Goal: Transaction & Acquisition: Register for event/course

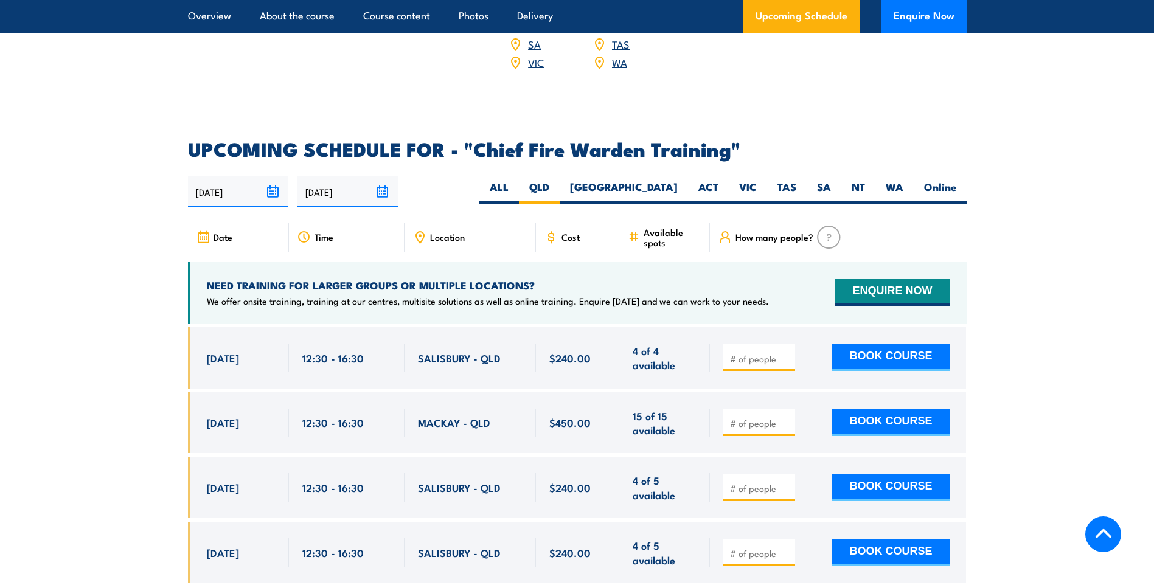
scroll to position [2170, 0]
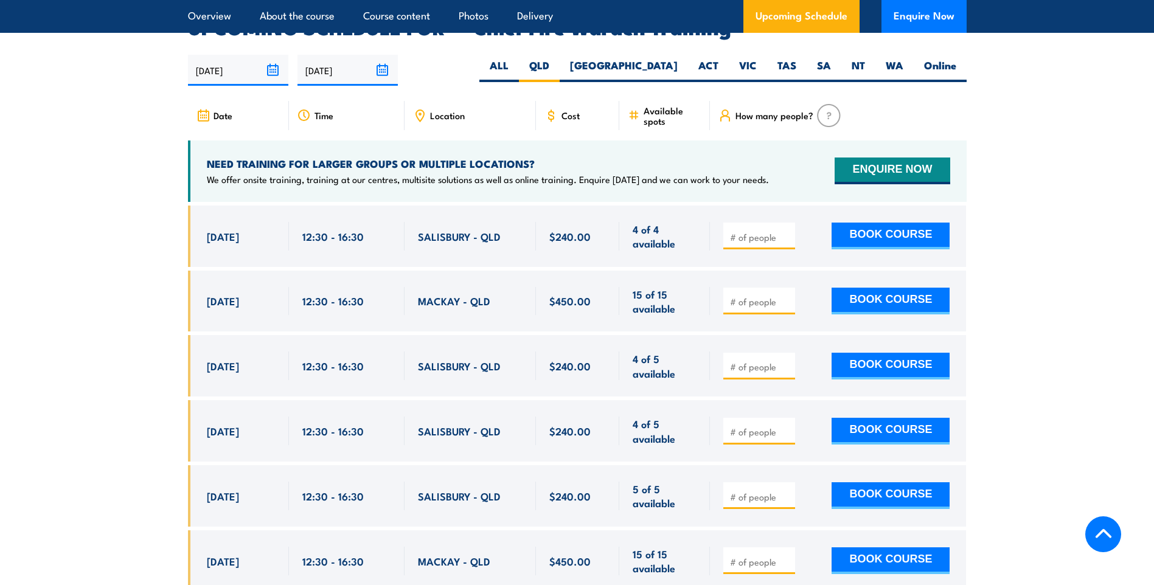
click at [107, 206] on section "UPCOMING SCHEDULE FOR - "Chief Fire Warden Training" 21/09/2025 20/03/2026" at bounding box center [577, 444] width 1154 height 852
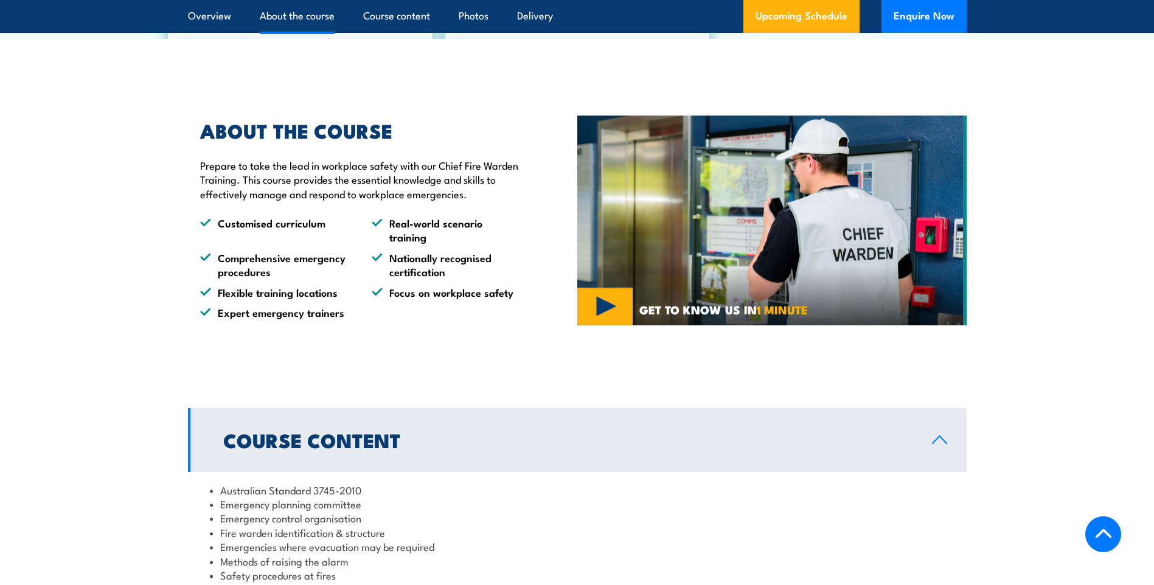
scroll to position [649, 0]
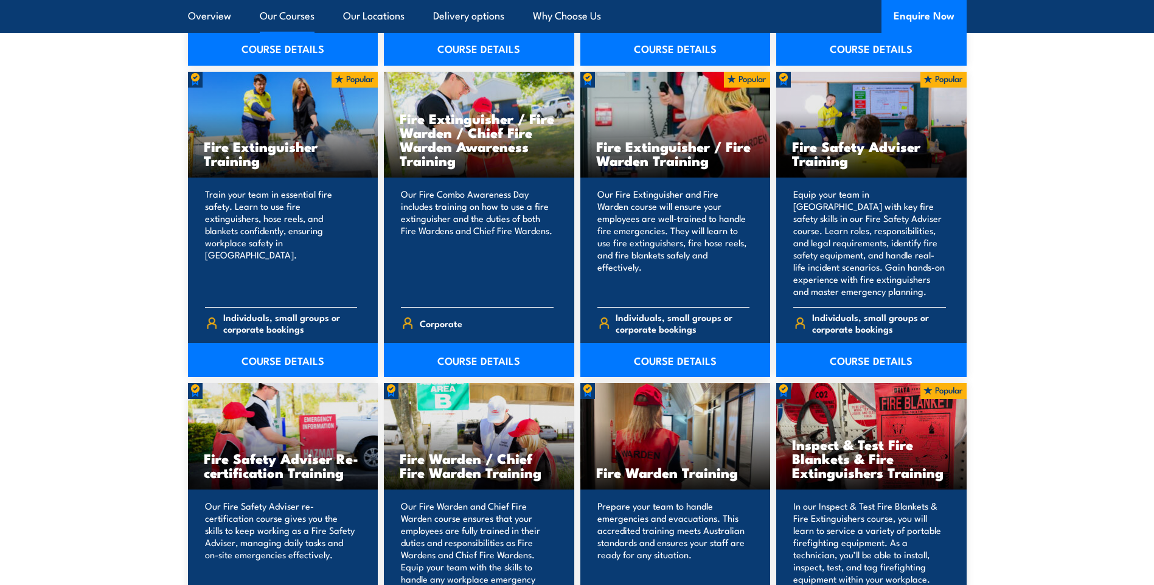
scroll to position [1278, 0]
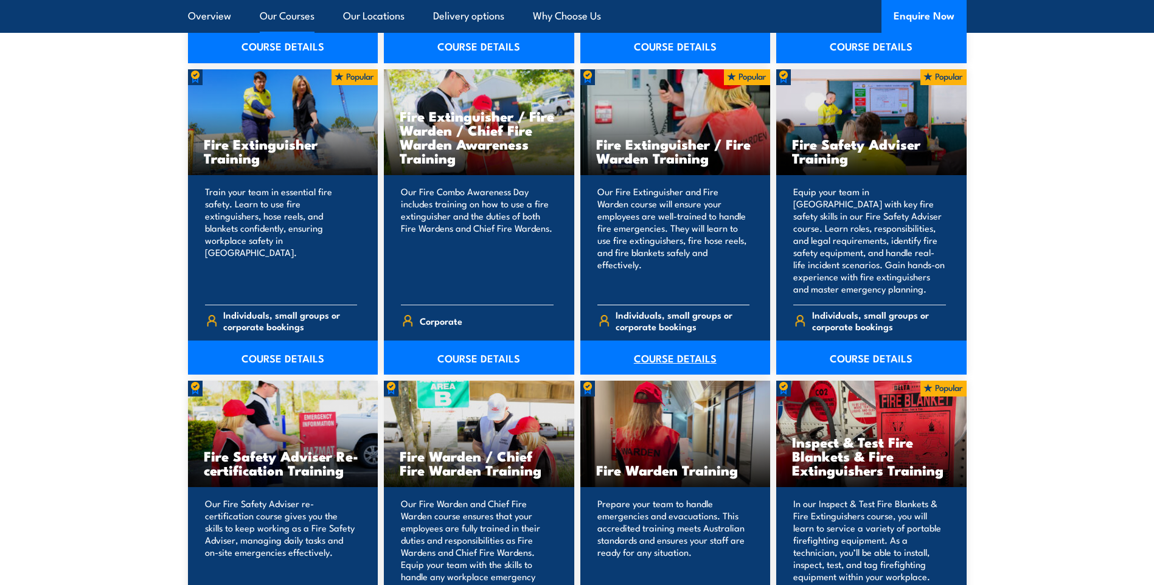
click at [665, 351] on link "COURSE DETAILS" at bounding box center [675, 358] width 190 height 34
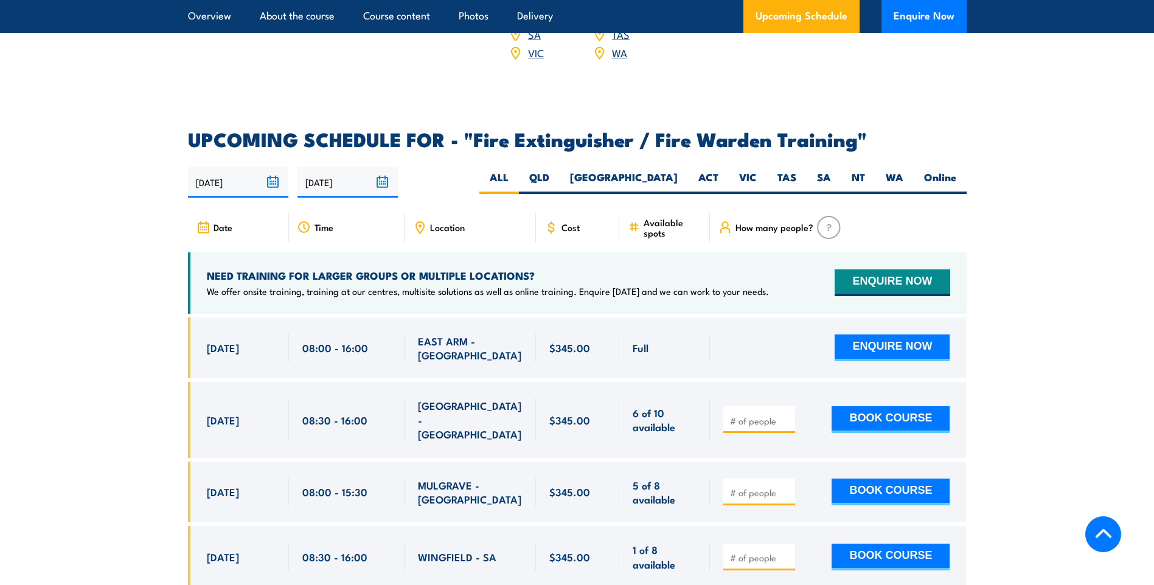
scroll to position [1704, 0]
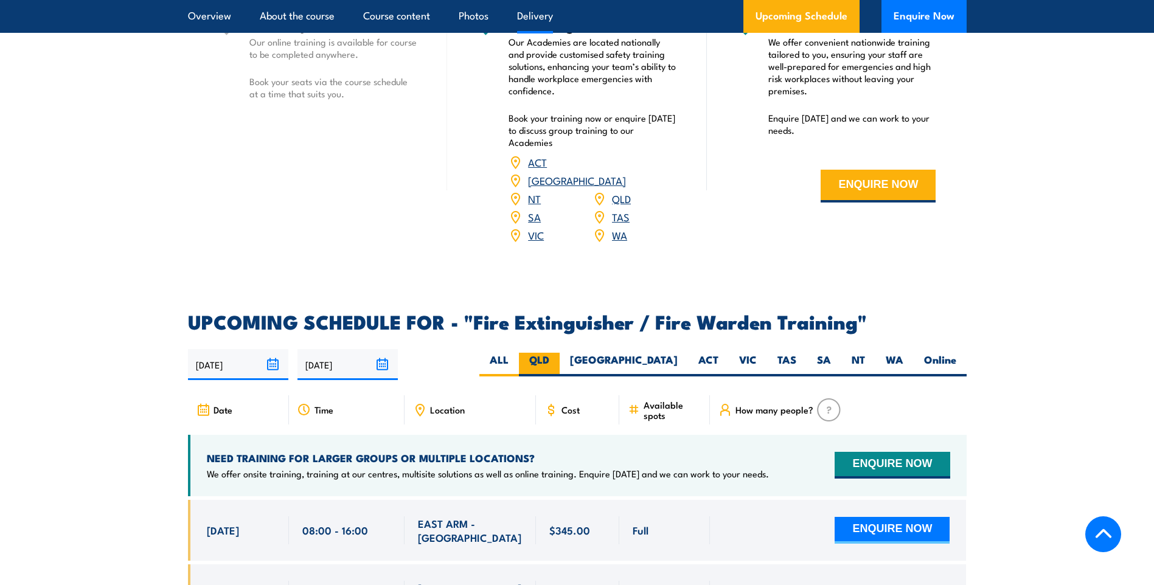
click at [560, 353] on label "QLD" at bounding box center [539, 365] width 41 height 24
click at [557, 353] on input "QLD" at bounding box center [553, 357] width 8 height 8
radio input "true"
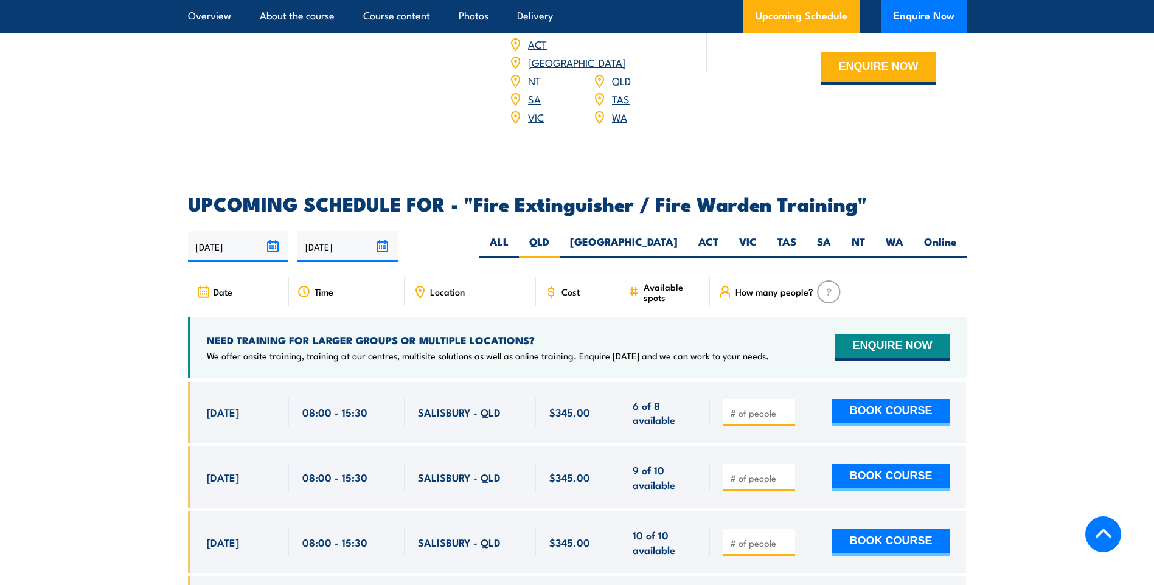
scroll to position [1816, 0]
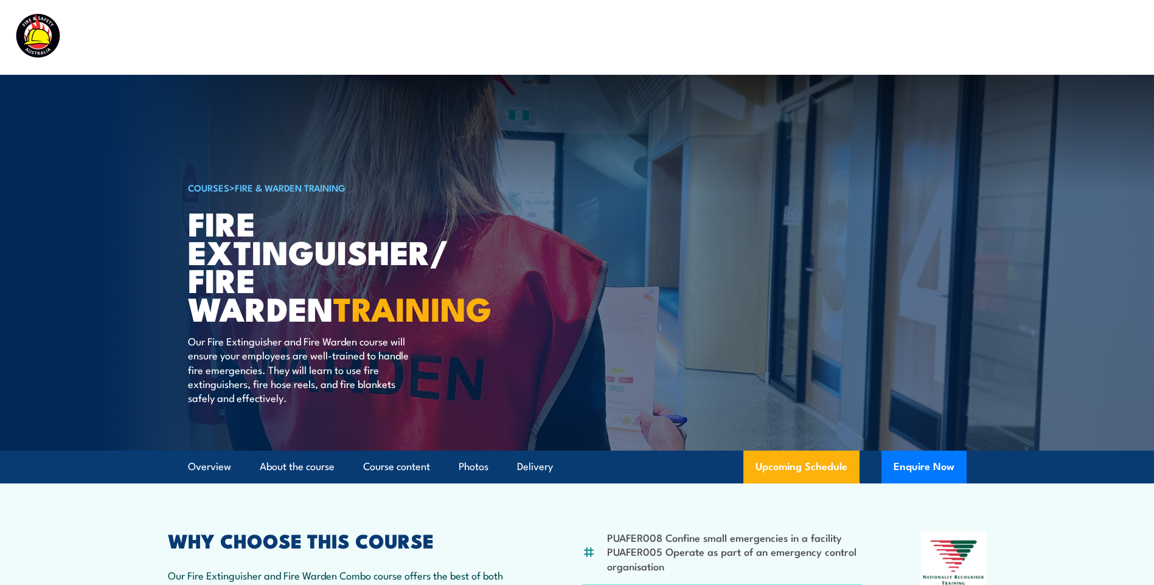
click at [285, 192] on link "Fire & Warden Training" at bounding box center [290, 187] width 111 height 13
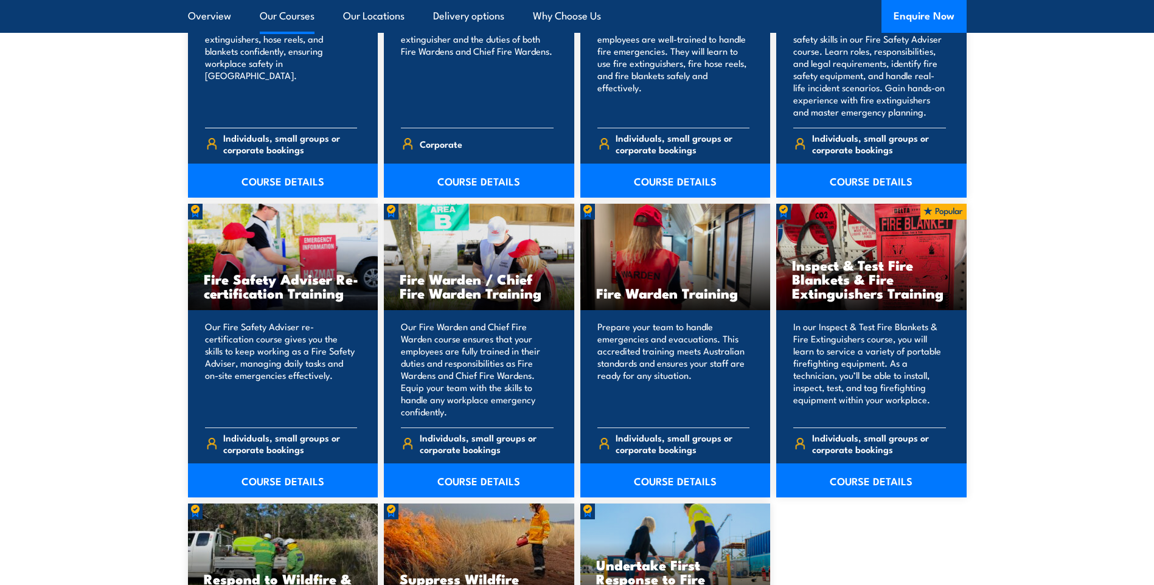
scroll to position [1460, 0]
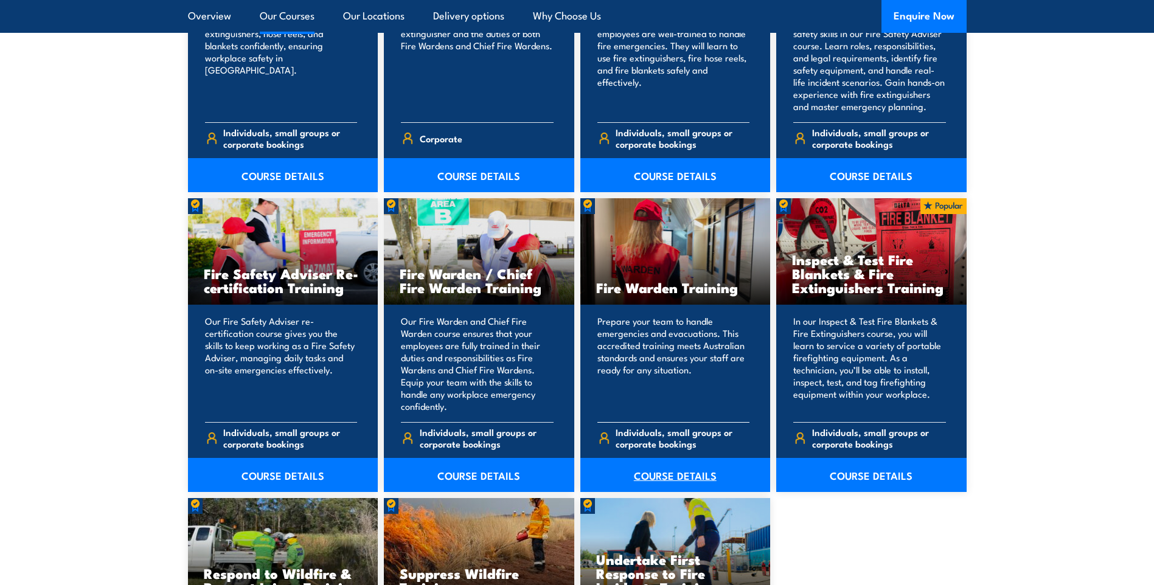
click at [672, 468] on link "COURSE DETAILS" at bounding box center [675, 475] width 190 height 34
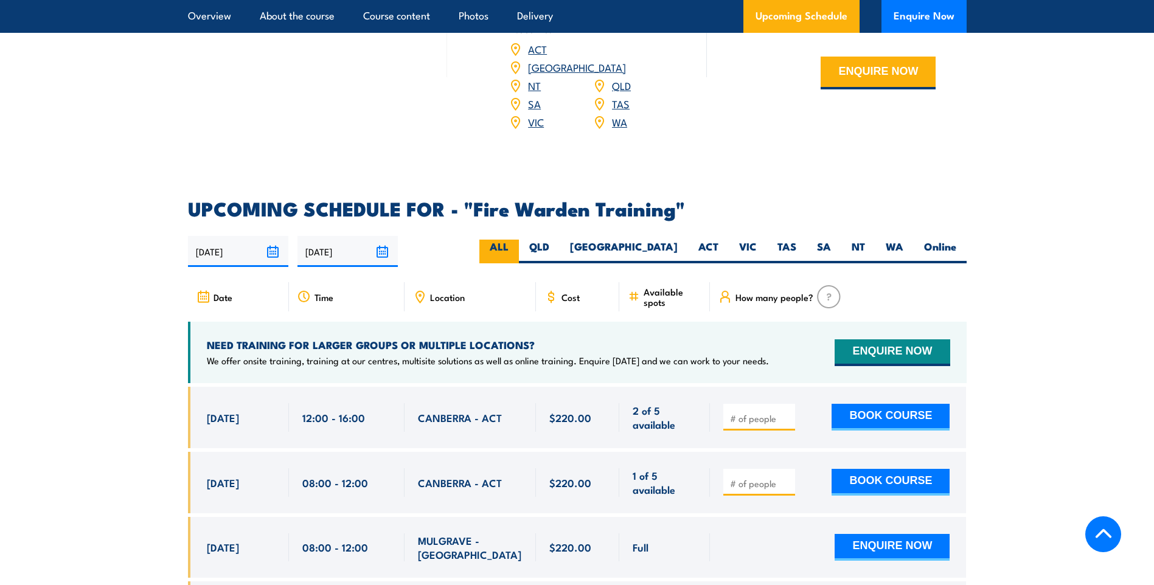
scroll to position [2069, 0]
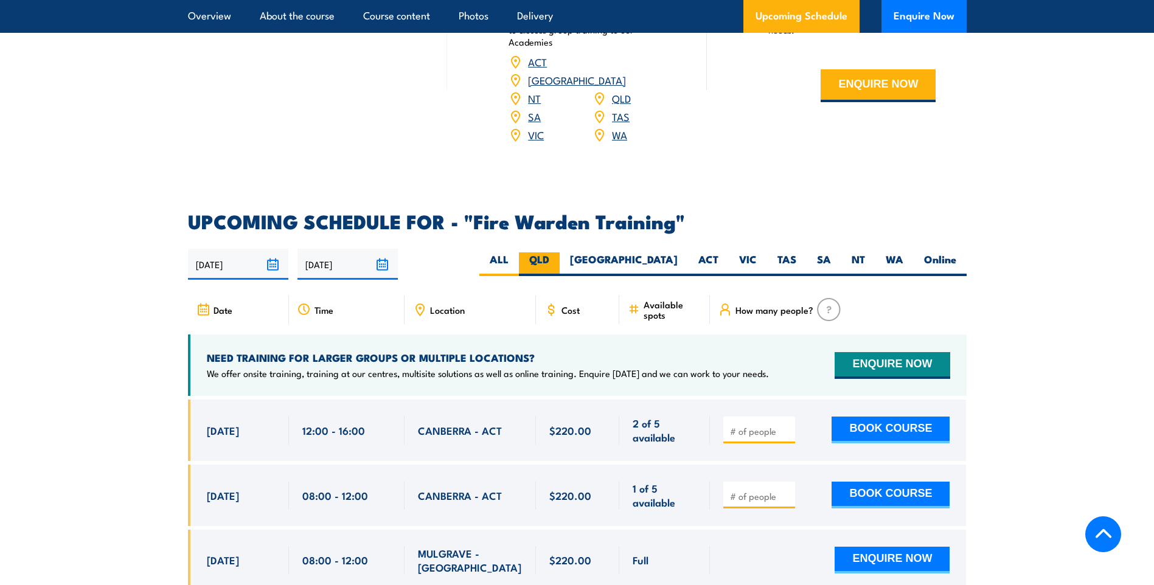
click at [560, 253] on label "QLD" at bounding box center [539, 265] width 41 height 24
click at [557, 253] on input "QLD" at bounding box center [553, 257] width 8 height 8
radio input "true"
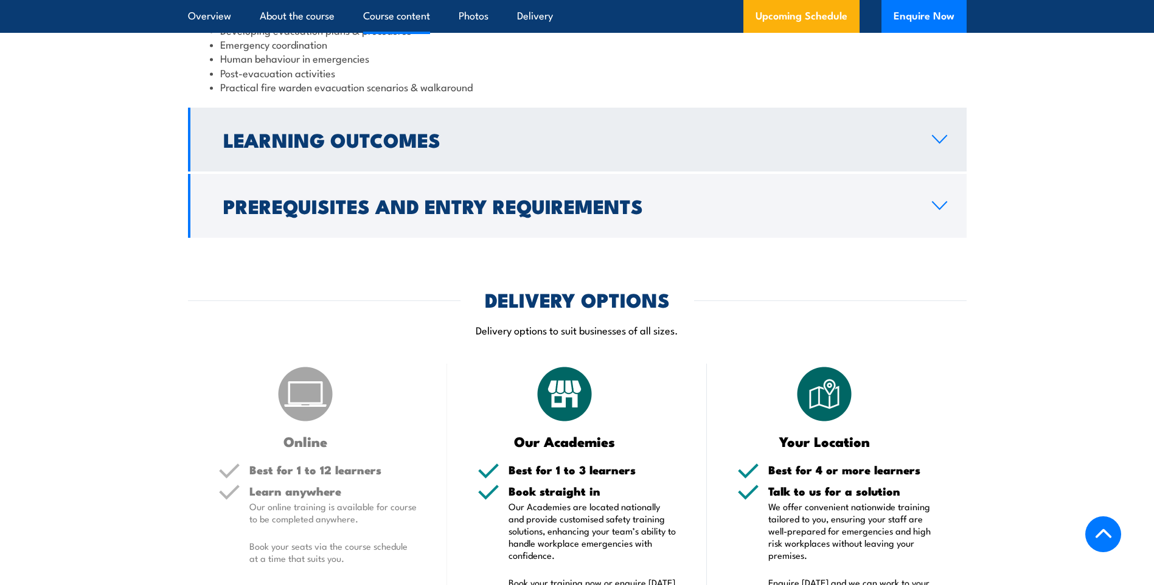
scroll to position [1378, 0]
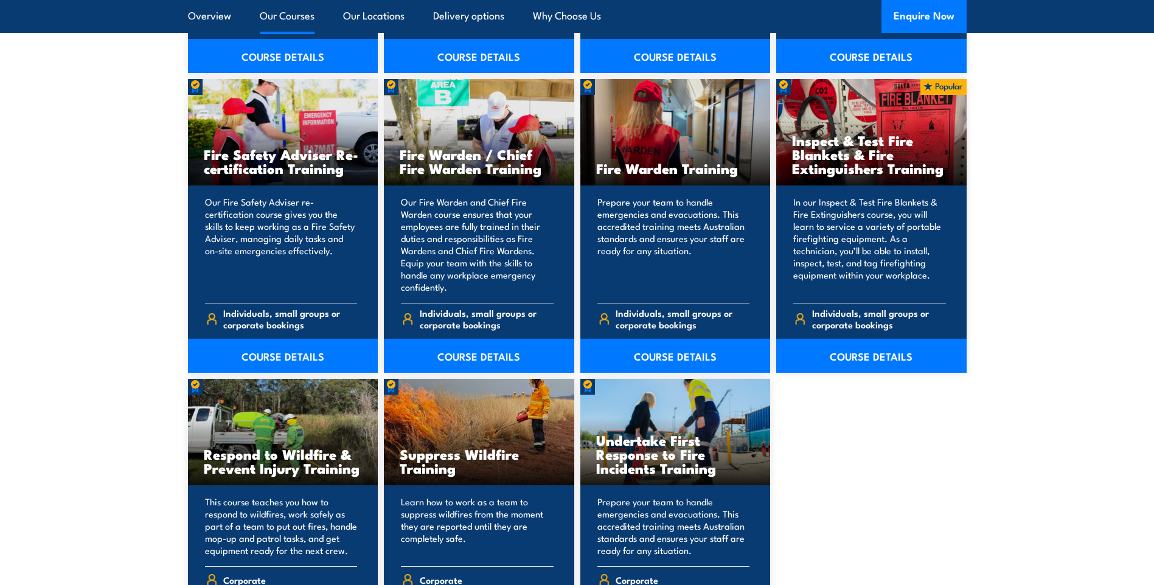
scroll to position [1582, 0]
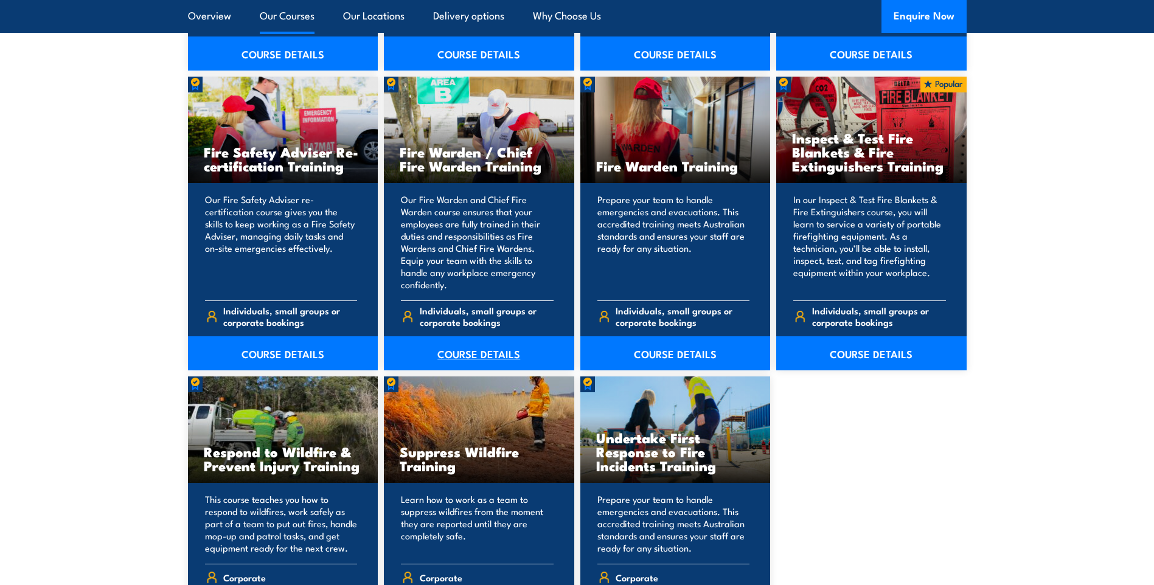
click at [476, 346] on link "COURSE DETAILS" at bounding box center [479, 353] width 190 height 34
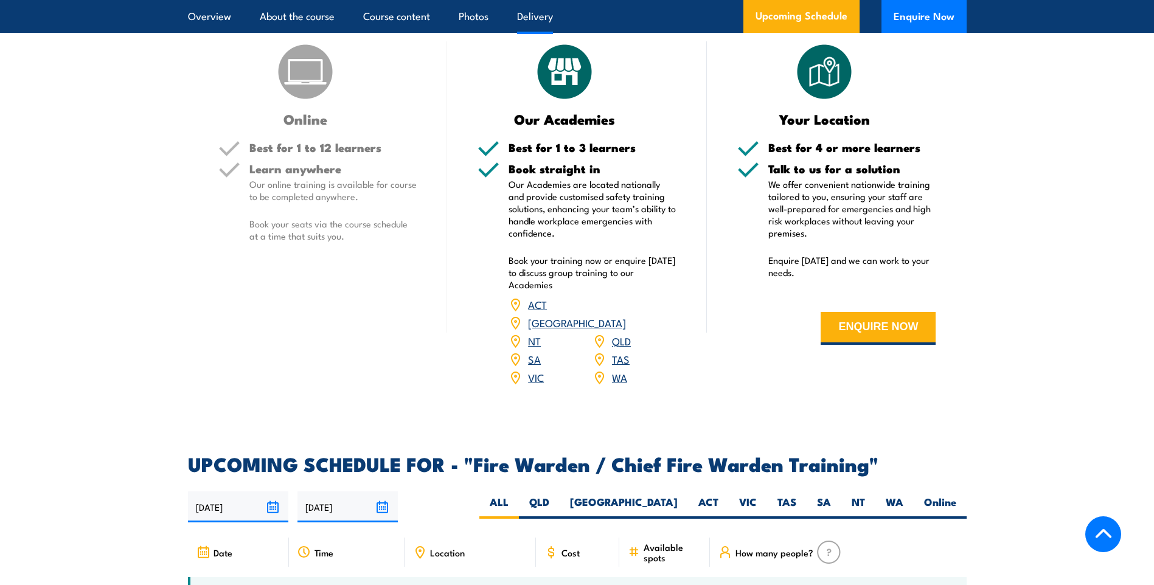
scroll to position [2008, 0]
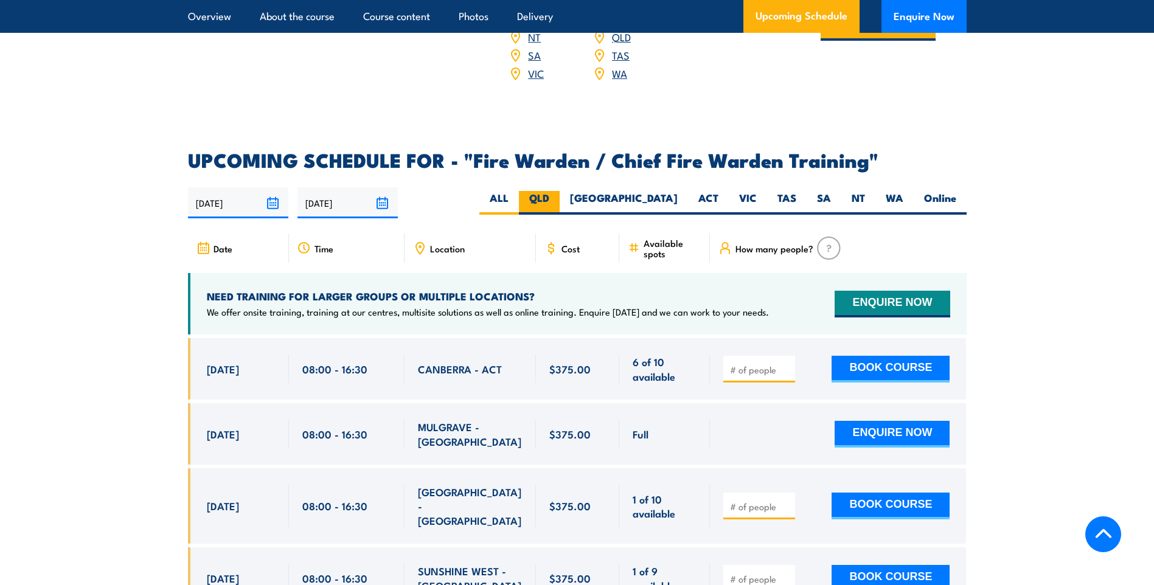
click at [560, 191] on label "QLD" at bounding box center [539, 203] width 41 height 24
click at [557, 191] on input "QLD" at bounding box center [553, 195] width 8 height 8
radio input "true"
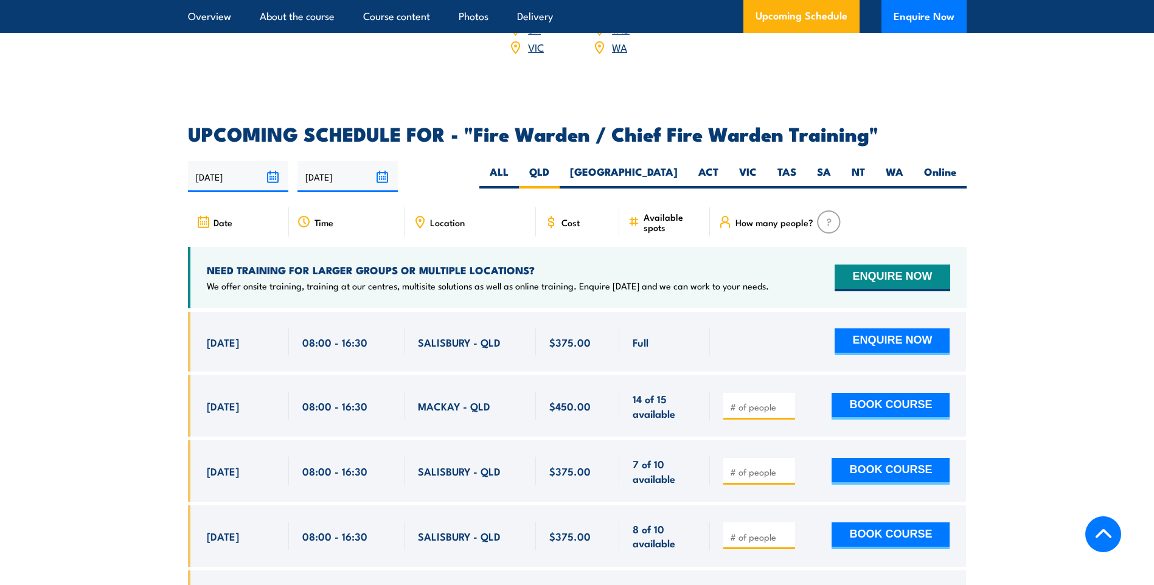
scroll to position [2155, 0]
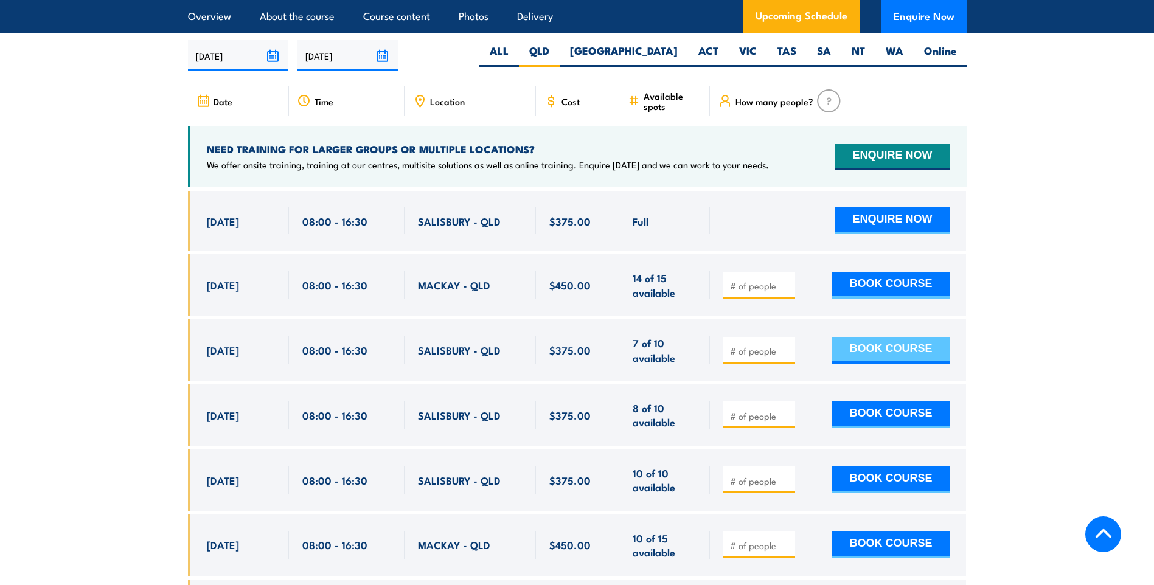
click at [879, 347] on button "BOOK COURSE" at bounding box center [891, 350] width 118 height 27
click at [786, 345] on input "1" at bounding box center [760, 351] width 61 height 12
click at [786, 345] on input "2" at bounding box center [760, 351] width 61 height 12
click at [786, 345] on input "3" at bounding box center [760, 351] width 61 height 12
click at [786, 345] on input "4" at bounding box center [760, 351] width 61 height 12
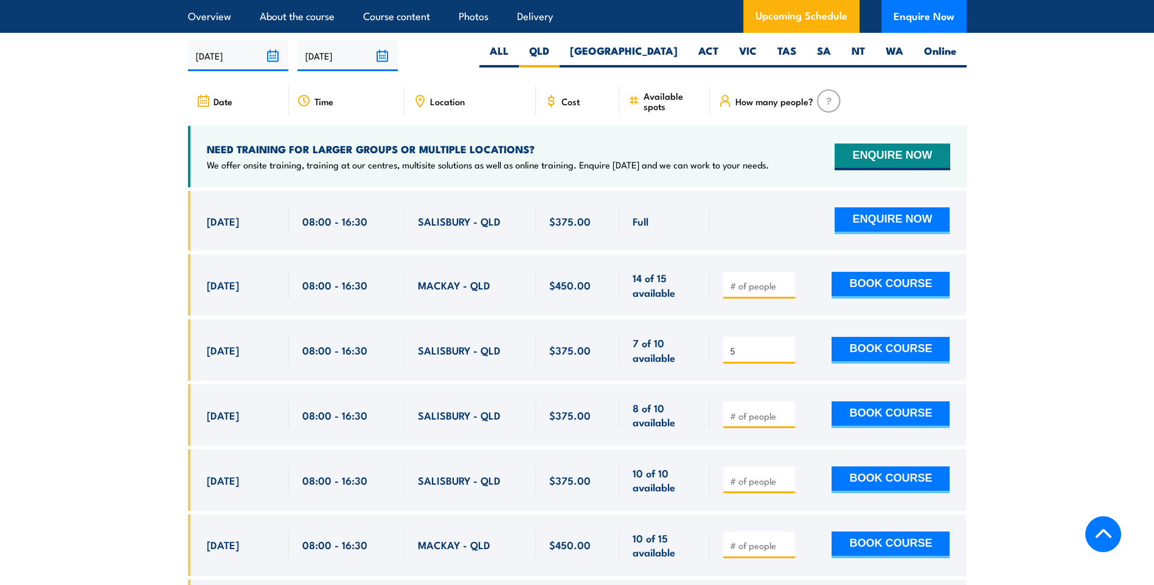
type input "5"
click at [786, 345] on input "5" at bounding box center [760, 351] width 61 height 12
click at [915, 349] on button "BOOK COURSE" at bounding box center [891, 350] width 118 height 27
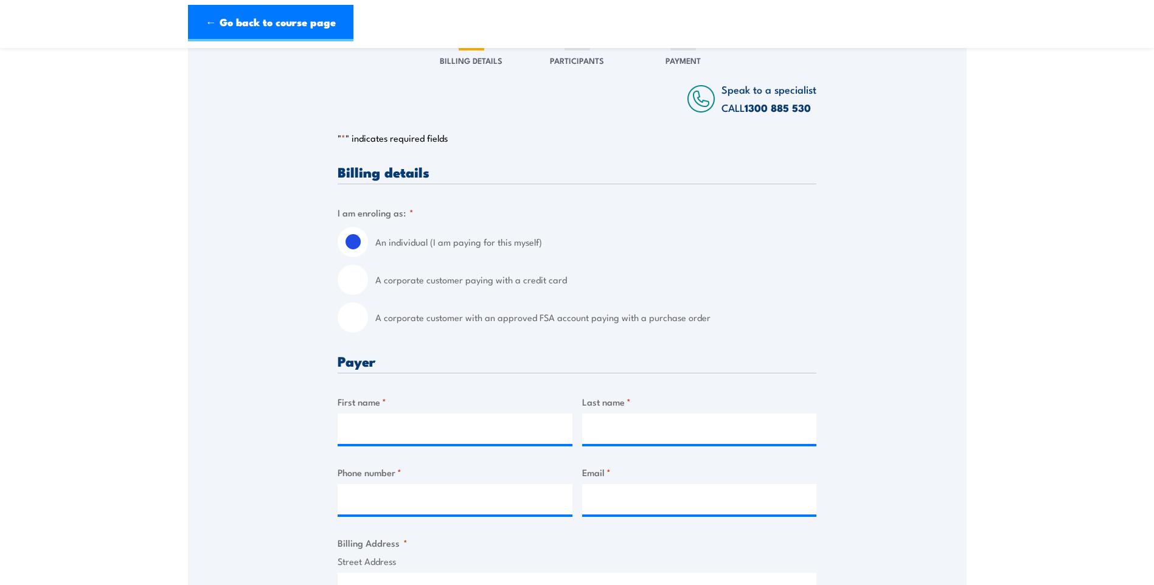
scroll to position [183, 0]
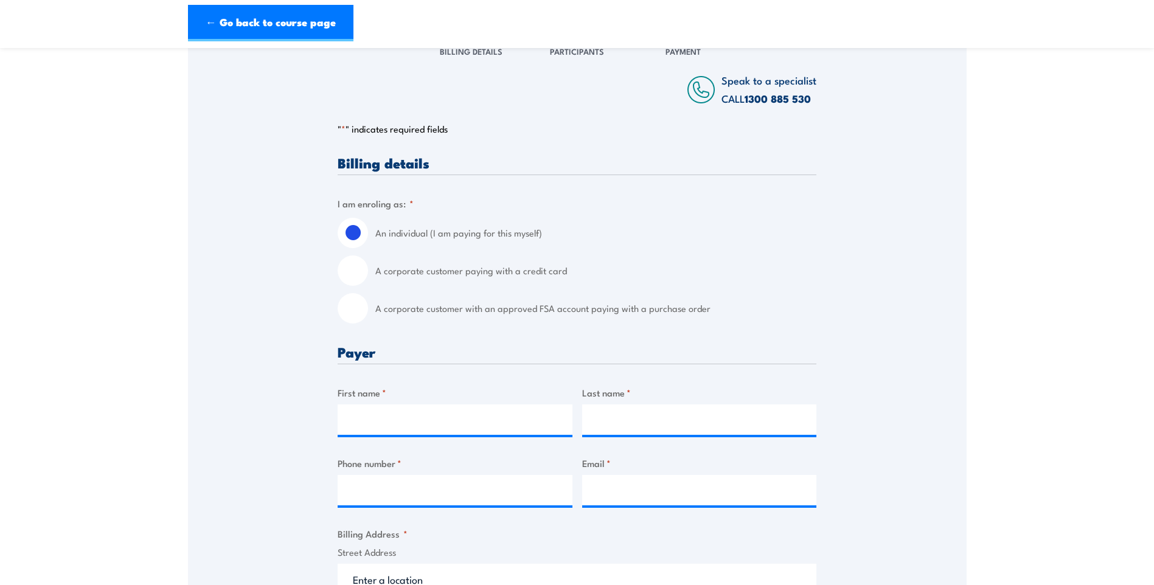
click at [354, 277] on input "A corporate customer paying with a credit card" at bounding box center [353, 271] width 30 height 30
radio input "true"
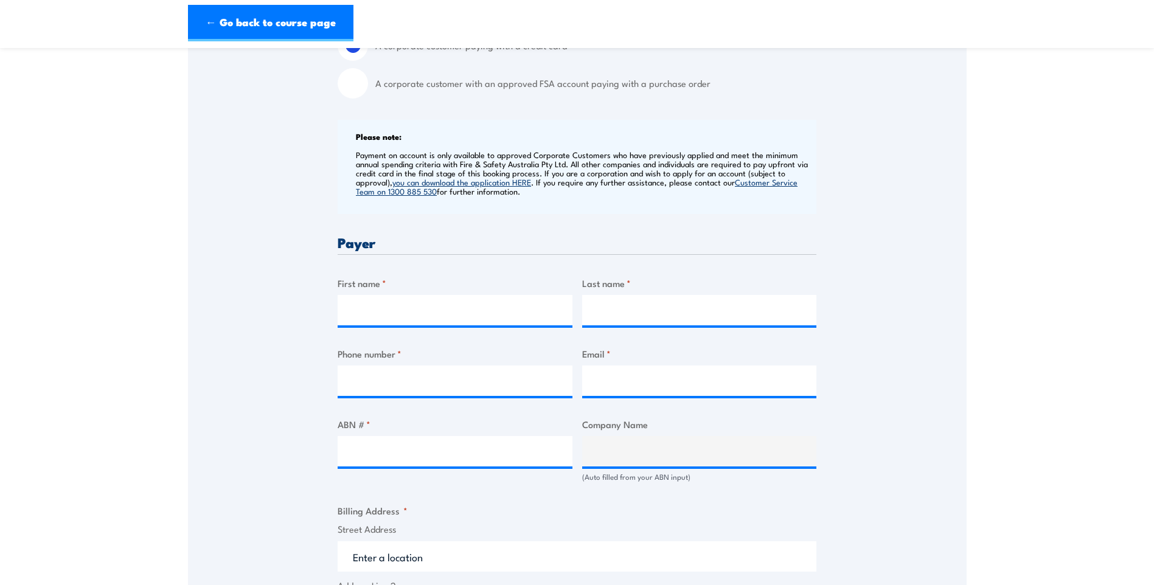
scroll to position [487, 0]
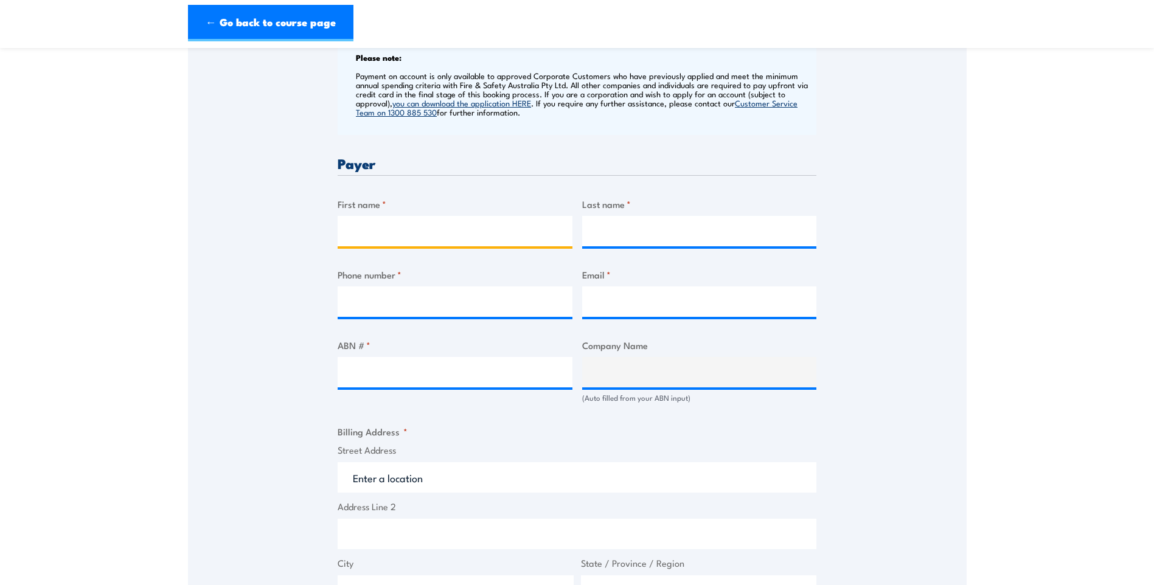
click at [388, 236] on input "First name *" at bounding box center [455, 231] width 235 height 30
click at [223, 206] on div "Speak to a specialist CALL 1300 885 530 CALL 1300 885 530 " * " indicates requi…" at bounding box center [577, 384] width 779 height 1320
click at [507, 227] on input "First name *" at bounding box center [455, 231] width 235 height 30
type input "Jonathan"
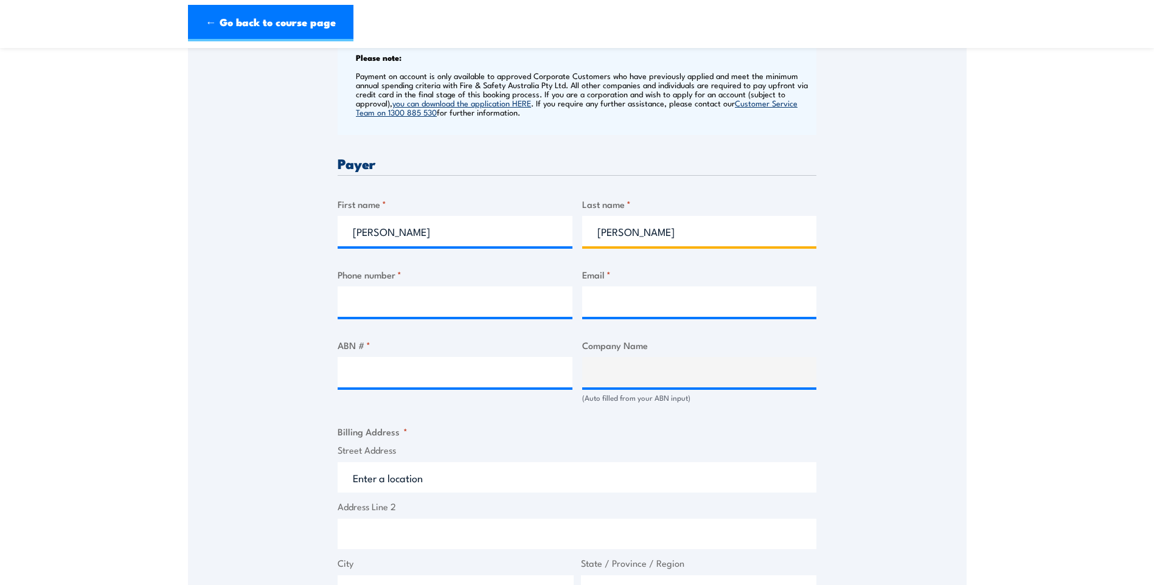
type input "O'Rourke"
click at [386, 316] on div at bounding box center [455, 302] width 235 height 30
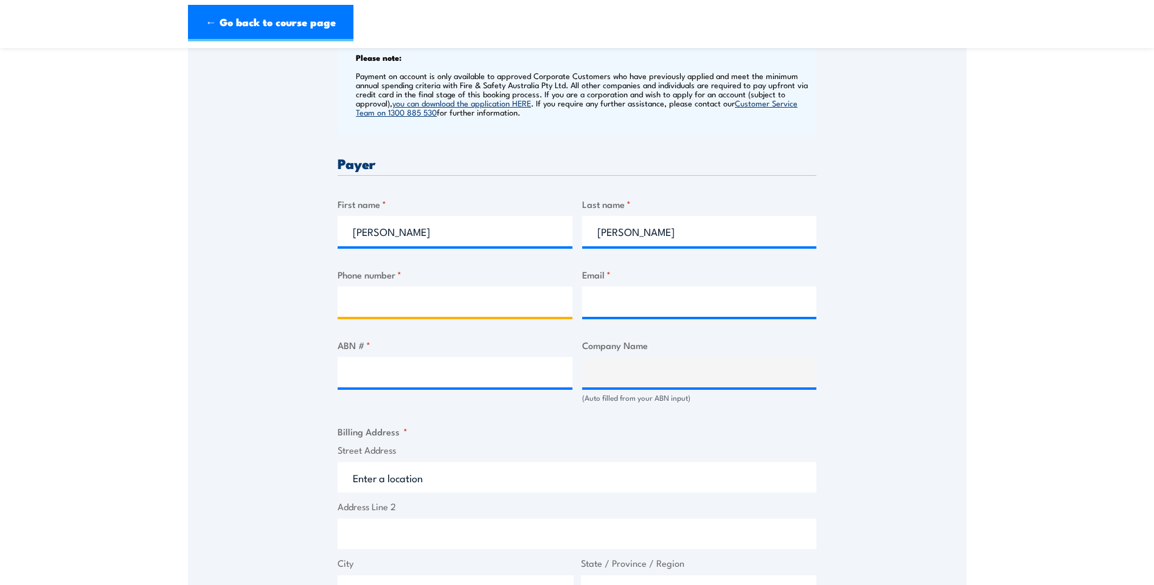
click at [375, 305] on input "Phone number *" at bounding box center [455, 302] width 235 height 30
type input "0417164288"
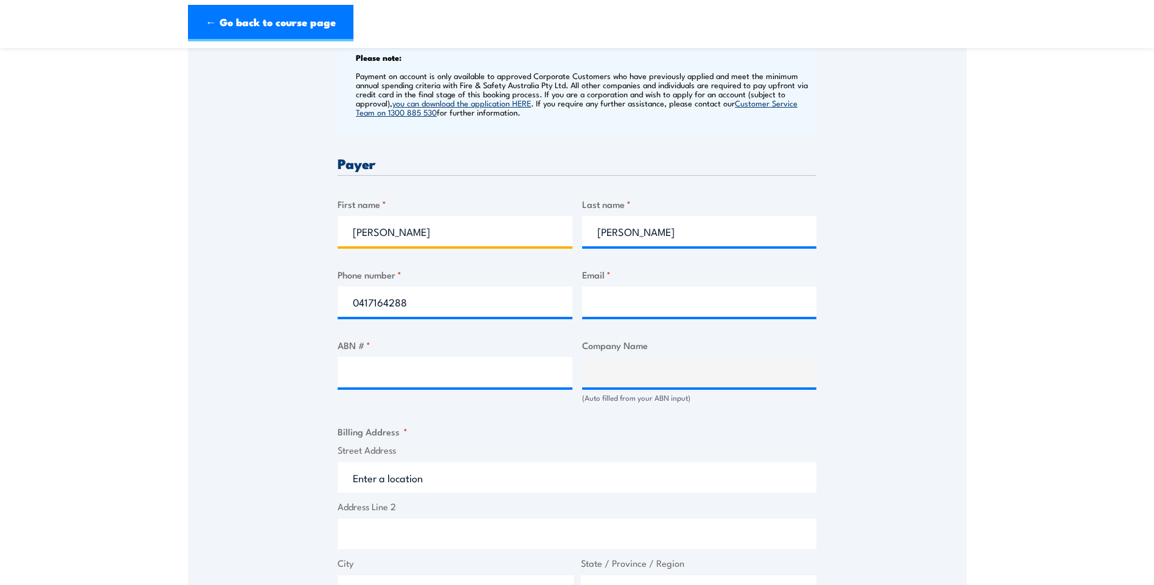
click at [479, 223] on input "Jonathan" at bounding box center [455, 231] width 235 height 30
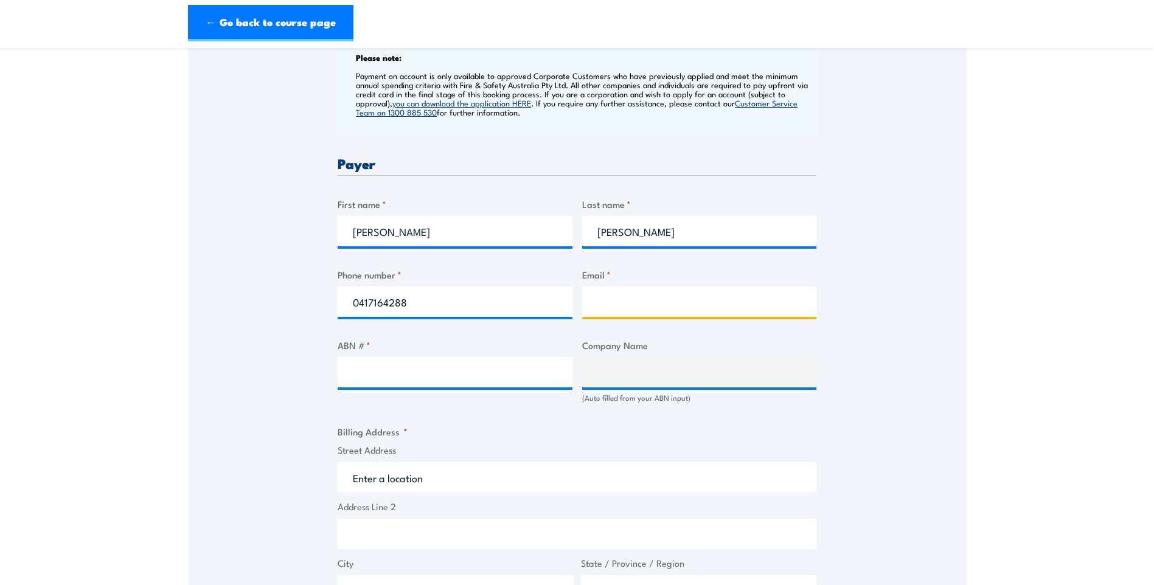
click at [681, 305] on input "Email *" at bounding box center [699, 302] width 235 height 30
type input "jonathan.orourke@hastingsdeering.com.au"
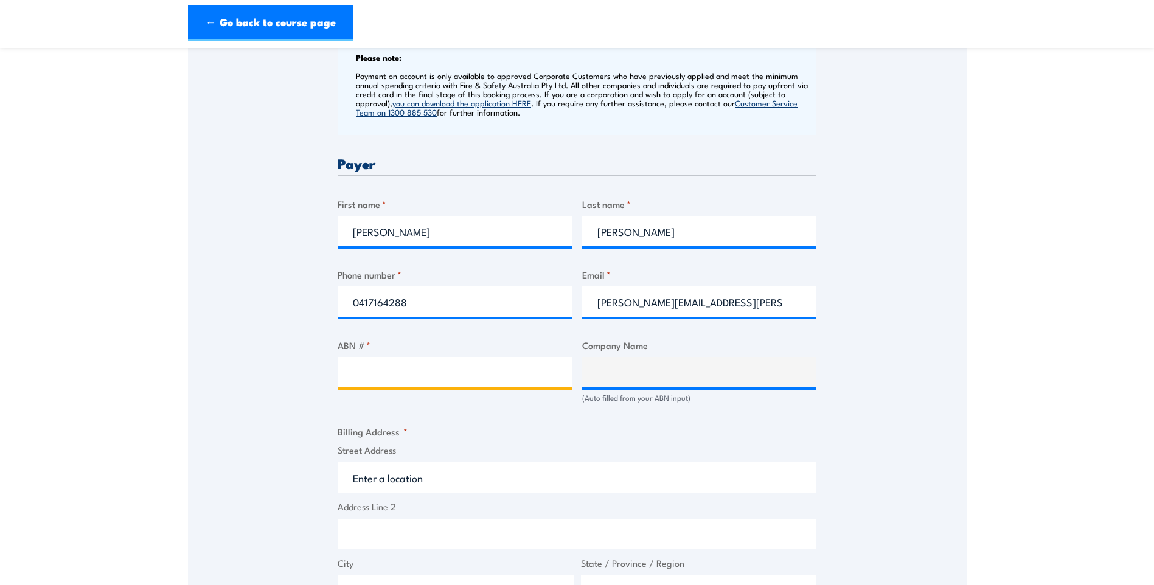
click at [470, 366] on input "ABN # *" at bounding box center [455, 372] width 235 height 30
click at [388, 378] on input "ABN # *" at bounding box center [455, 372] width 235 height 30
paste input "49 054 094 647"
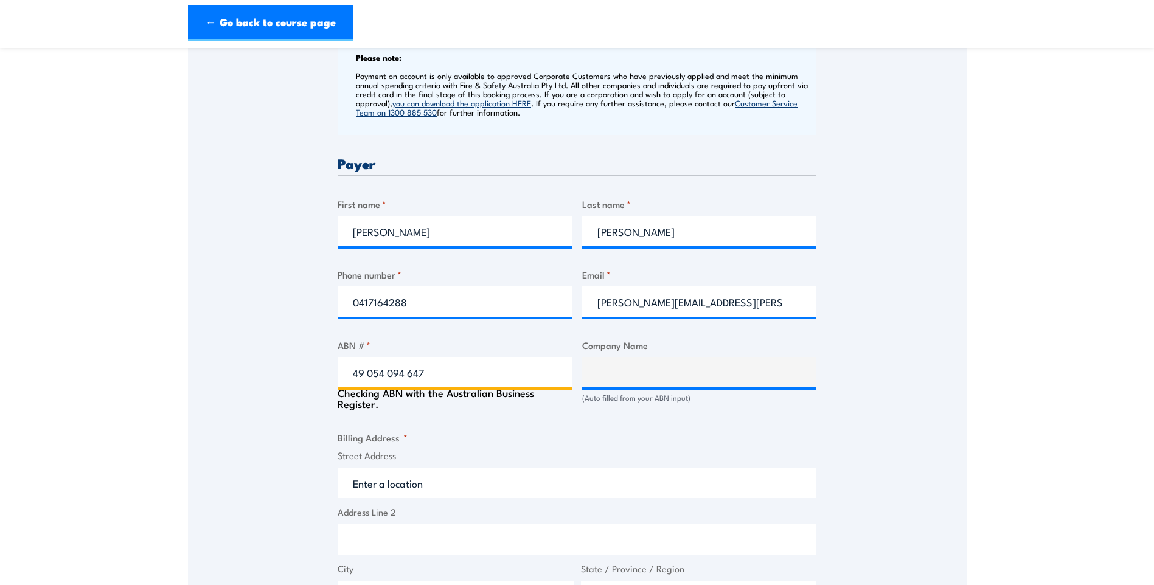
type input "49 054 094 647"
type input "HASTINGS [PERSON_NAME] ([GEOGRAPHIC_DATA]) LIMITED"
click at [252, 399] on div "Speak to a specialist CALL 1300 885 530 CALL 1300 885 530 " * " indicates requi…" at bounding box center [577, 387] width 779 height 1326
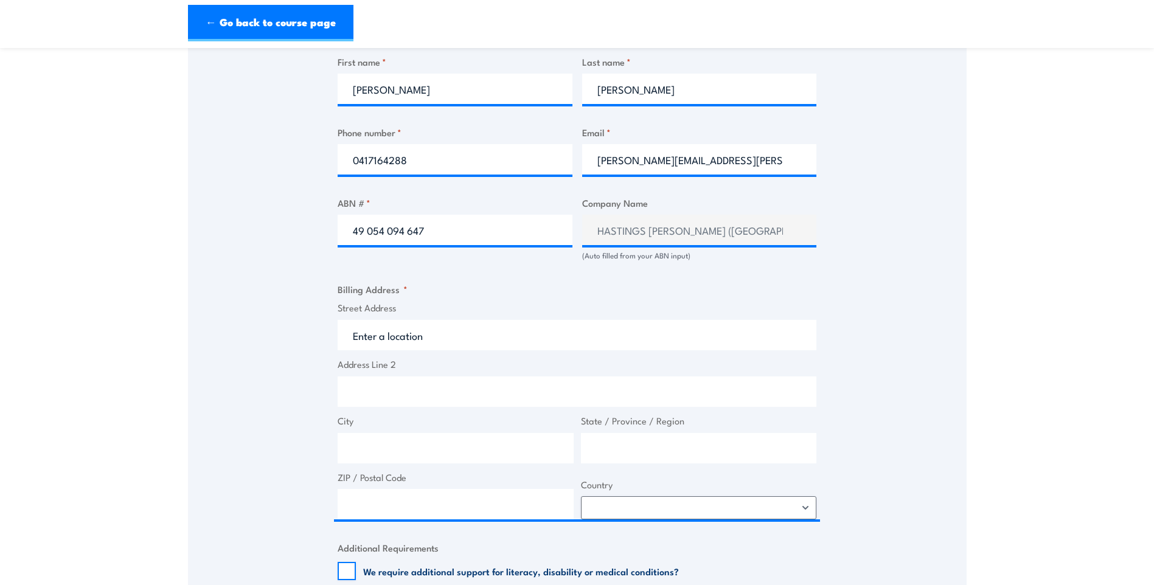
scroll to position [730, 0]
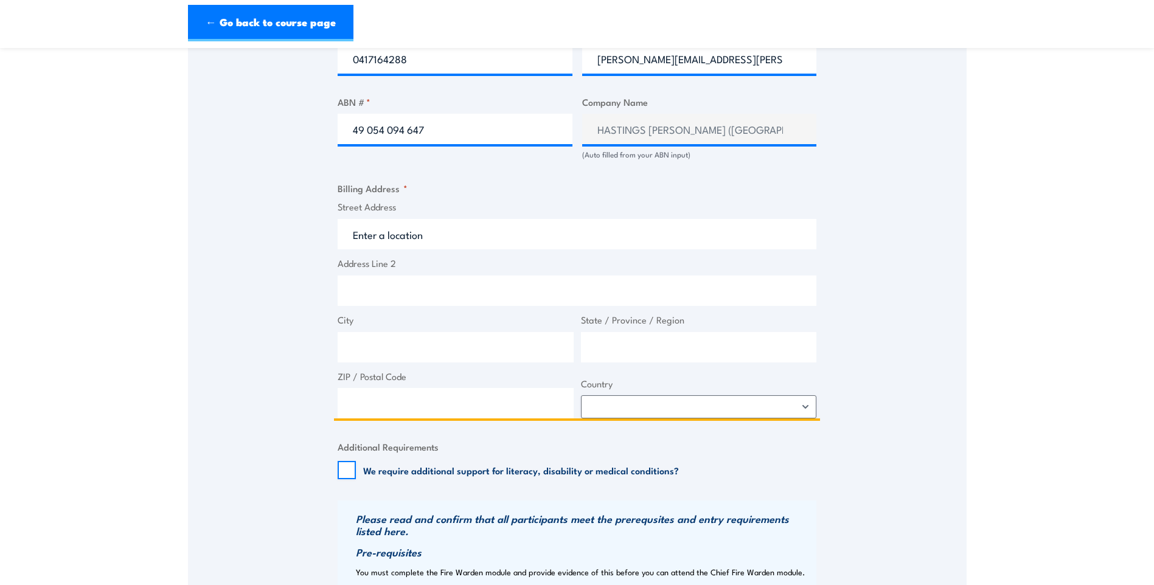
click at [439, 225] on input "Street Address" at bounding box center [577, 234] width 479 height 30
click at [380, 234] on input "Street Address" at bounding box center [577, 234] width 479 height 30
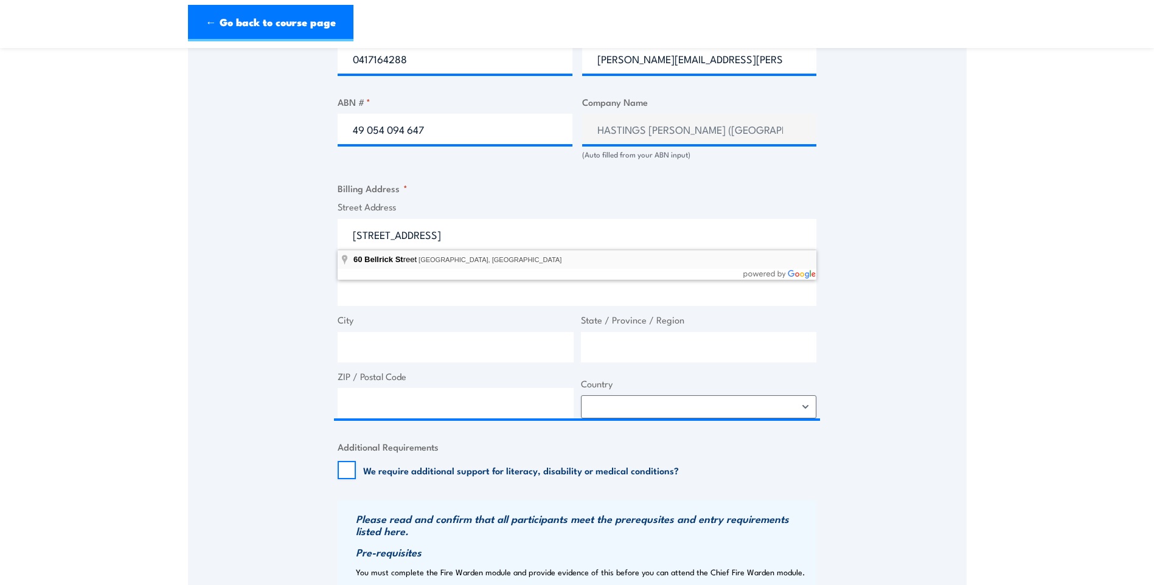
type input "[STREET_ADDRESS]"
type input "[GEOGRAPHIC_DATA]"
type input "4110"
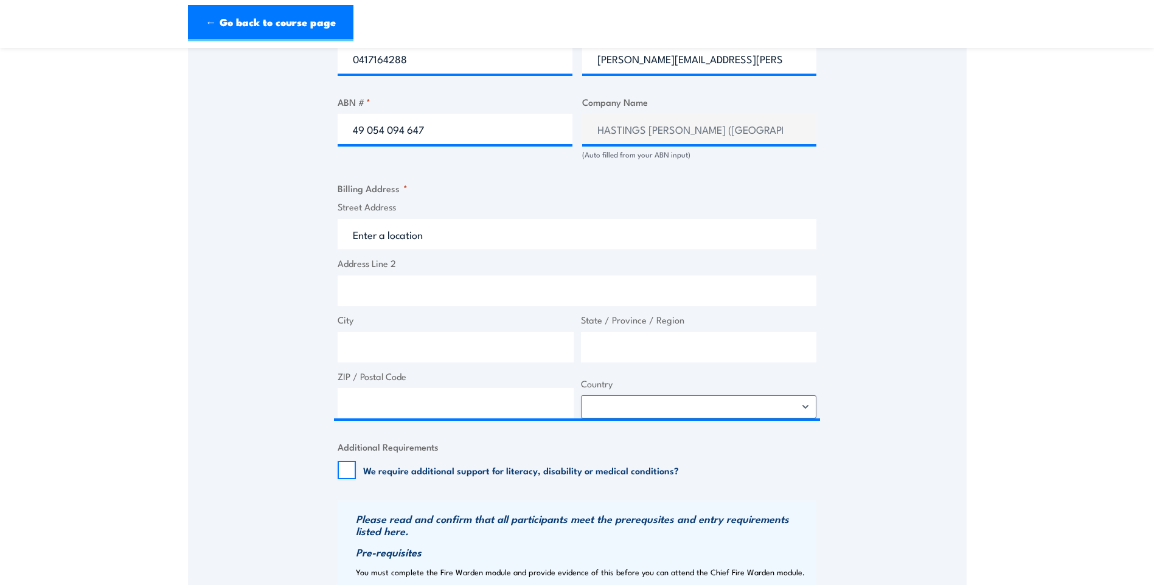
select select "[GEOGRAPHIC_DATA]"
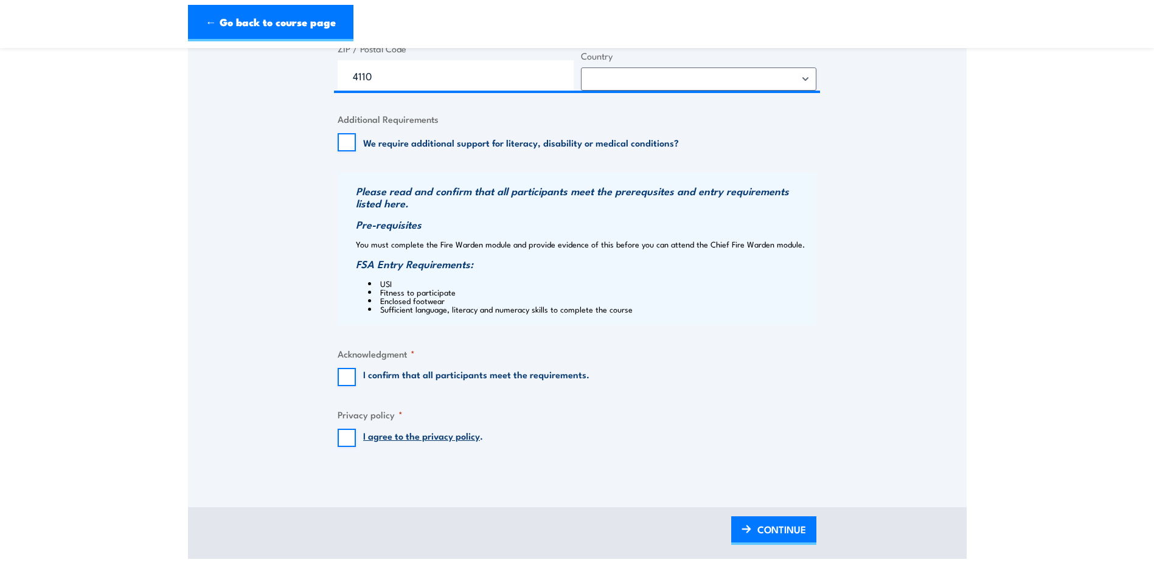
scroll to position [1095, 0]
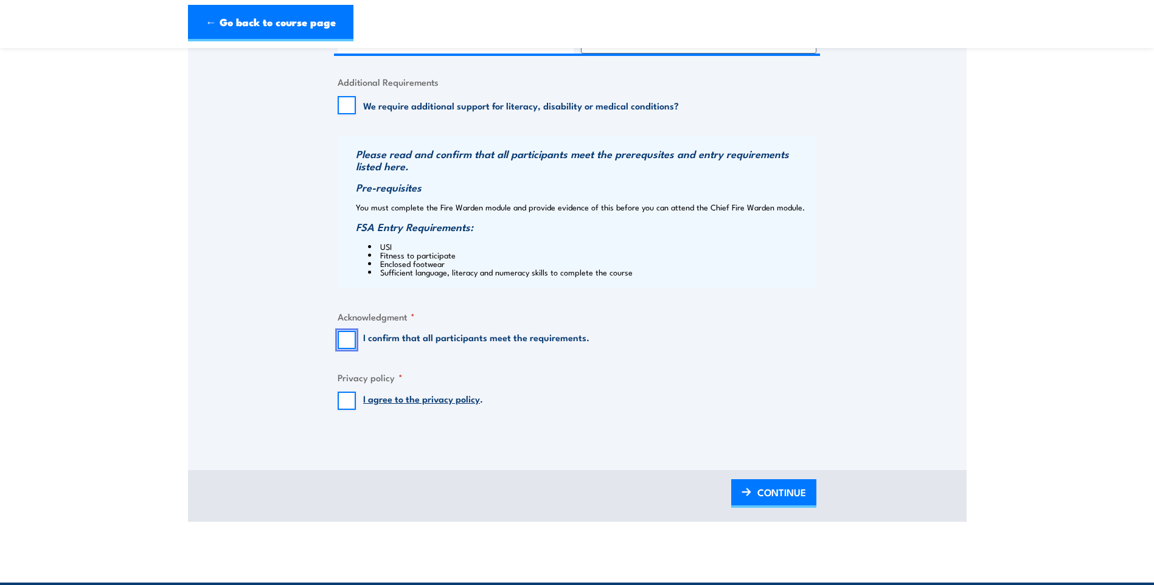
click at [346, 346] on input "I confirm that all participants meet the requirements." at bounding box center [347, 340] width 18 height 18
checkbox input "true"
click at [344, 404] on input "I agree to the privacy policy ." at bounding box center [347, 401] width 18 height 18
checkbox input "true"
click at [754, 493] on link "CONTINUE" at bounding box center [773, 493] width 85 height 29
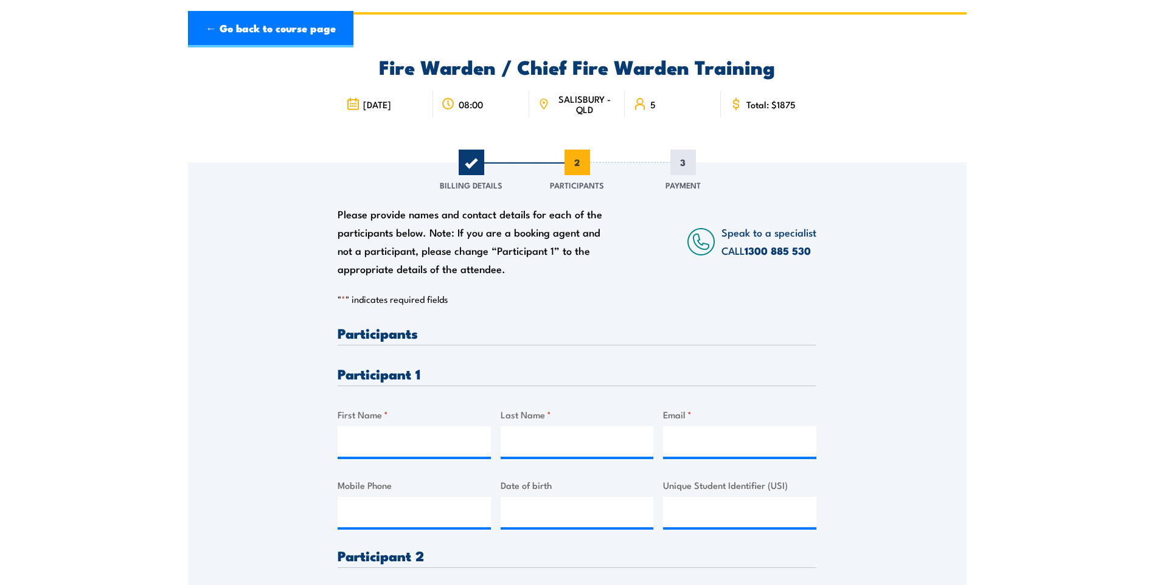
scroll to position [122, 0]
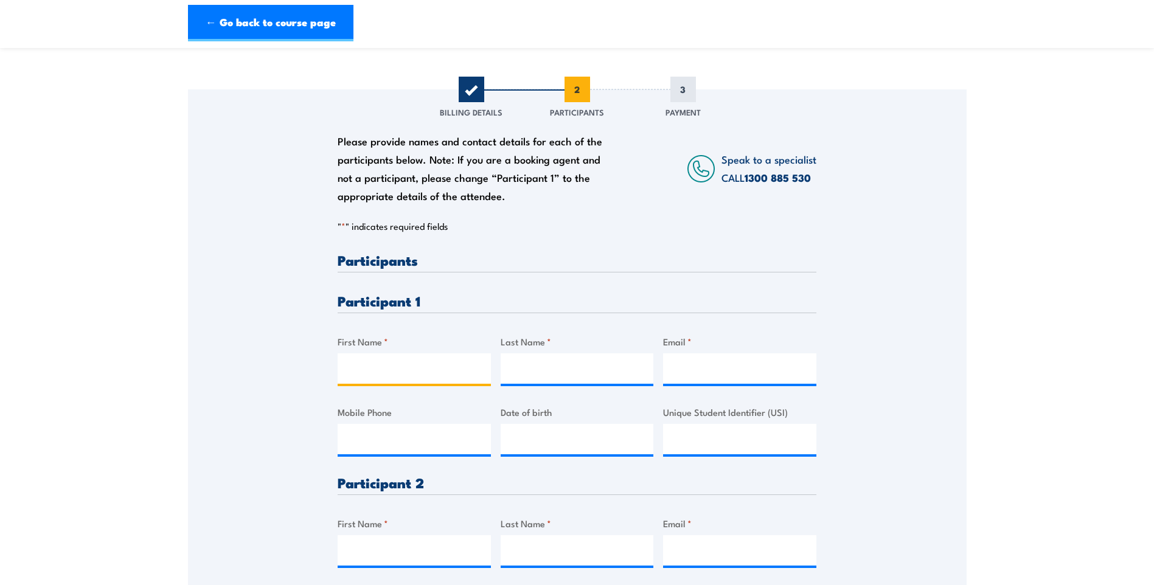
click at [394, 364] on input "First Name *" at bounding box center [414, 369] width 153 height 30
type input "[PERSON_NAME]"
type input "Fearns"
click at [726, 356] on input "Email *" at bounding box center [739, 369] width 153 height 30
paste input "[PERSON_NAME][EMAIL_ADDRESS][PERSON_NAME][DOMAIN_NAME]"
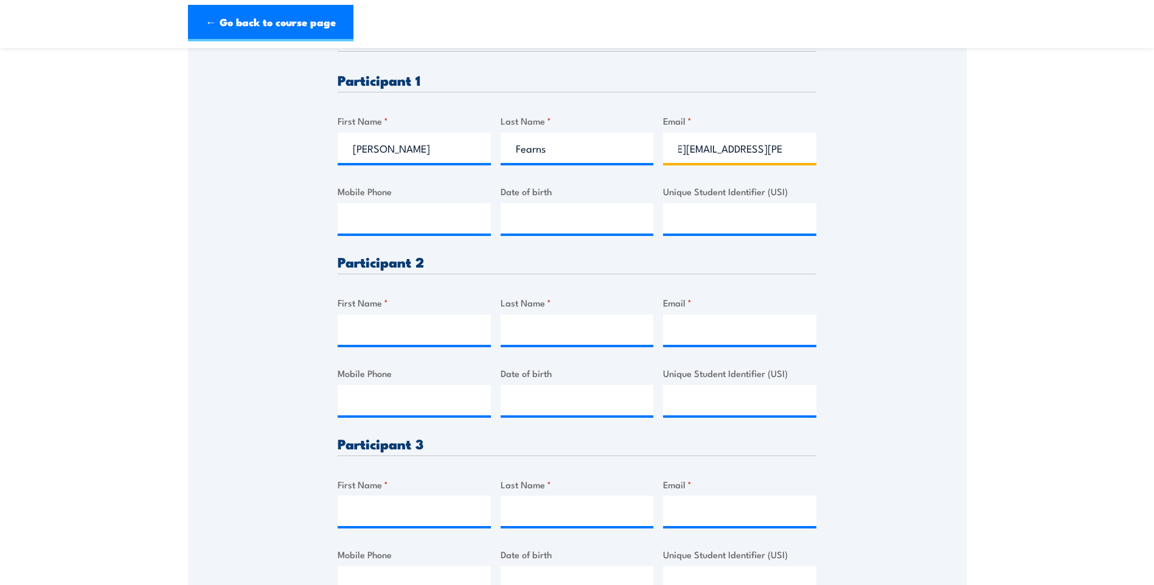
scroll to position [365, 0]
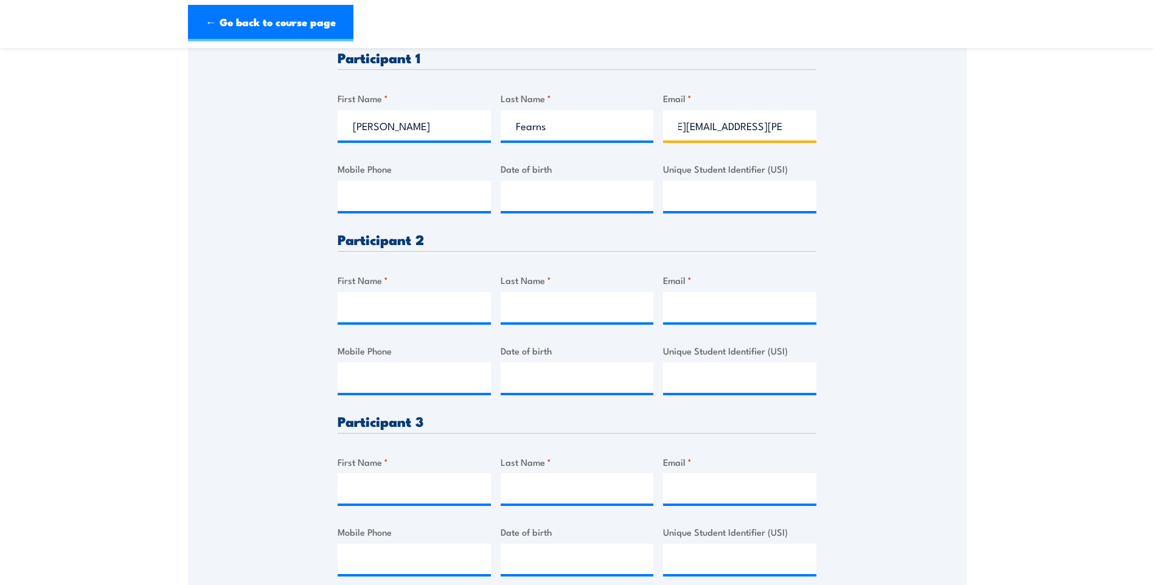
type input "[PERSON_NAME][EMAIL_ADDRESS][PERSON_NAME][DOMAIN_NAME]"
click at [411, 318] on input "First Name *" at bounding box center [414, 307] width 153 height 30
type input "[PERSON_NAME]"
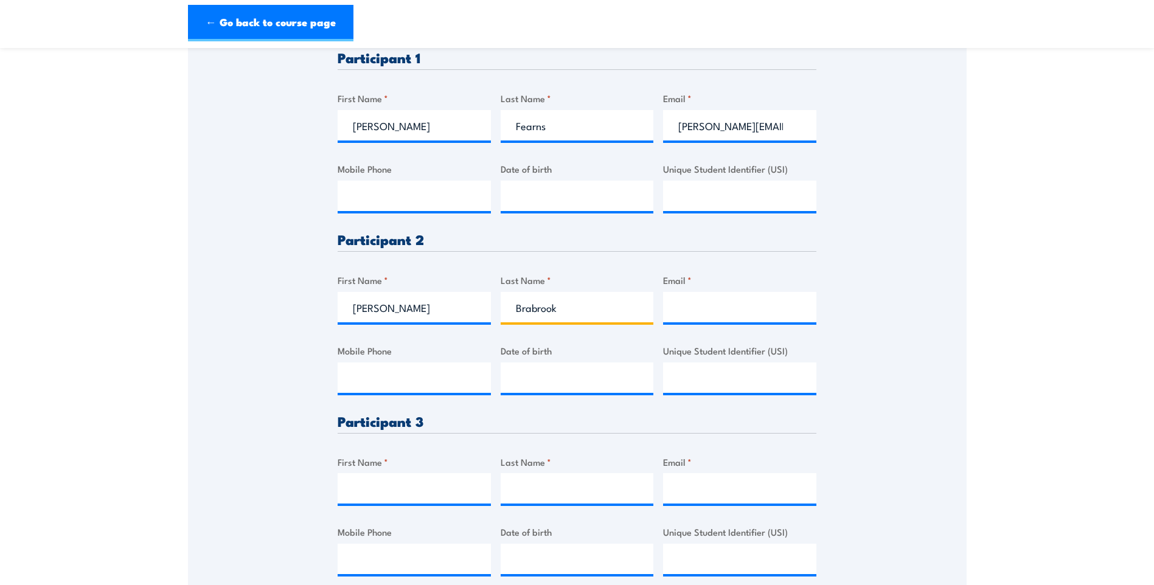
type input "Brabrook"
click at [703, 304] on input "Email *" at bounding box center [739, 307] width 153 height 30
paste input "[PERSON_NAME][EMAIL_ADDRESS][PERSON_NAME][DOMAIN_NAME]"
type input "[PERSON_NAME][EMAIL_ADDRESS][PERSON_NAME][DOMAIN_NAME]"
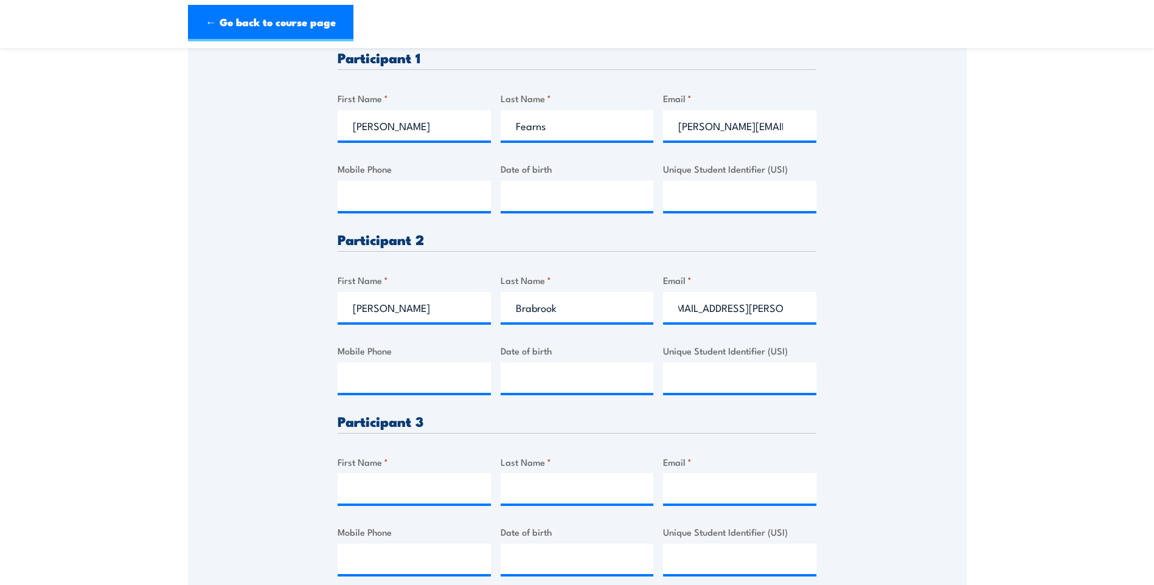
scroll to position [0, 0]
click at [733, 480] on input "Email *" at bounding box center [739, 488] width 153 height 30
paste input "[PERSON_NAME][EMAIL_ADDRESS][PERSON_NAME][PERSON_NAME][DOMAIN_NAME]"
type input "[PERSON_NAME][EMAIL_ADDRESS][PERSON_NAME][PERSON_NAME][DOMAIN_NAME]"
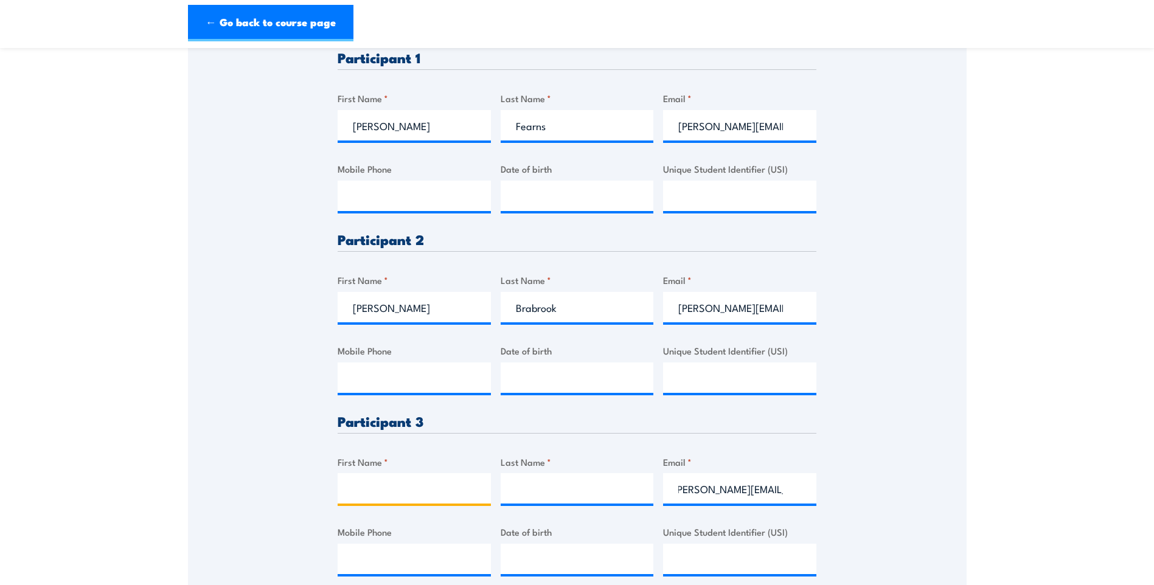
click at [369, 487] on input "First Name *" at bounding box center [414, 488] width 153 height 30
type input "[PERSON_NAME]"
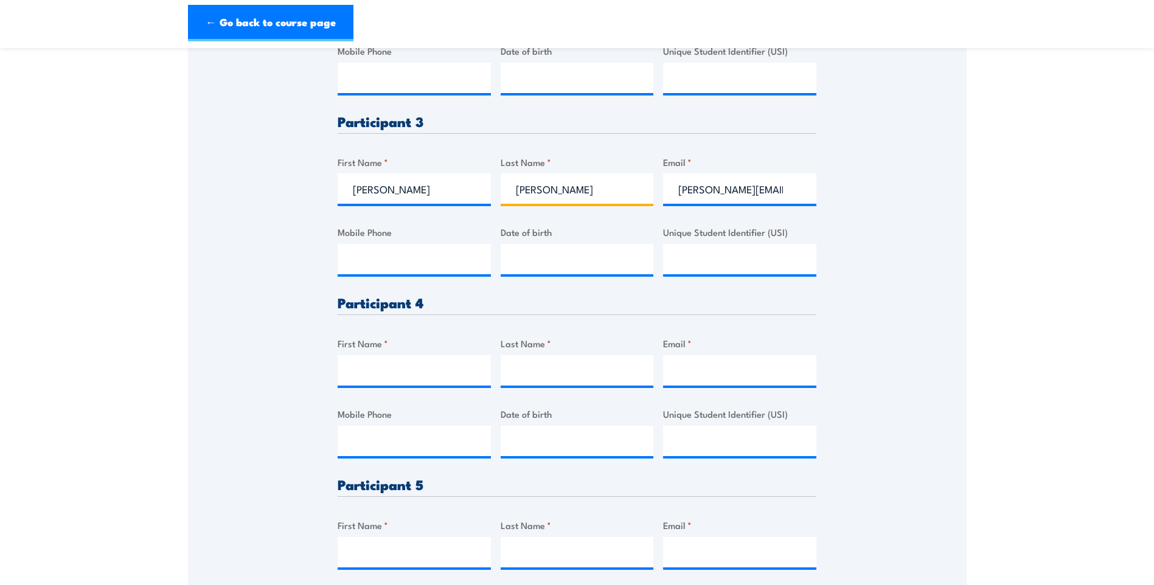
scroll to position [669, 0]
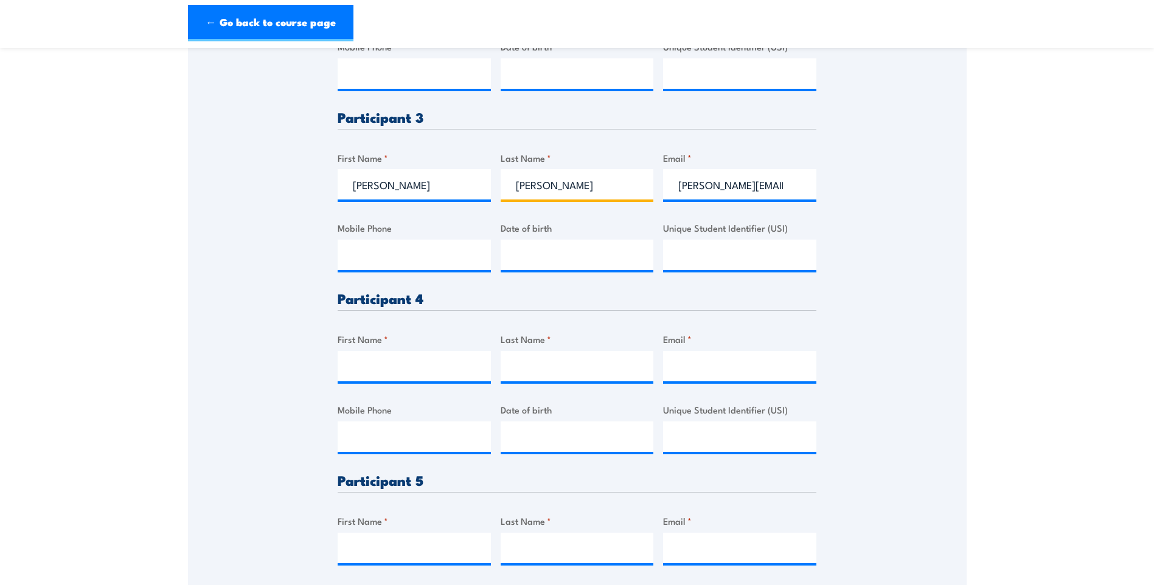
type input "[PERSON_NAME]"
click at [376, 380] on input "First Name *" at bounding box center [414, 366] width 153 height 30
type input "[PERSON_NAME]"
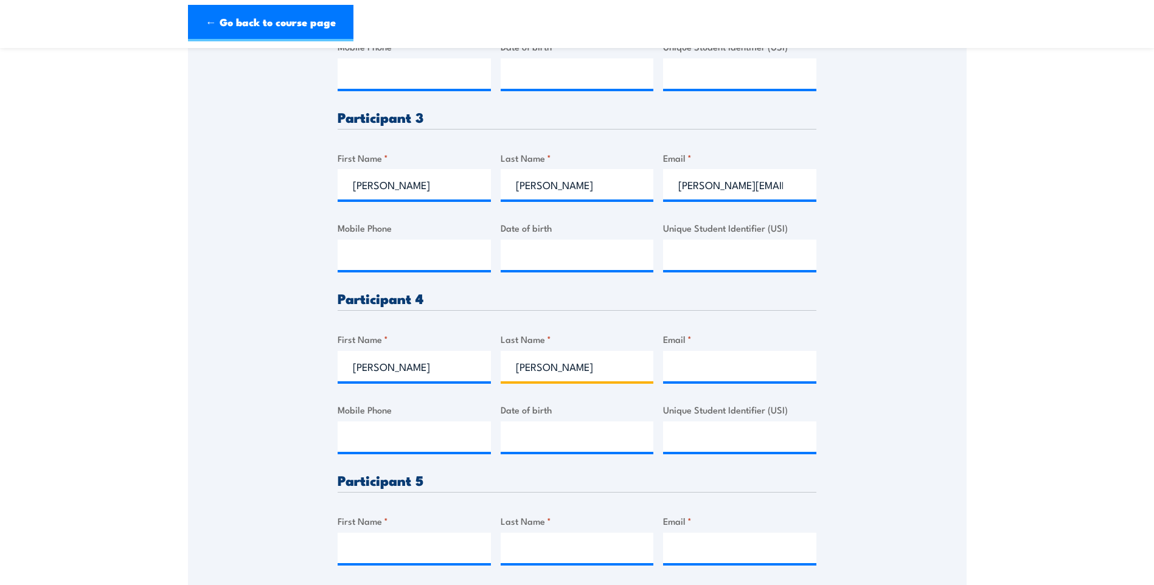
type input "[PERSON_NAME]"
click at [730, 372] on input "Email *" at bounding box center [739, 366] width 153 height 30
paste input "[PERSON_NAME][EMAIL_ADDRESS][PERSON_NAME][DOMAIN_NAME]"
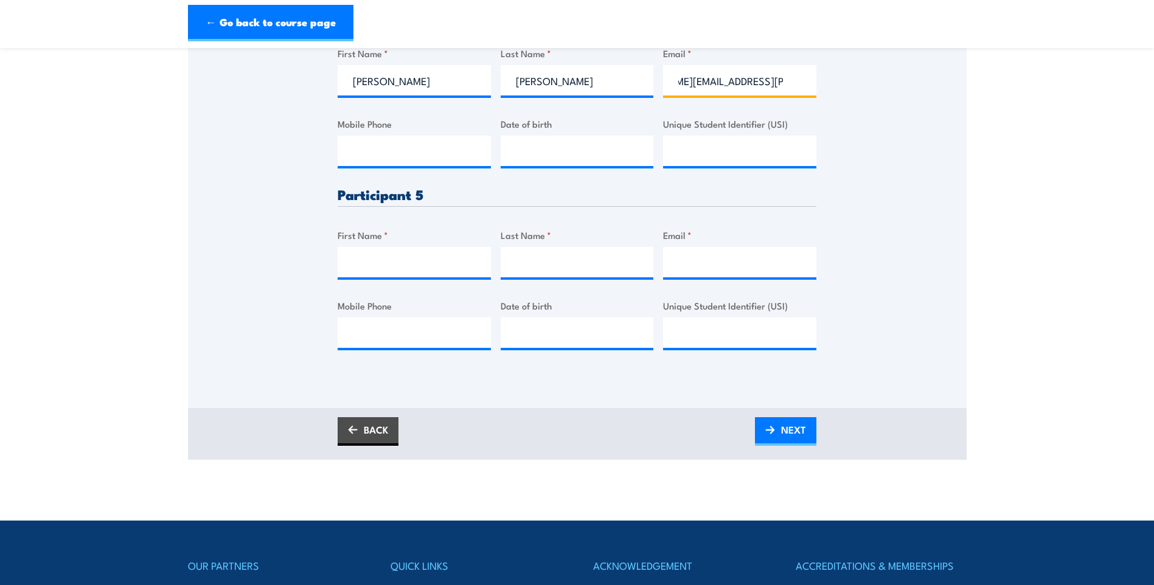
scroll to position [974, 0]
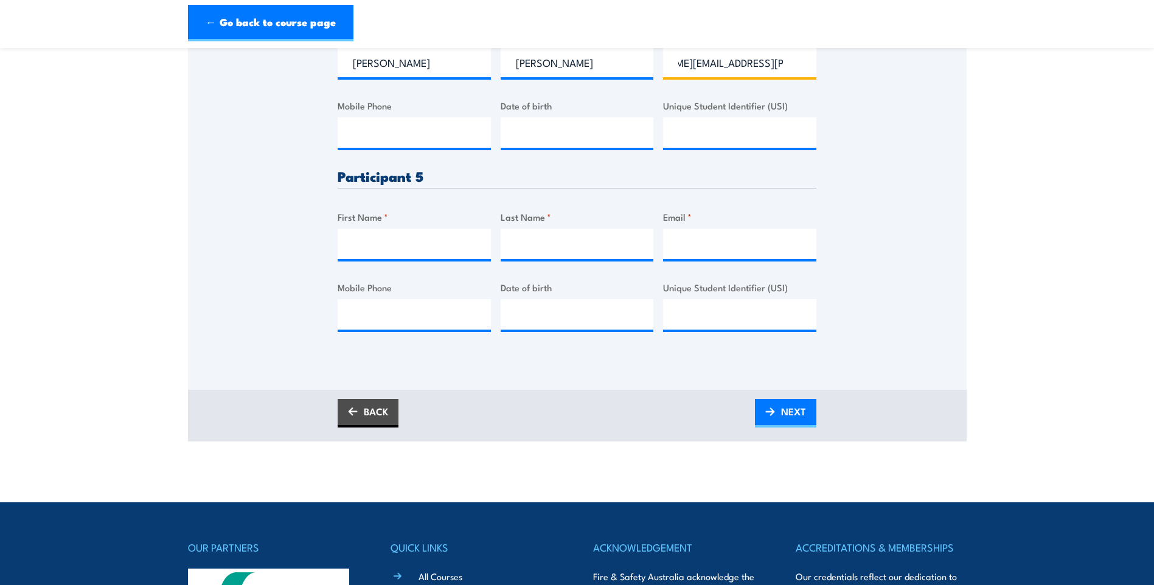
type input "[PERSON_NAME][EMAIL_ADDRESS][PERSON_NAME][DOMAIN_NAME]"
click at [750, 243] on input "Email *" at bounding box center [739, 244] width 153 height 30
paste input "[EMAIL_ADDRESS][DOMAIN_NAME]"
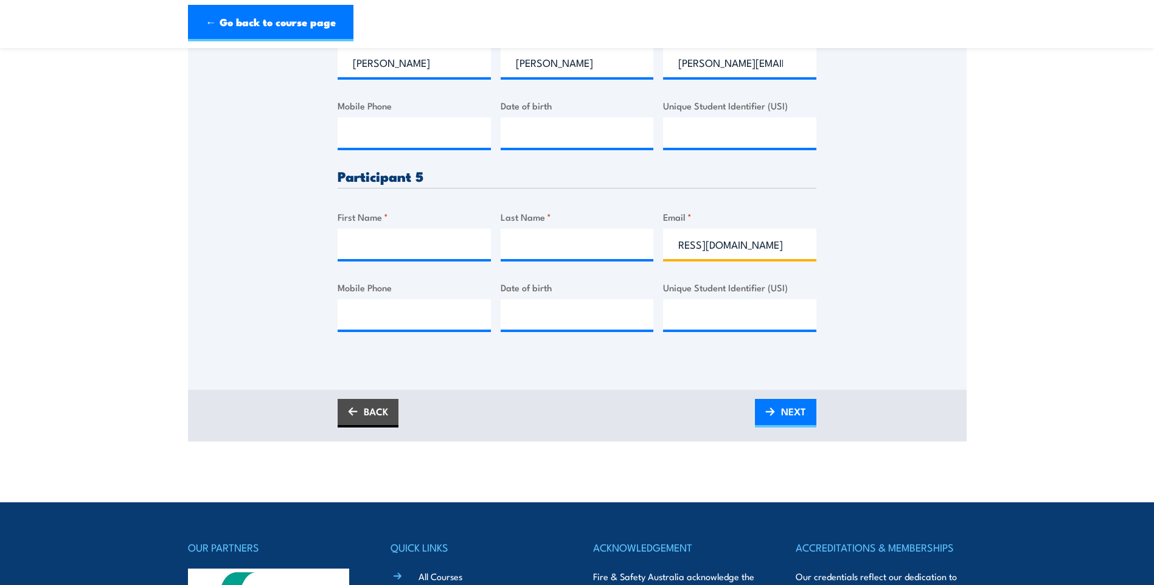
type input "[EMAIL_ADDRESS][DOMAIN_NAME]"
click at [361, 248] on input "First Name *" at bounding box center [414, 244] width 153 height 30
type input "Shala"
click at [542, 249] on input "Last Name *" at bounding box center [577, 244] width 153 height 30
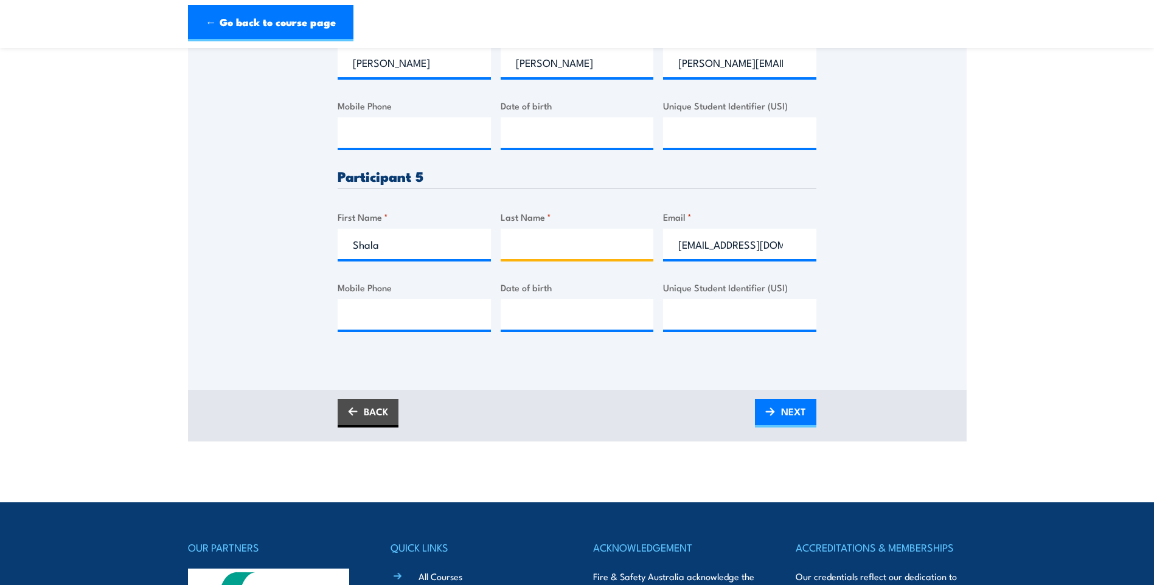
paste input "Senadheera"
type input "Senadheera"
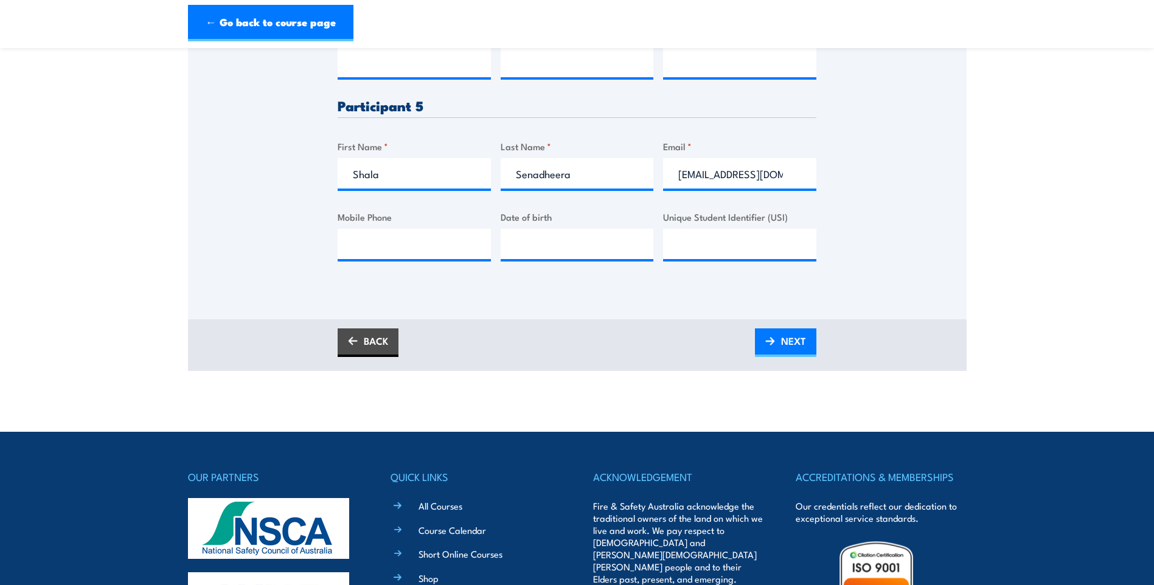
scroll to position [1217, 0]
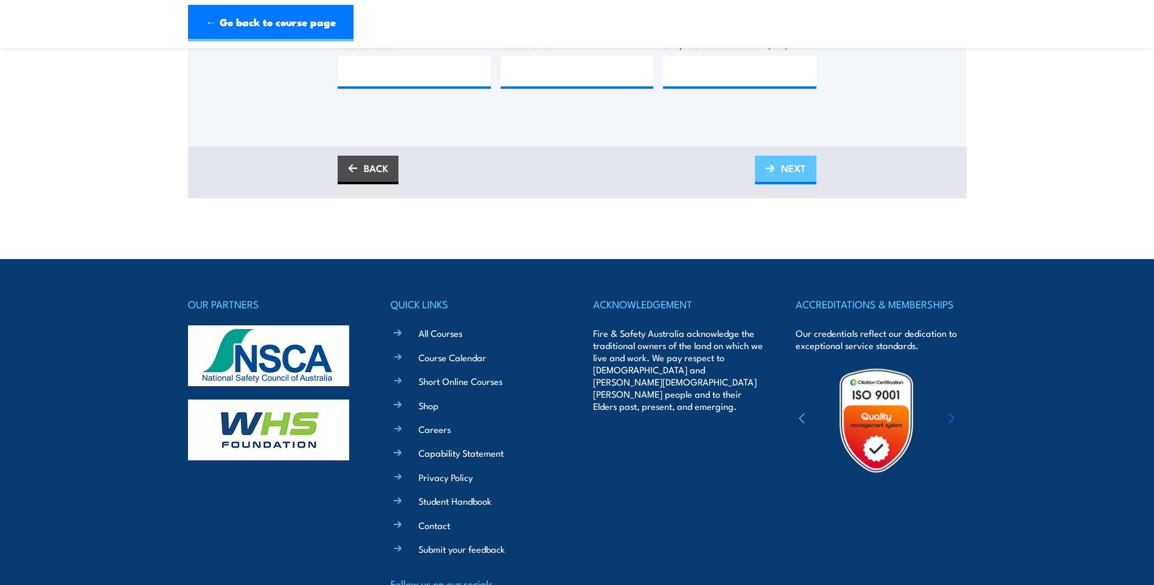
click at [783, 165] on span "NEXT" at bounding box center [793, 168] width 25 height 32
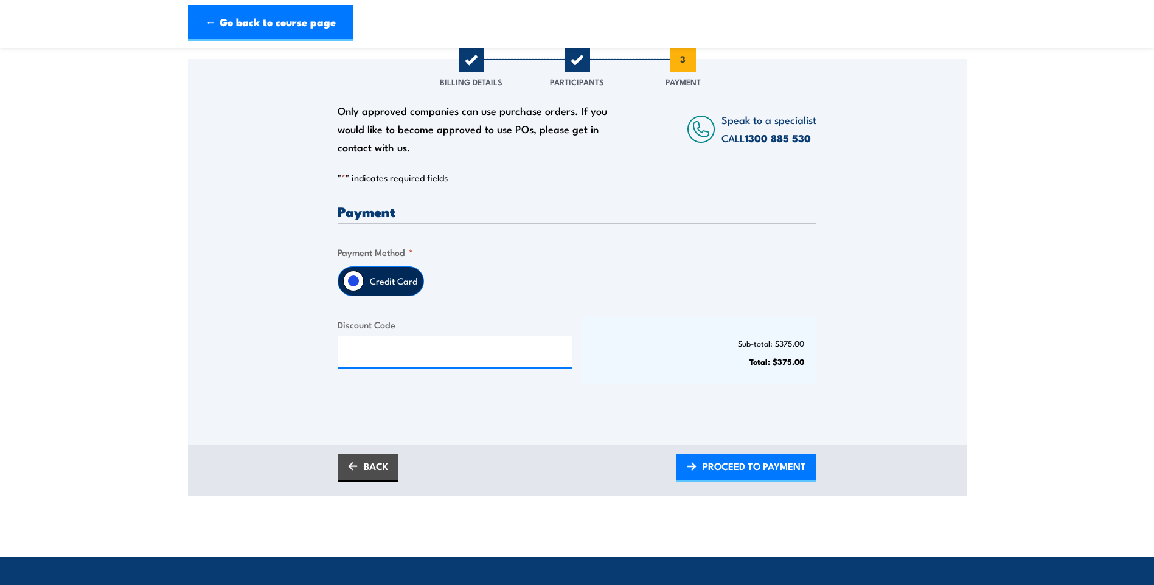
scroll to position [183, 0]
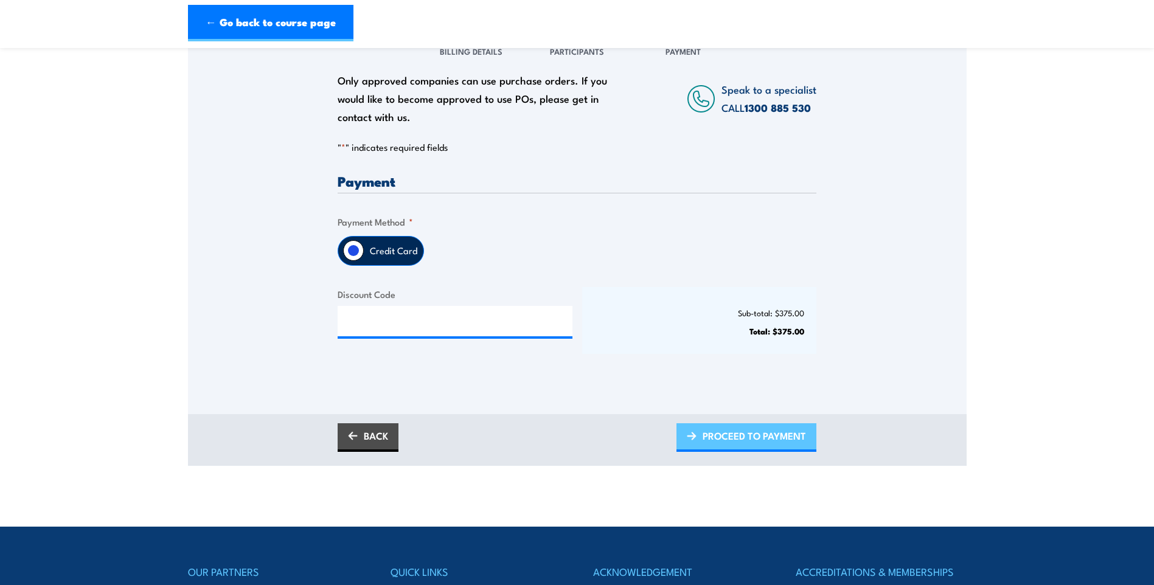
click at [750, 439] on span "PROCEED TO PAYMENT" at bounding box center [754, 436] width 103 height 32
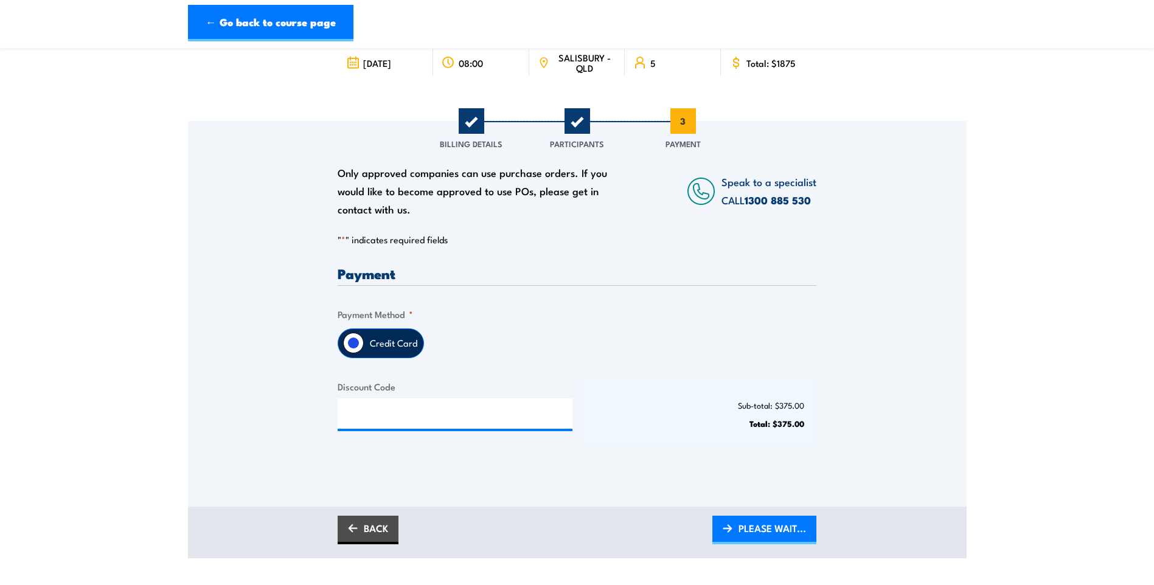
scroll to position [122, 0]
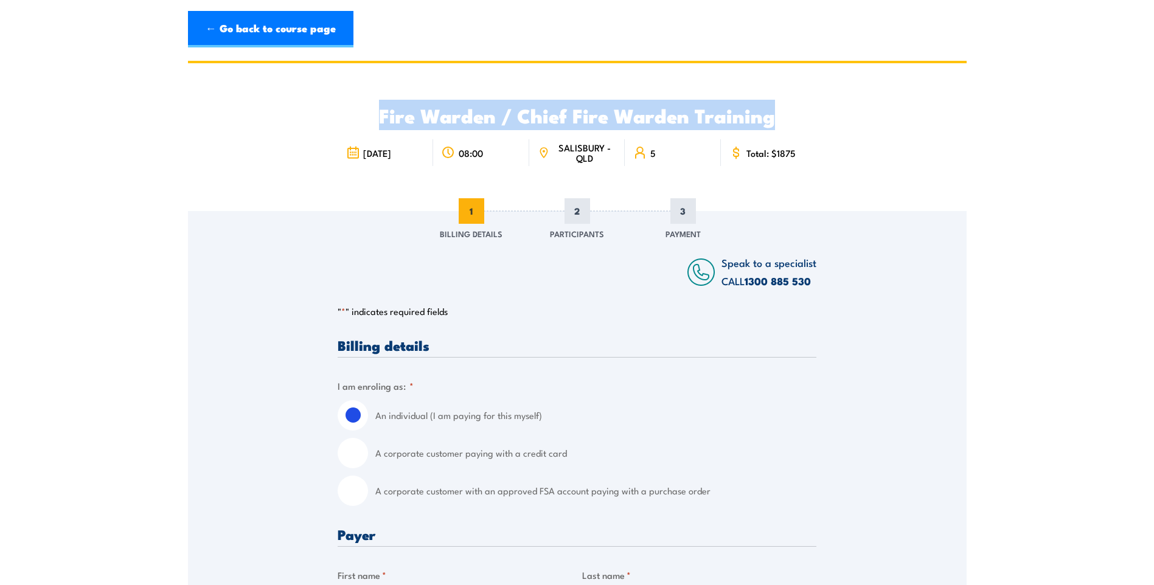
drag, startPoint x: 790, startPoint y: 117, endPoint x: 382, endPoint y: 124, distance: 407.7
click at [382, 124] on h2 "Fire Warden / Chief Fire Warden Training" at bounding box center [577, 114] width 479 height 17
drag, startPoint x: 382, startPoint y: 124, endPoint x: 474, endPoint y: 113, distance: 92.6
copy h2 "Fire Warden / Chief Fire Warden Training"
drag, startPoint x: 245, startPoint y: 84, endPoint x: 340, endPoint y: 103, distance: 97.4
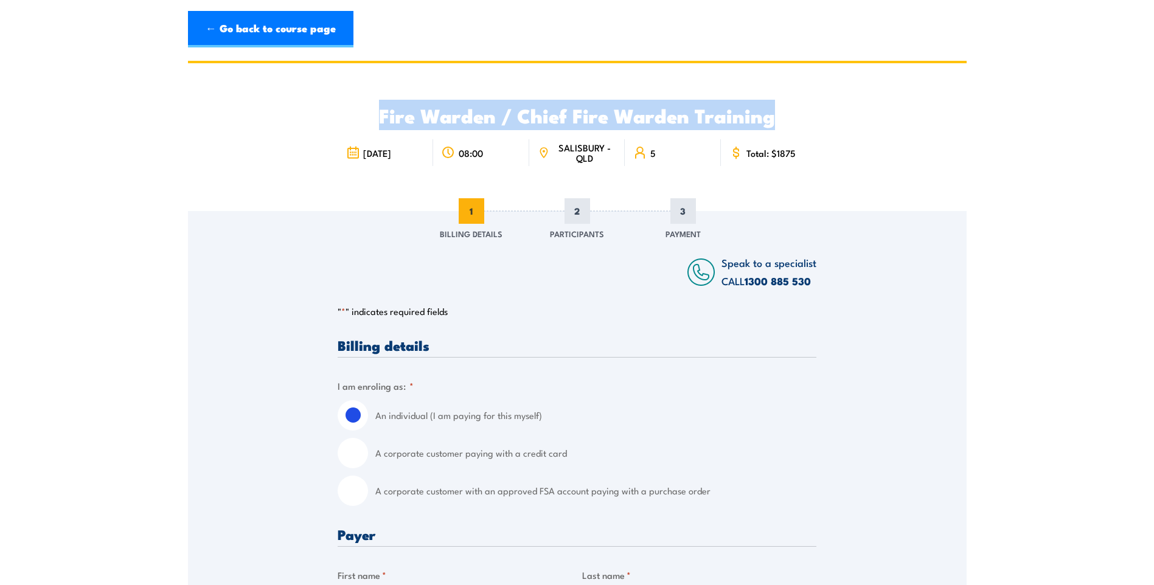
click at [246, 84] on div "Fire Warden / Chief Fire Warden Training [DATE] 5" at bounding box center [577, 137] width 779 height 148
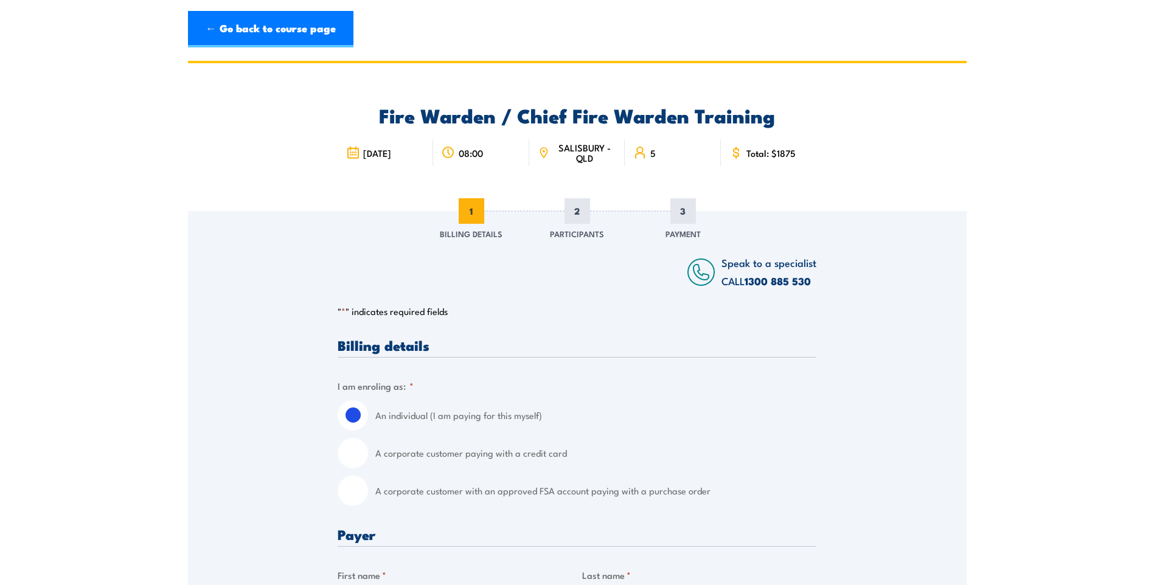
click at [474, 142] on div "08:00" at bounding box center [481, 152] width 96 height 27
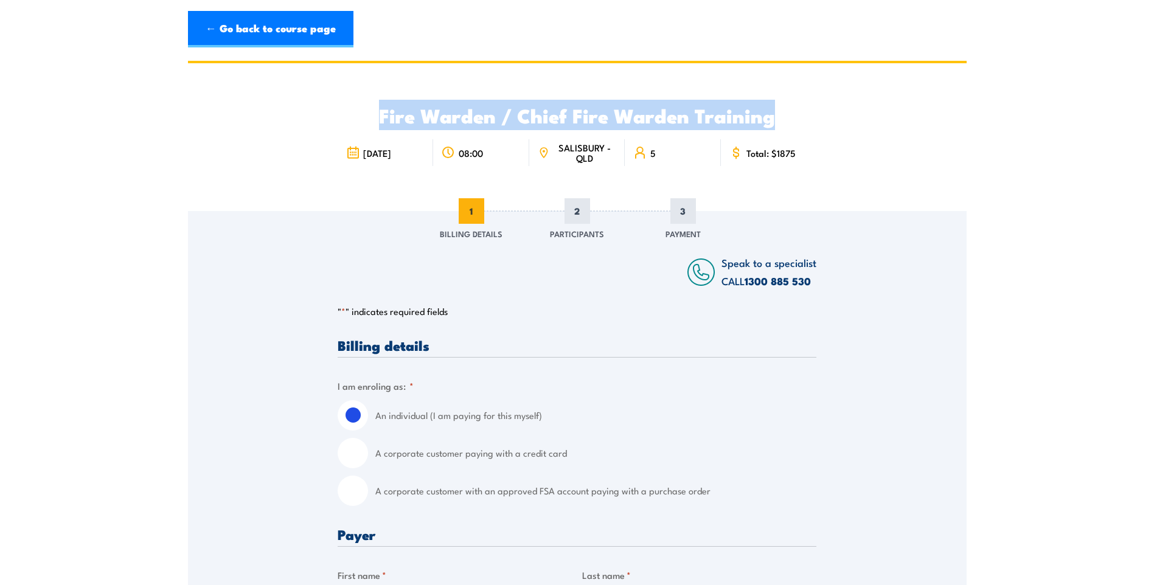
drag, startPoint x: 798, startPoint y: 119, endPoint x: 381, endPoint y: 117, distance: 416.2
click at [380, 116] on h2 "Fire Warden / Chief Fire Warden Training" at bounding box center [577, 114] width 479 height 17
drag, startPoint x: 381, startPoint y: 117, endPoint x: 414, endPoint y: 117, distance: 32.2
copy h2 "Fire Warden / Chief Fire Warden Training"
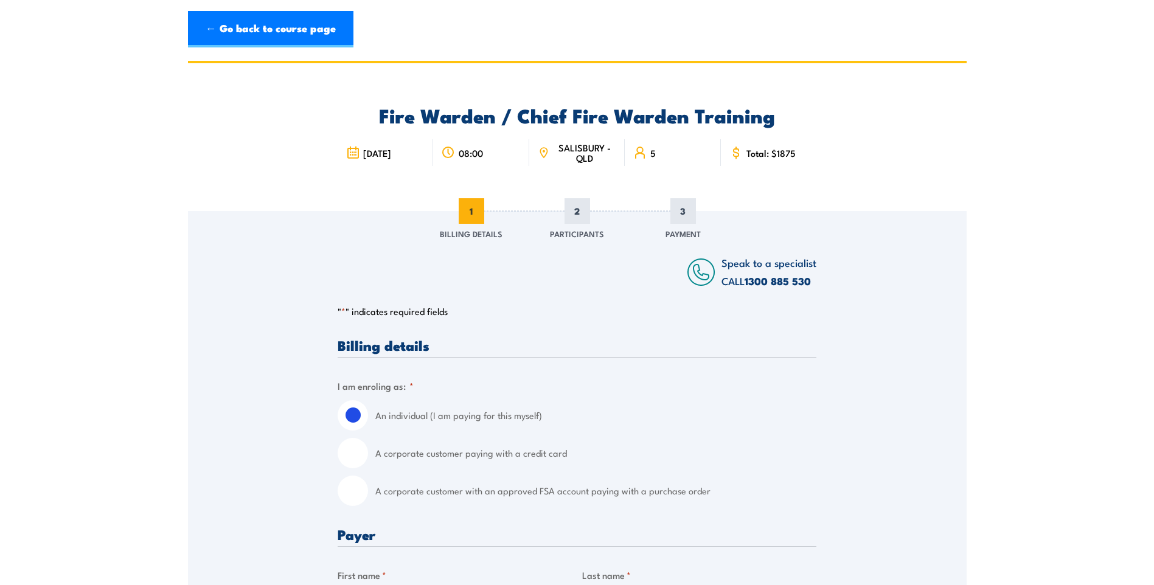
click at [35, 57] on header "← Go back to course page" at bounding box center [577, 29] width 1154 height 59
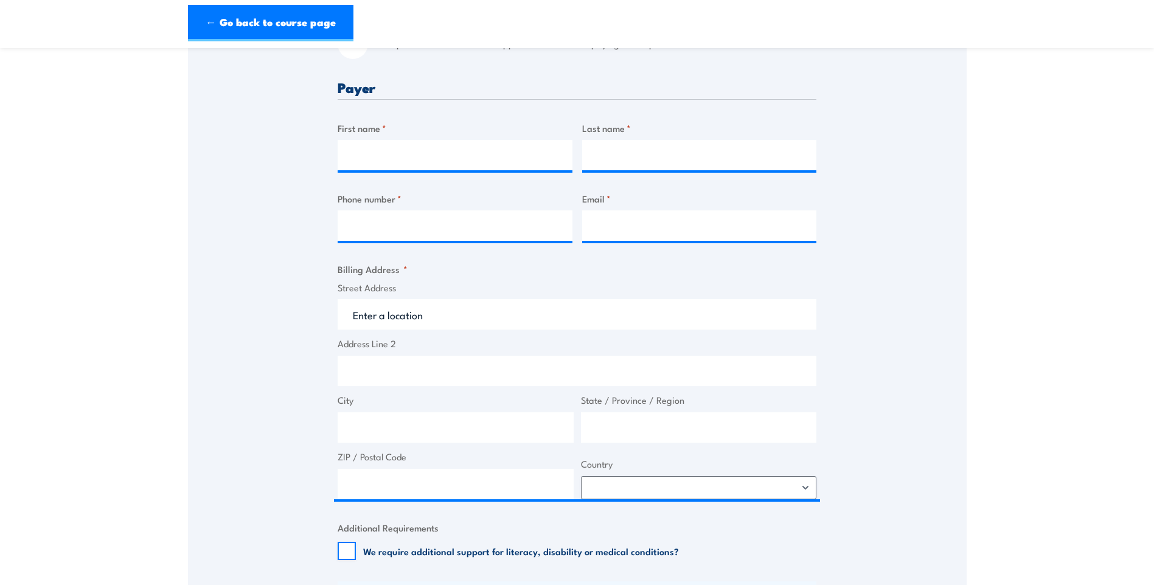
scroll to position [487, 0]
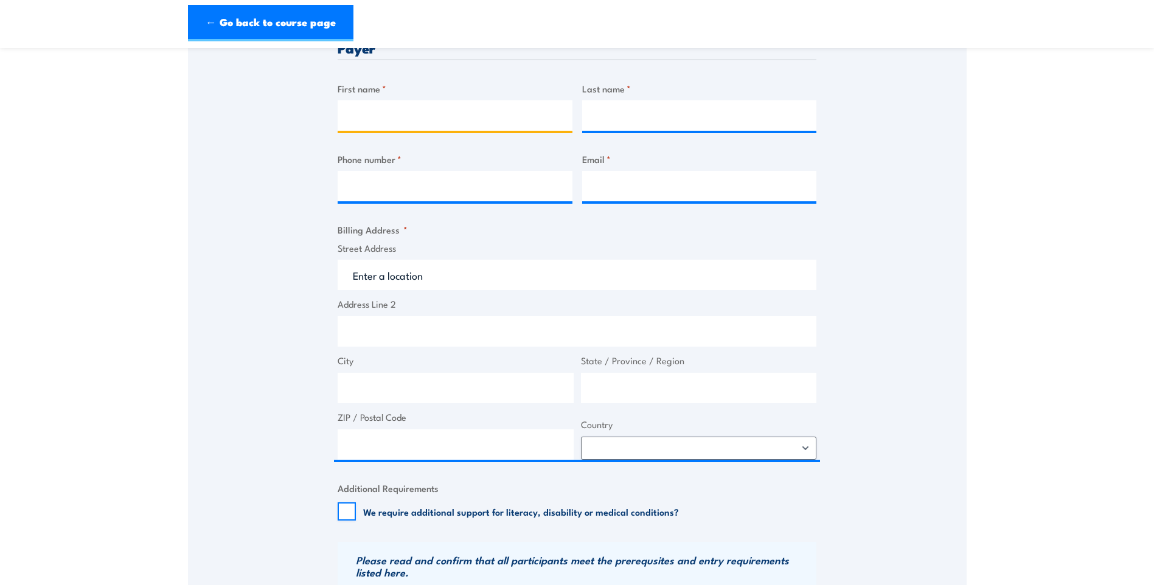
click at [370, 113] on input "First name *" at bounding box center [455, 115] width 235 height 30
type input "[PERSON_NAME]"
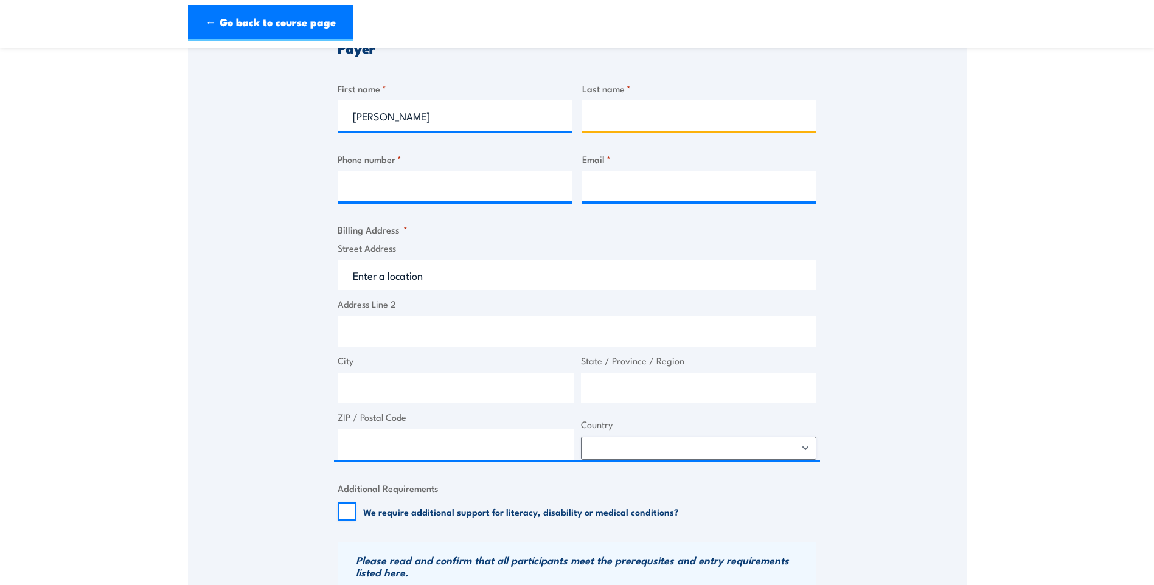
type input "[PERSON_NAME]"
type input "0417164288"
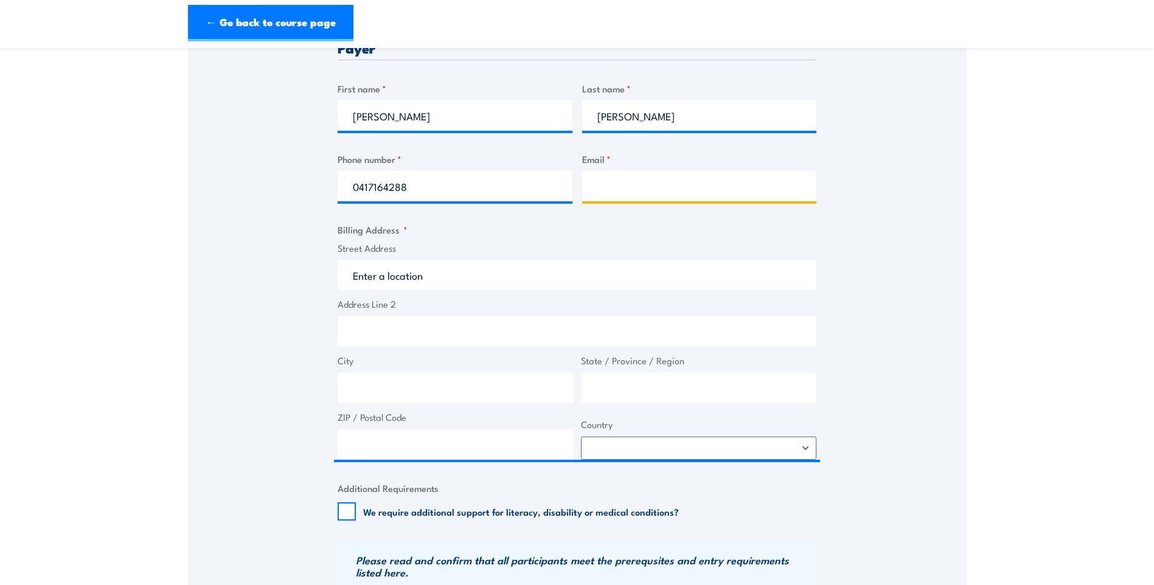
type input "[PERSON_NAME][EMAIL_ADDRESS][PERSON_NAME][DOMAIN_NAME]"
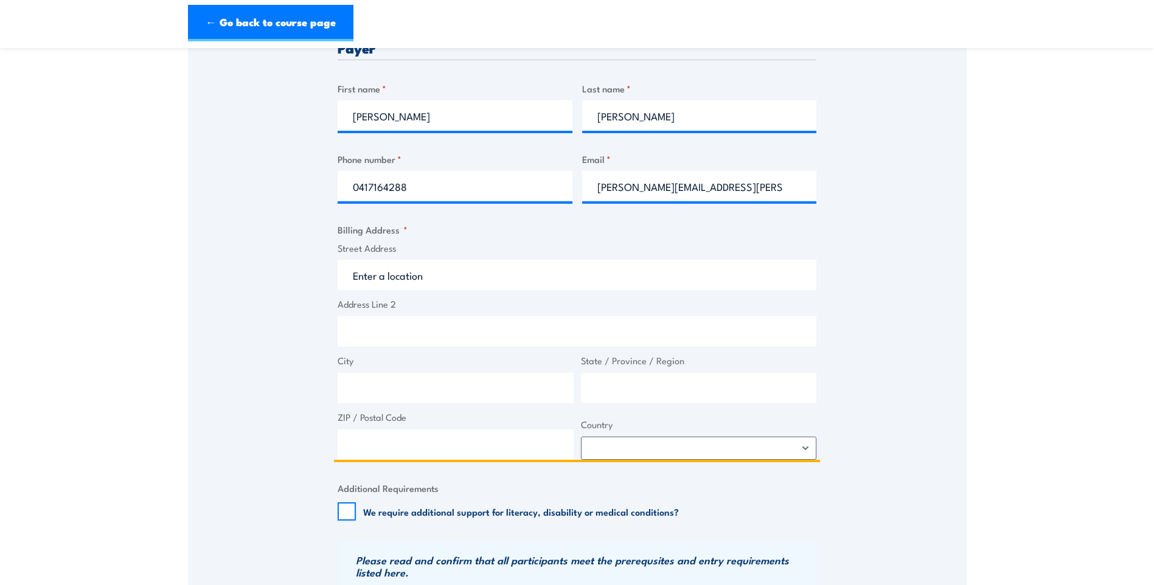
click at [414, 268] on input "Street Address" at bounding box center [577, 275] width 479 height 30
click at [419, 274] on input "Street Address" at bounding box center [577, 275] width 479 height 30
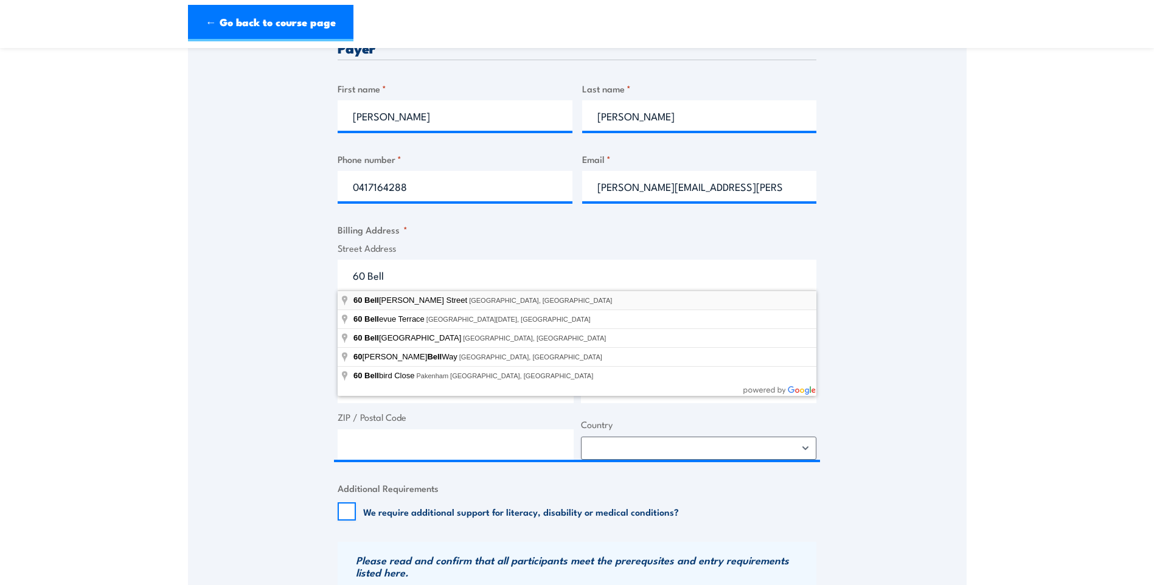
type input "[STREET_ADDRESS]"
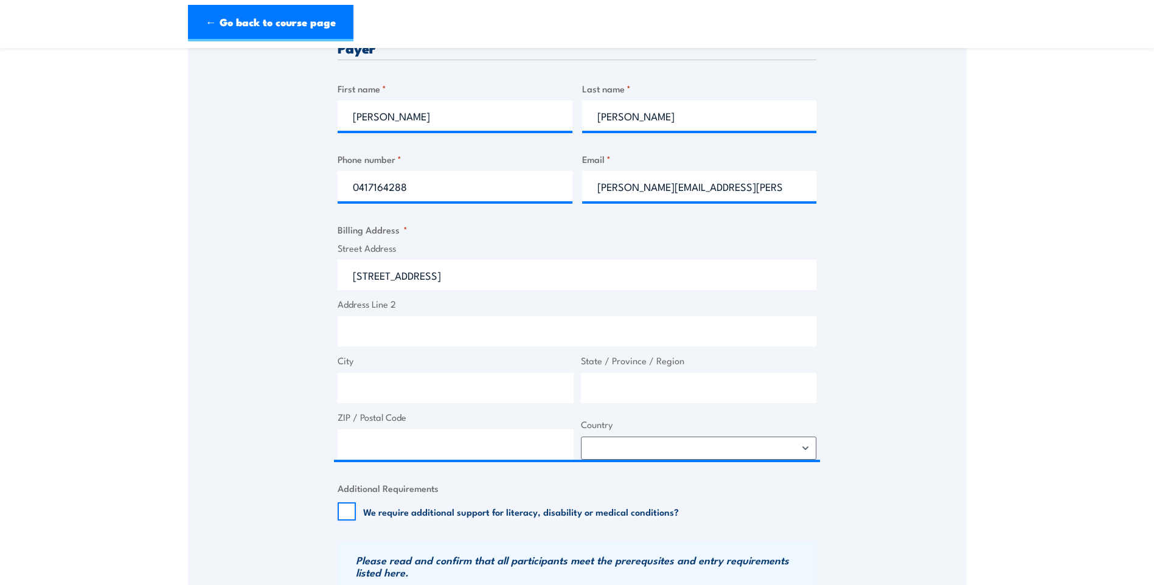
type input "[STREET_ADDRESS]"
type input "[GEOGRAPHIC_DATA]"
type input "4110"
select select "[GEOGRAPHIC_DATA]"
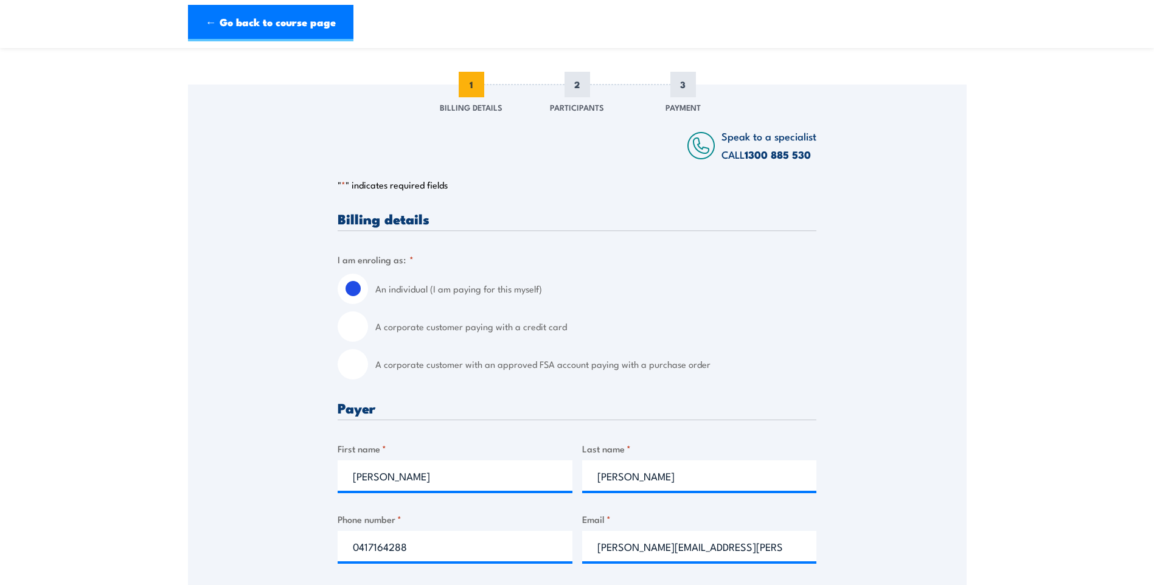
scroll to position [61, 0]
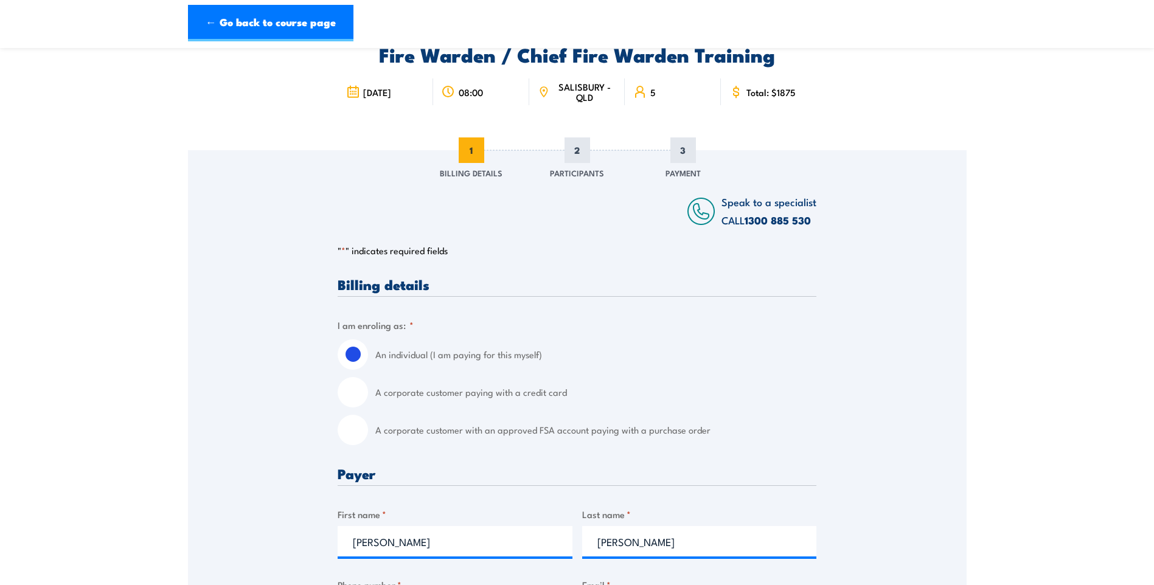
click at [363, 425] on input "A corporate customer with an approved FSA account paying with a purchase order" at bounding box center [353, 430] width 30 height 30
radio input "true"
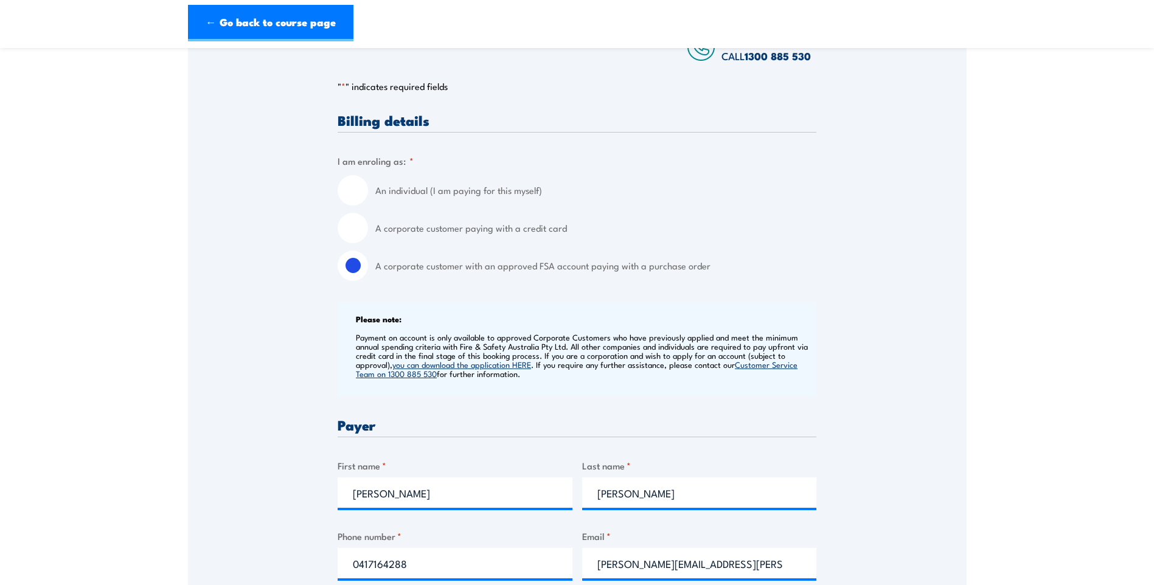
scroll to position [243, 0]
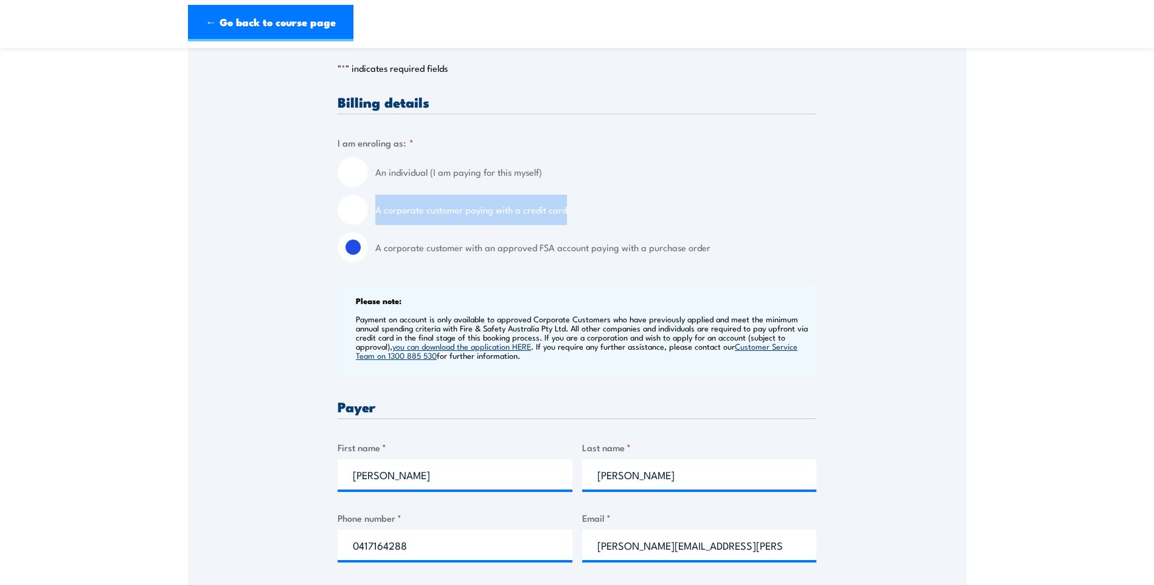
drag, startPoint x: 373, startPoint y: 211, endPoint x: 562, endPoint y: 209, distance: 189.2
click at [562, 209] on div "A corporate customer paying with a credit card" at bounding box center [577, 210] width 479 height 30
click at [456, 214] on label "A corporate customer paying with a credit card" at bounding box center [595, 210] width 441 height 30
click at [368, 214] on input "A corporate customer paying with a credit card" at bounding box center [353, 210] width 30 height 30
radio input "true"
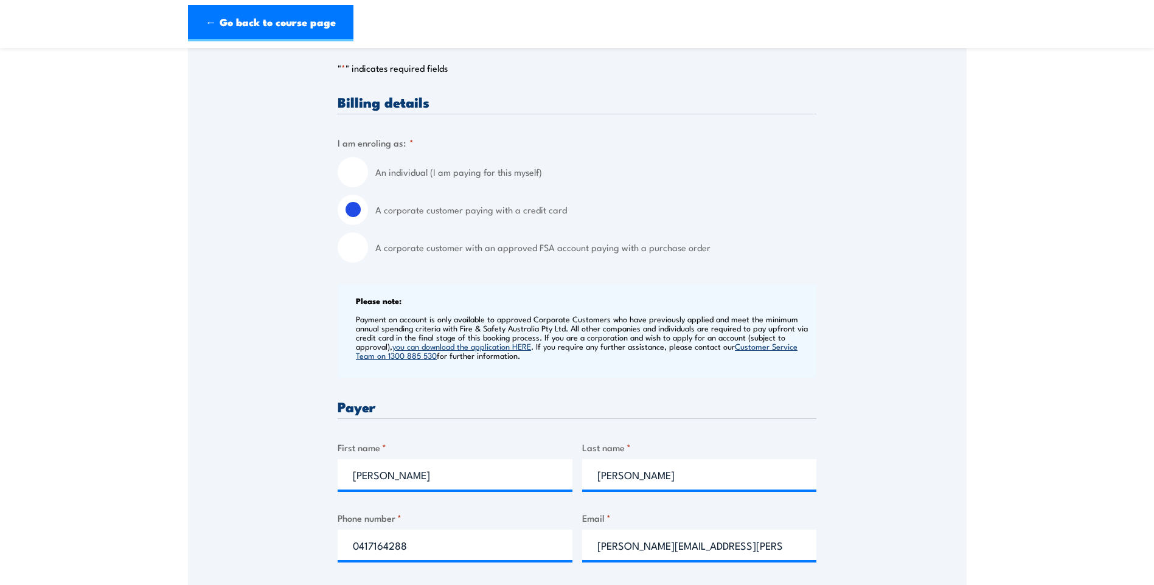
click at [349, 253] on input "A corporate customer with an approved FSA account paying with a purchase order" at bounding box center [353, 247] width 30 height 30
radio input "true"
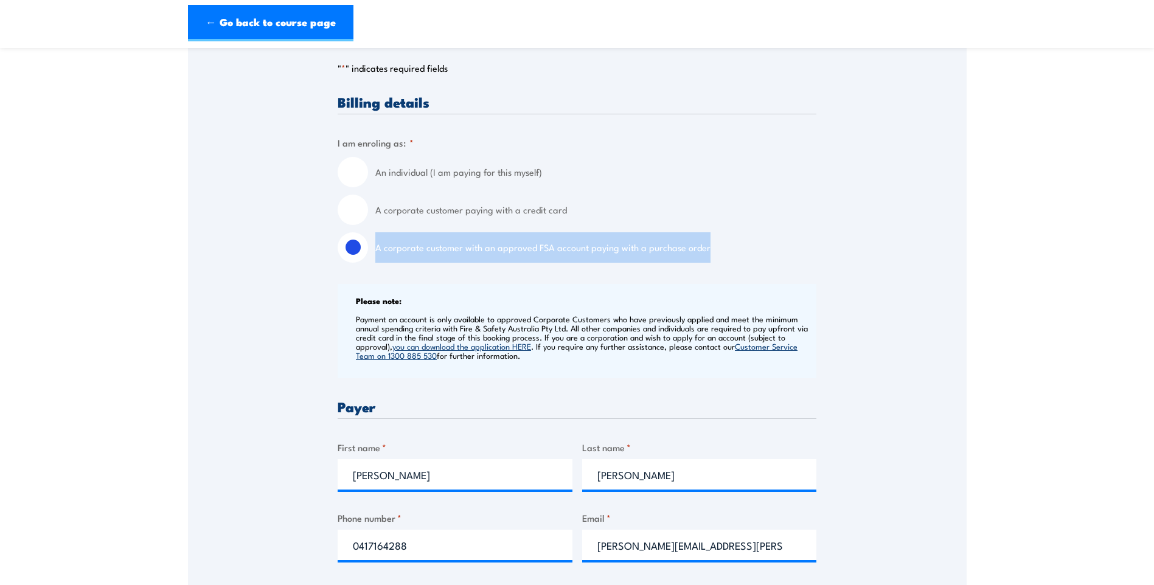
drag, startPoint x: 375, startPoint y: 245, endPoint x: 706, endPoint y: 234, distance: 331.2
click at [706, 234] on label "A corporate customer with an approved FSA account paying with a purchase order" at bounding box center [595, 247] width 441 height 30
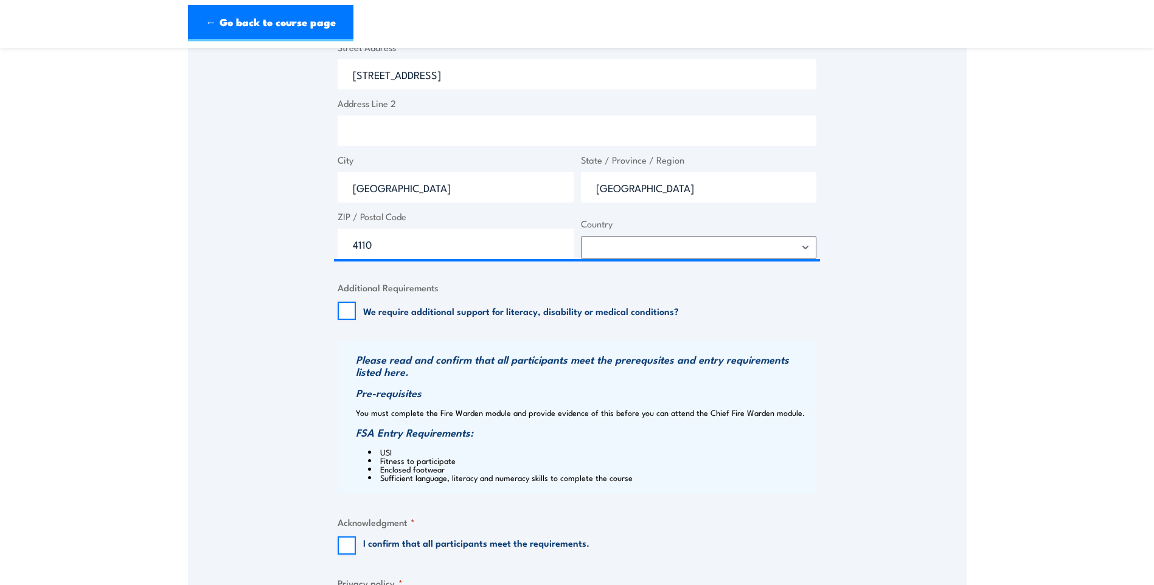
scroll to position [1156, 0]
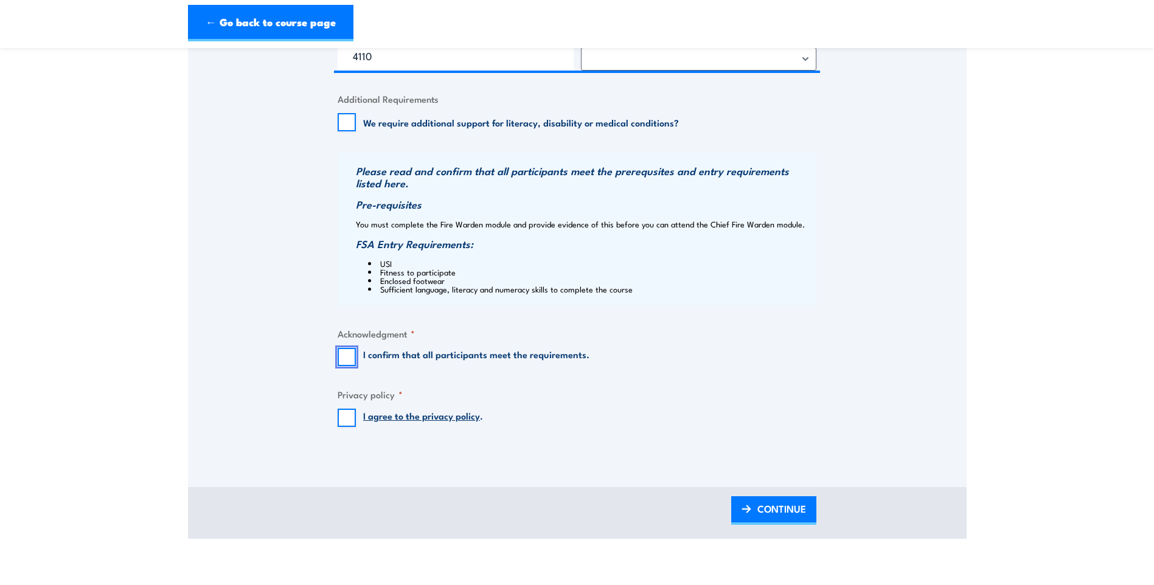
click at [352, 354] on input "I confirm that all participants meet the requirements." at bounding box center [347, 357] width 18 height 18
checkbox input "true"
click at [344, 414] on input "I agree to the privacy policy ." at bounding box center [347, 418] width 18 height 18
checkbox input "true"
click at [764, 507] on span "CONTINUE" at bounding box center [782, 509] width 49 height 32
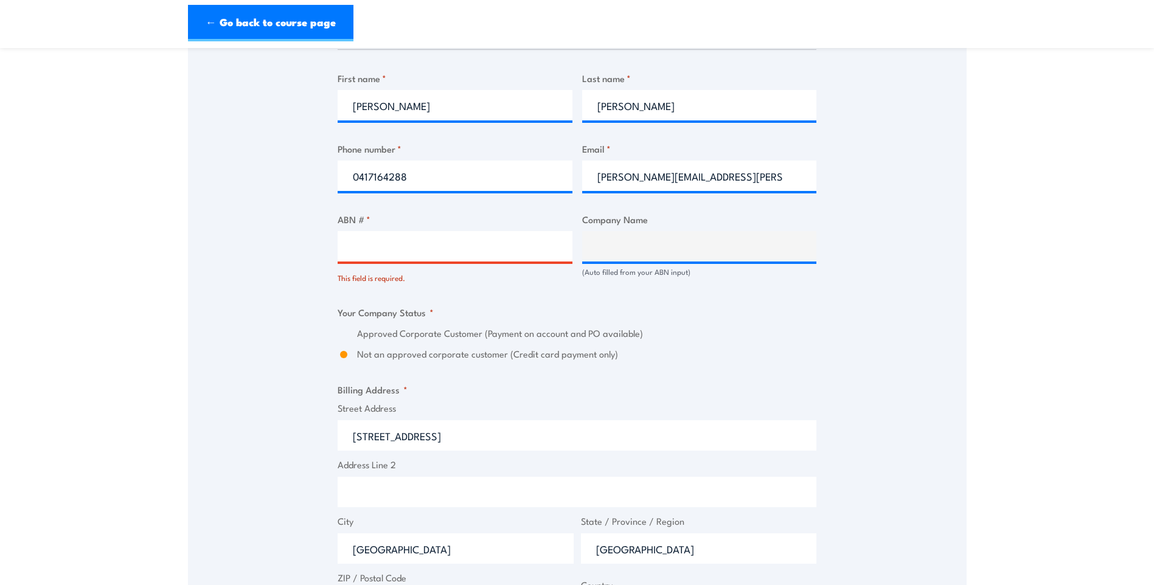
scroll to position [696, 0]
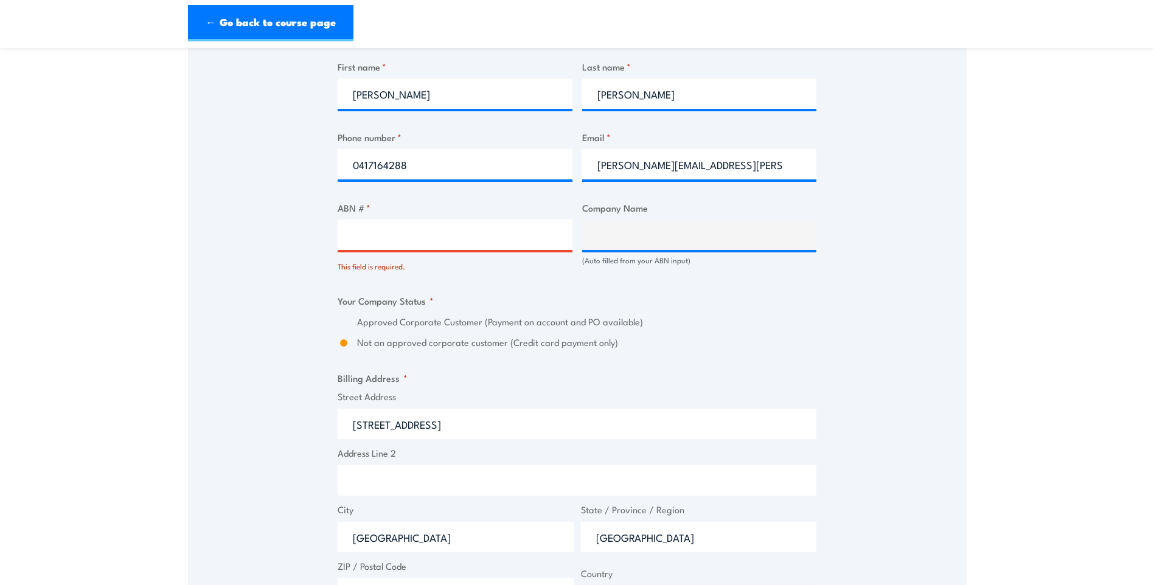
click at [408, 221] on input "ABN # *" at bounding box center [455, 235] width 235 height 30
click at [395, 224] on input "ABN # *" at bounding box center [455, 235] width 235 height 30
paste input "49 054 094 647"
type input "49 054 094 647"
click at [869, 265] on div "Speak to a specialist CALL [PHONE_NUMBER] CALL [PHONE_NUMBER] There was a probl…" at bounding box center [577, 253] width 779 height 1476
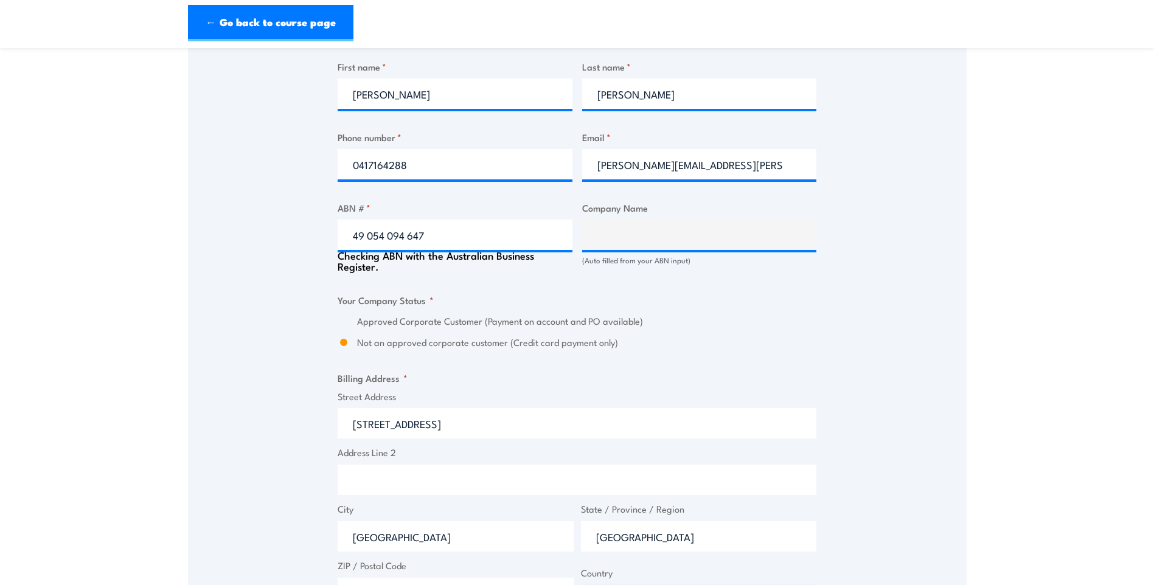
type input "HASTINGS [PERSON_NAME] ([GEOGRAPHIC_DATA]) LIMITED"
radio input "true"
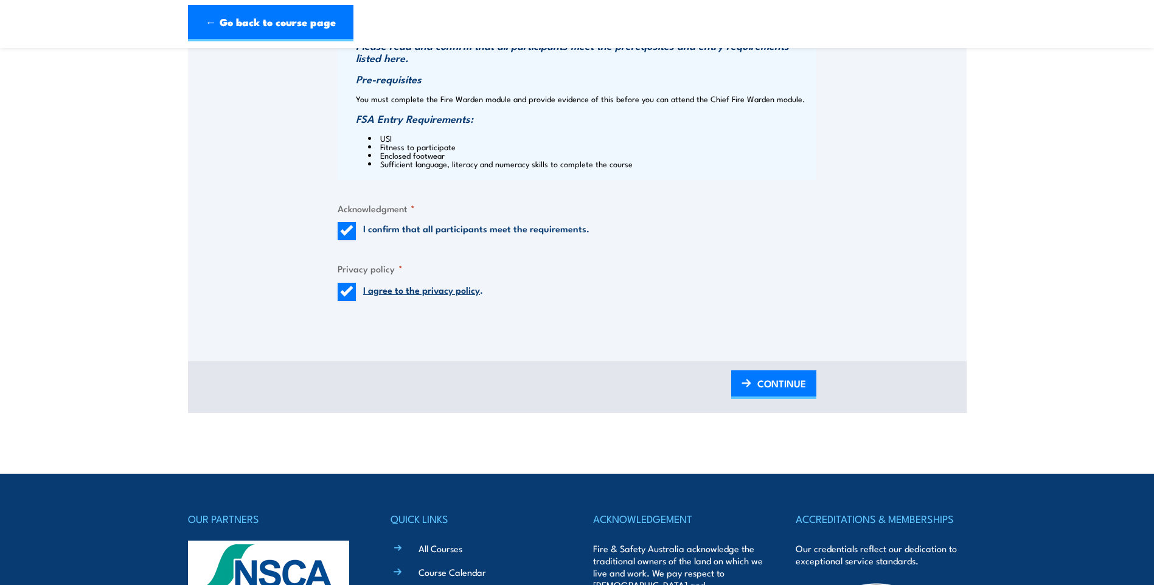
scroll to position [1365, 0]
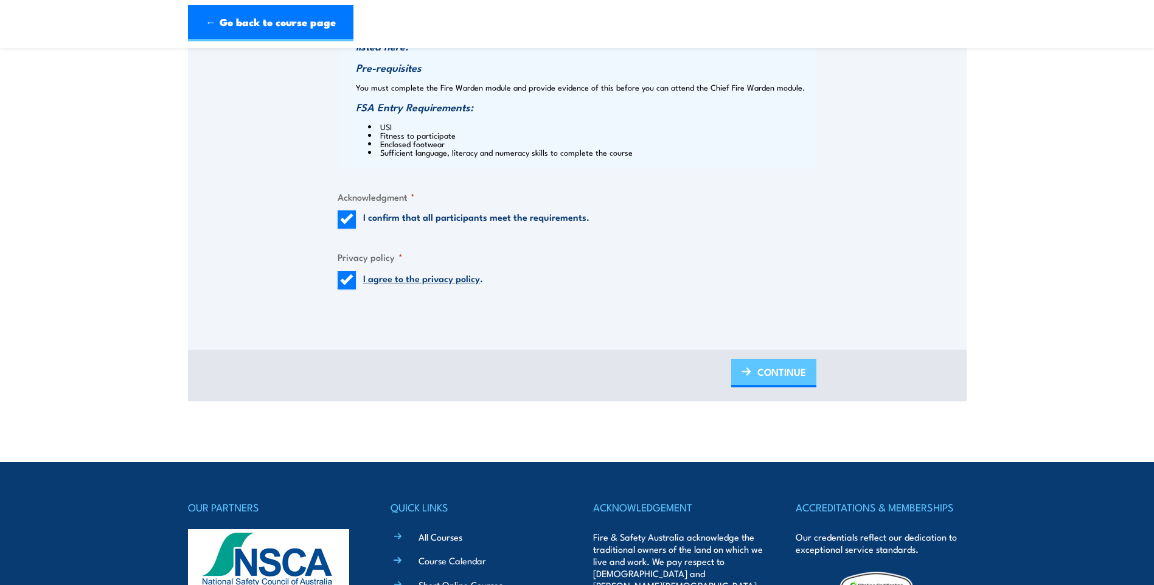
click at [767, 371] on span "CONTINUE" at bounding box center [782, 372] width 49 height 32
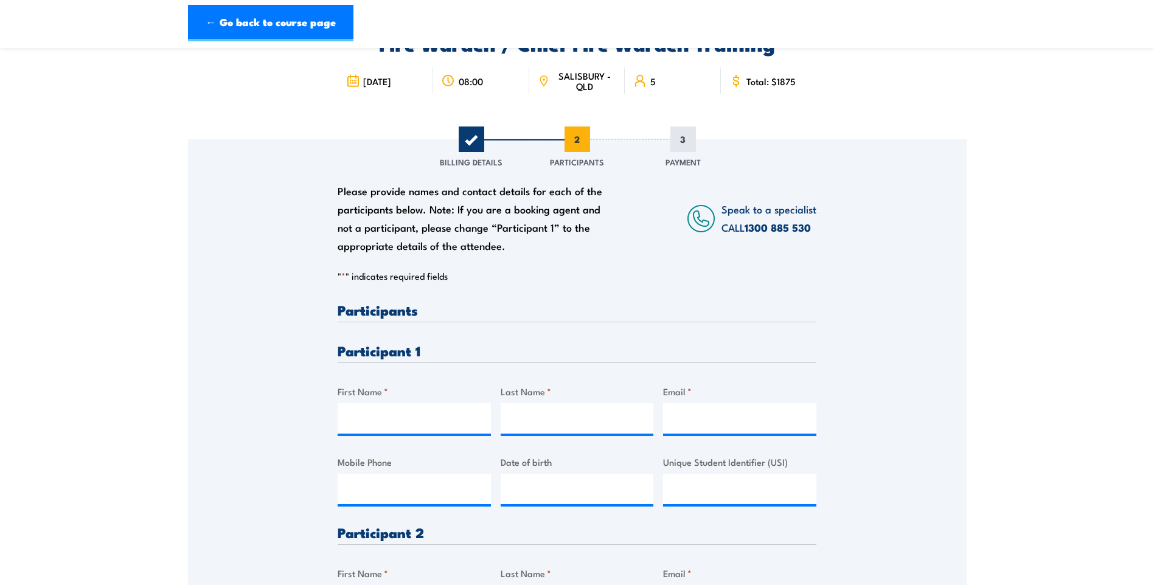
scroll to position [183, 0]
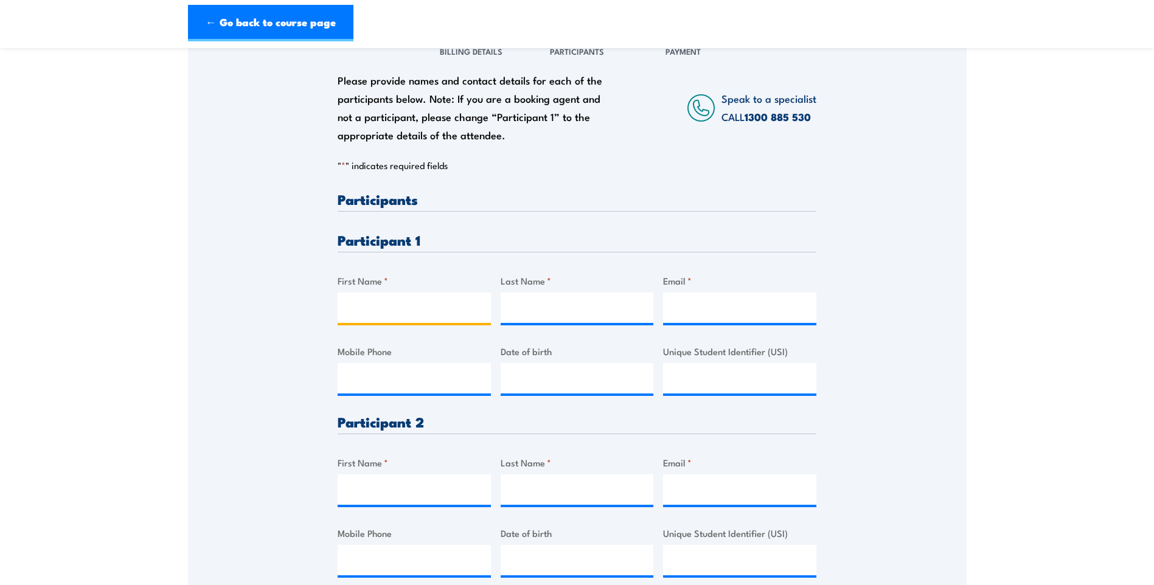
click at [385, 297] on input "First Name *" at bounding box center [414, 308] width 153 height 30
type input "[PERSON_NAME]"
type input "Fearns"
type input "[PERSON_NAME][EMAIL_ADDRESS][PERSON_NAME][DOMAIN_NAME]"
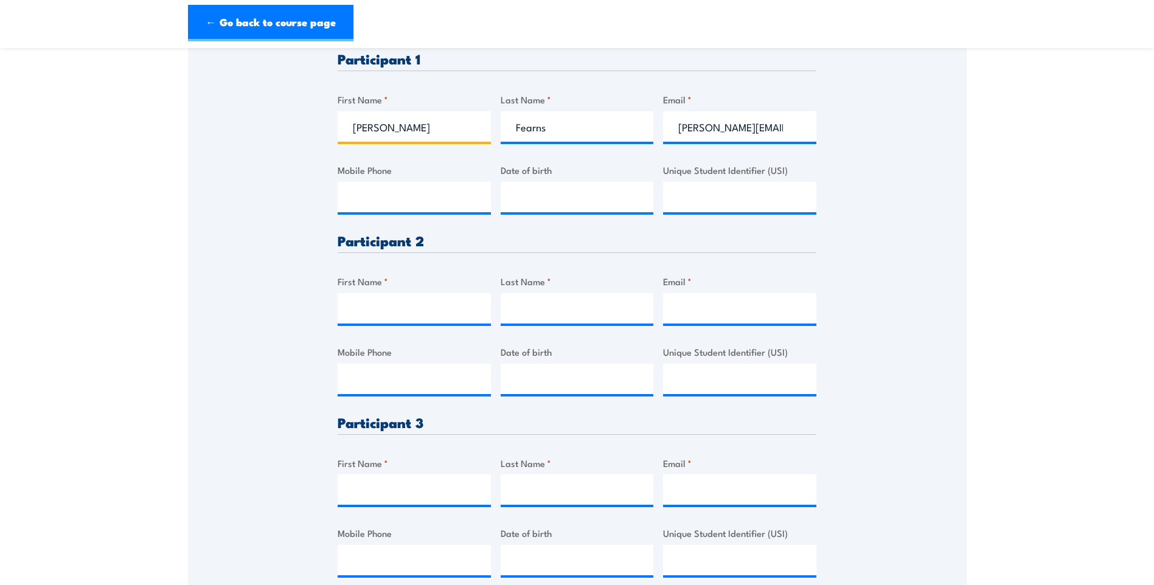
scroll to position [365, 0]
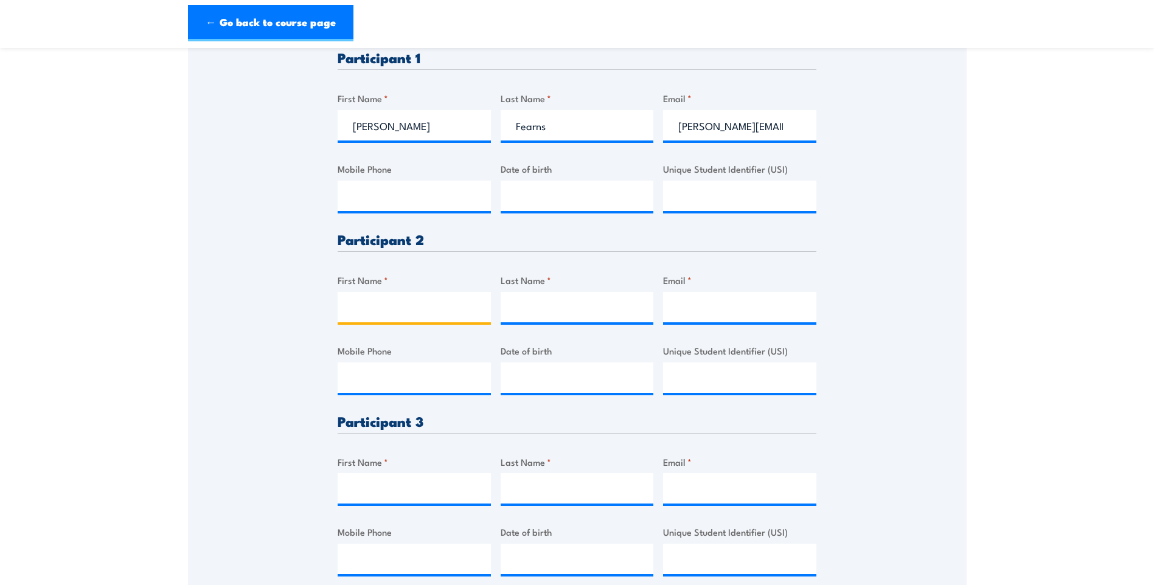
click at [370, 299] on input "First Name *" at bounding box center [414, 307] width 153 height 30
type input "[PERSON_NAME]"
type input "Brabrook"
type input "[PERSON_NAME][EMAIL_ADDRESS][PERSON_NAME][DOMAIN_NAME]"
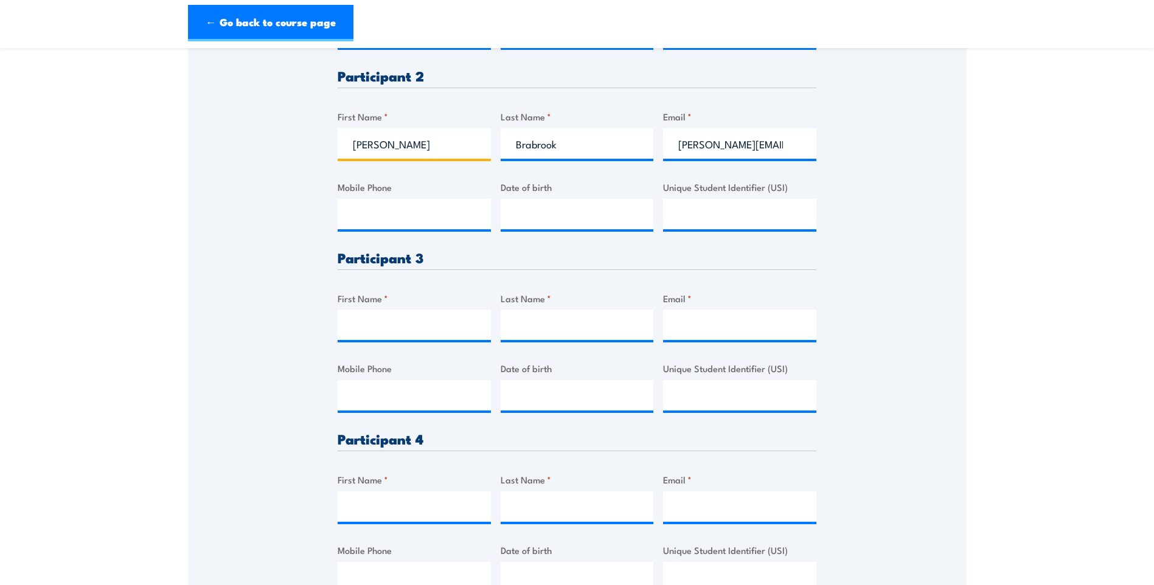
scroll to position [548, 0]
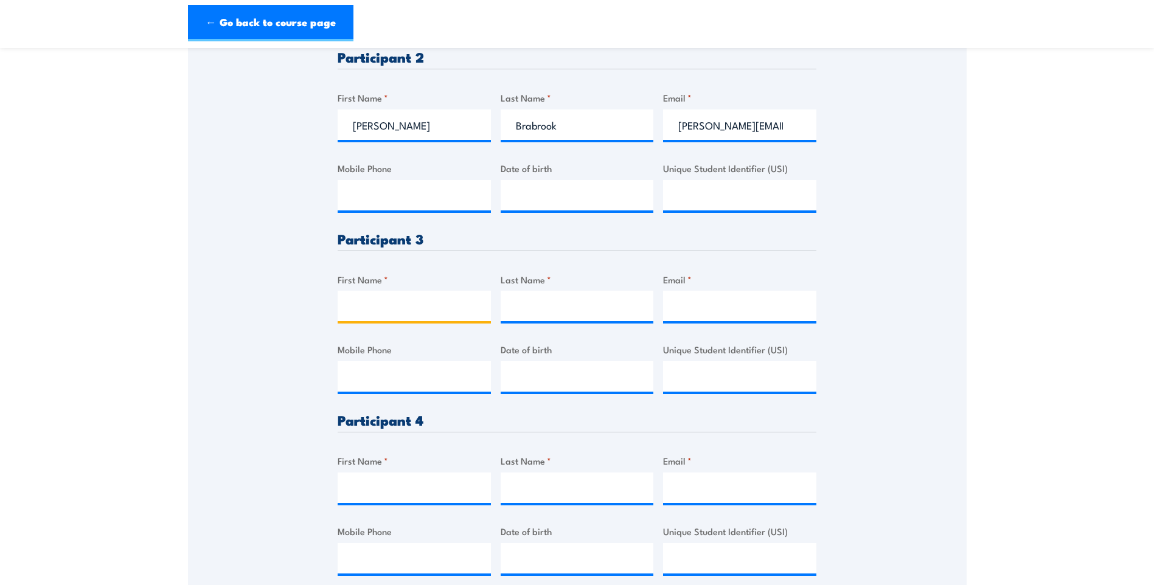
click at [412, 299] on input "First Name *" at bounding box center [414, 306] width 153 height 30
click at [921, 317] on div "Please provide names and contact details for each of the participants below. No…" at bounding box center [577, 223] width 779 height 1118
click at [408, 305] on input "First Name *" at bounding box center [414, 306] width 153 height 30
click at [218, 292] on div "Please provide names and contact details for each of the participants below. No…" at bounding box center [577, 223] width 779 height 1118
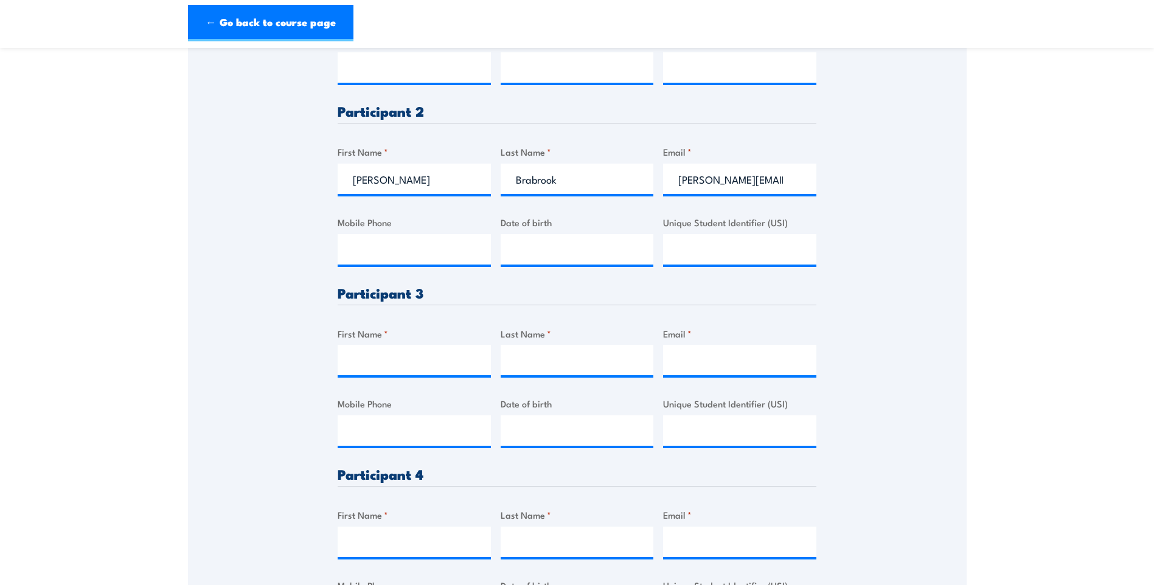
scroll to position [426, 0]
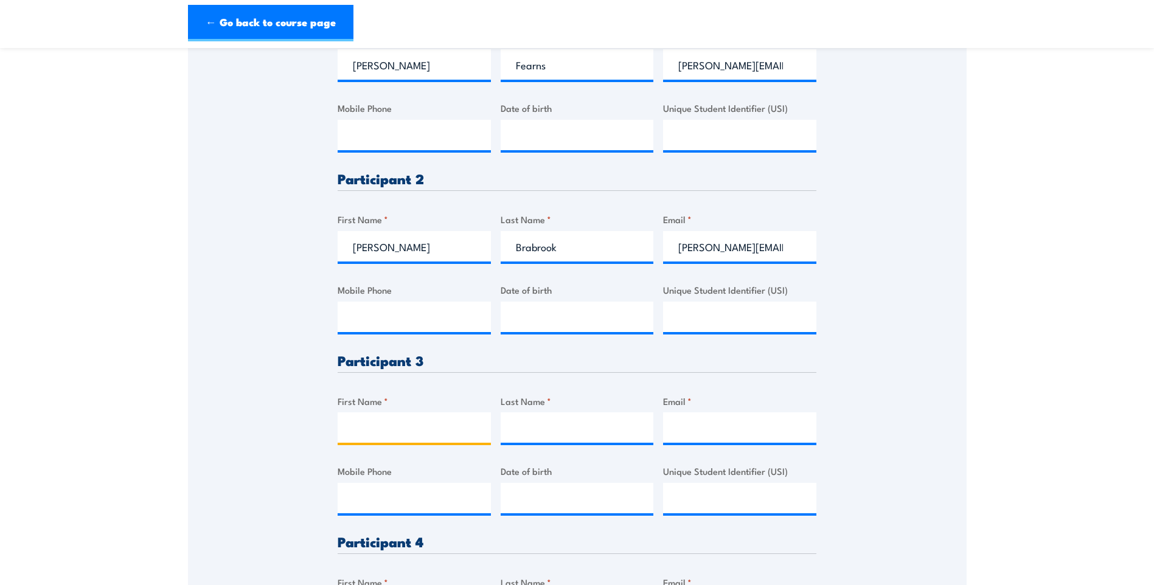
click at [394, 434] on input "First Name *" at bounding box center [414, 428] width 153 height 30
paste input "[PERSON_NAME]"
drag, startPoint x: 403, startPoint y: 435, endPoint x: 381, endPoint y: 437, distance: 22.0
click at [381, 437] on input "[PERSON_NAME]" at bounding box center [414, 428] width 153 height 30
type input "[PERSON_NAME]"
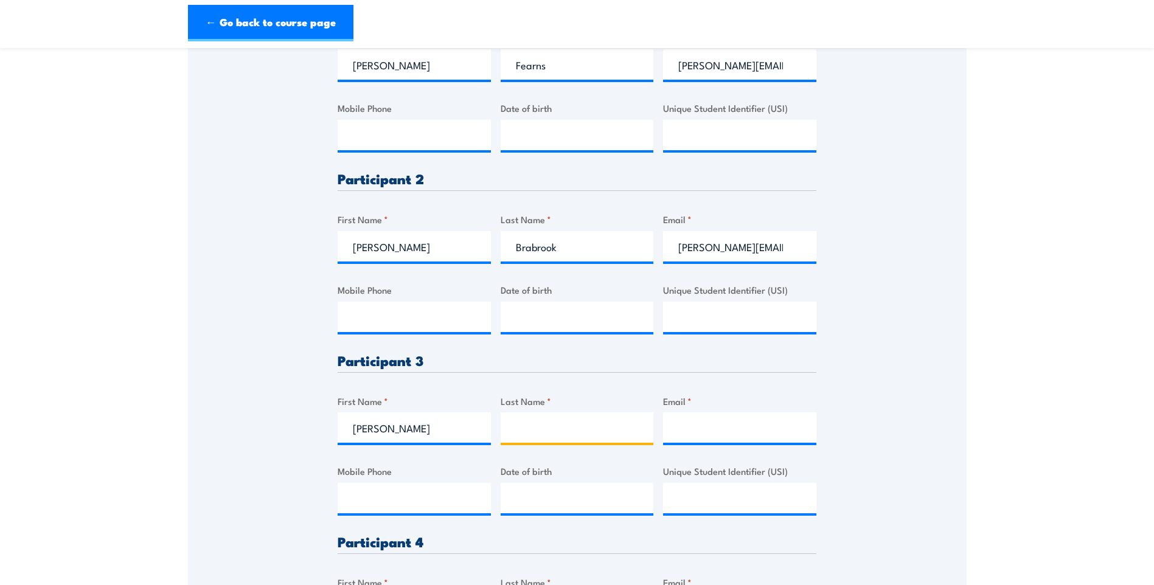
click at [540, 423] on input "Last Name *" at bounding box center [577, 428] width 153 height 30
paste input "[PERSON_NAME]"
type input "[PERSON_NAME]"
click at [709, 423] on input "Email *" at bounding box center [739, 428] width 153 height 30
paste input "[PERSON_NAME][EMAIL_ADDRESS][PERSON_NAME][PERSON_NAME][DOMAIN_NAME]"
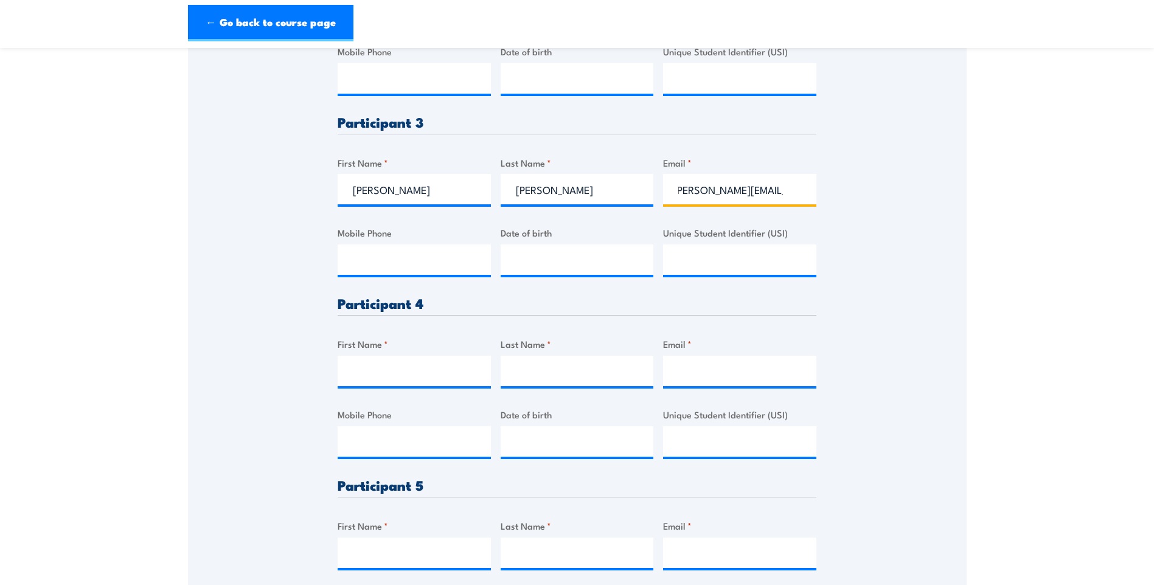
scroll to position [669, 0]
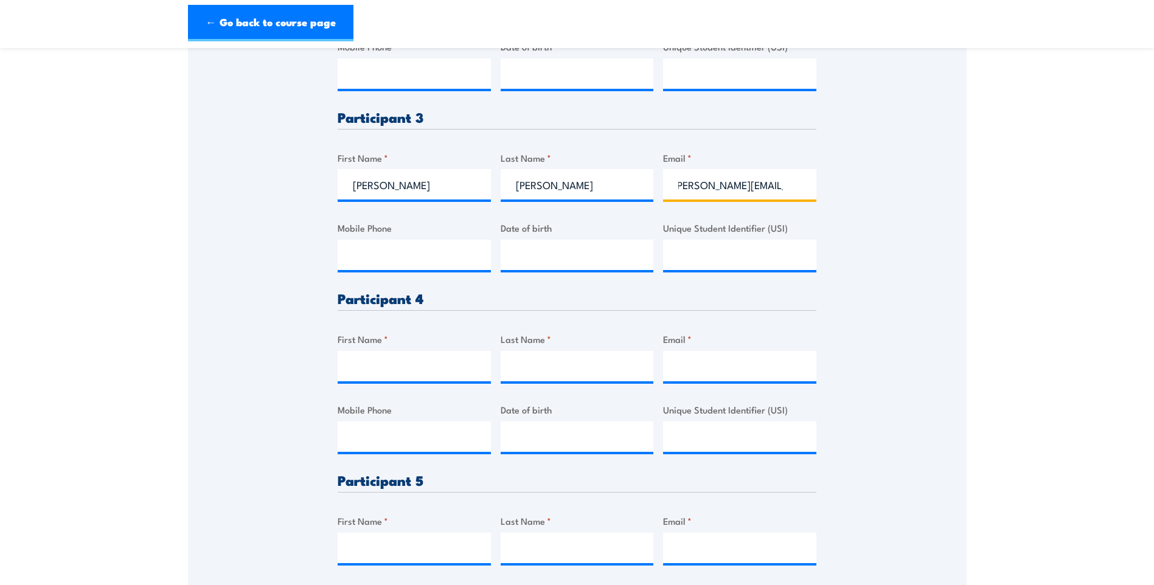
type input "[PERSON_NAME][EMAIL_ADDRESS][PERSON_NAME][PERSON_NAME][DOMAIN_NAME]"
click at [379, 371] on input "First Name *" at bounding box center [414, 366] width 153 height 30
click at [408, 362] on input "First Name *" at bounding box center [414, 366] width 153 height 30
paste input "[PERSON_NAME]"
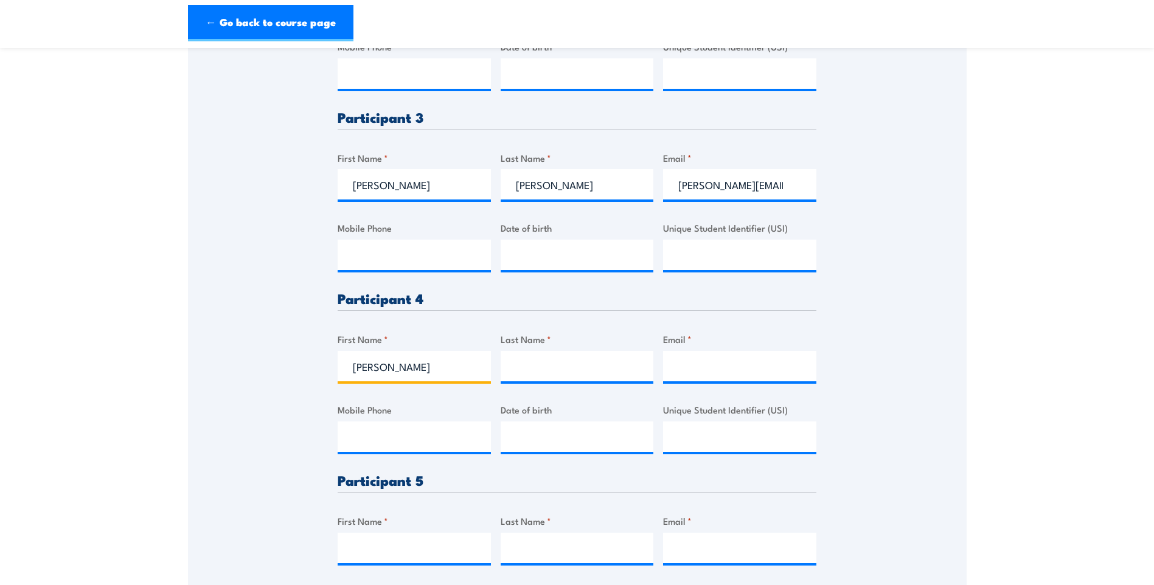
type input "[PERSON_NAME]"
click at [553, 352] on input "Last Name *" at bounding box center [577, 366] width 153 height 30
paste input "[PERSON_NAME]"
type input "[PERSON_NAME]"
click at [728, 369] on input "Email *" at bounding box center [739, 366] width 153 height 30
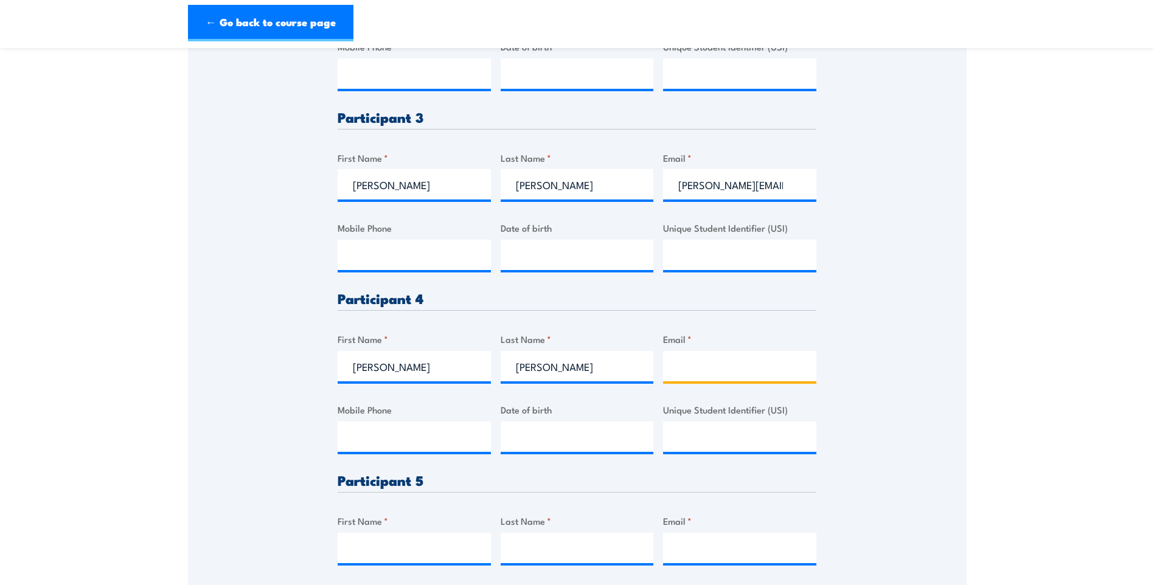
paste input "[PERSON_NAME][EMAIL_ADDRESS][PERSON_NAME][DOMAIN_NAME]"
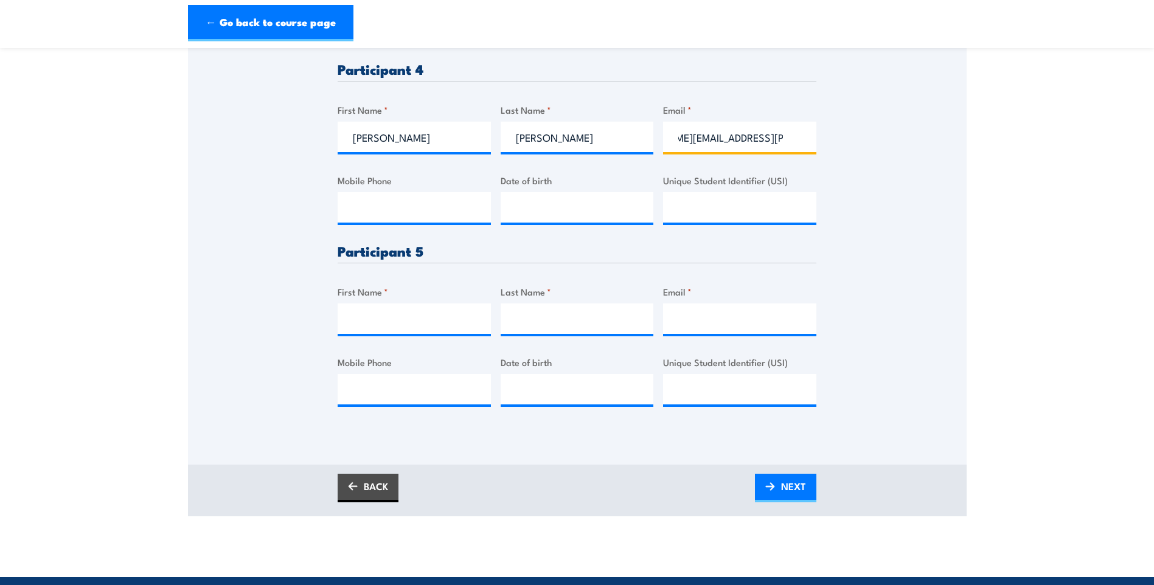
scroll to position [913, 0]
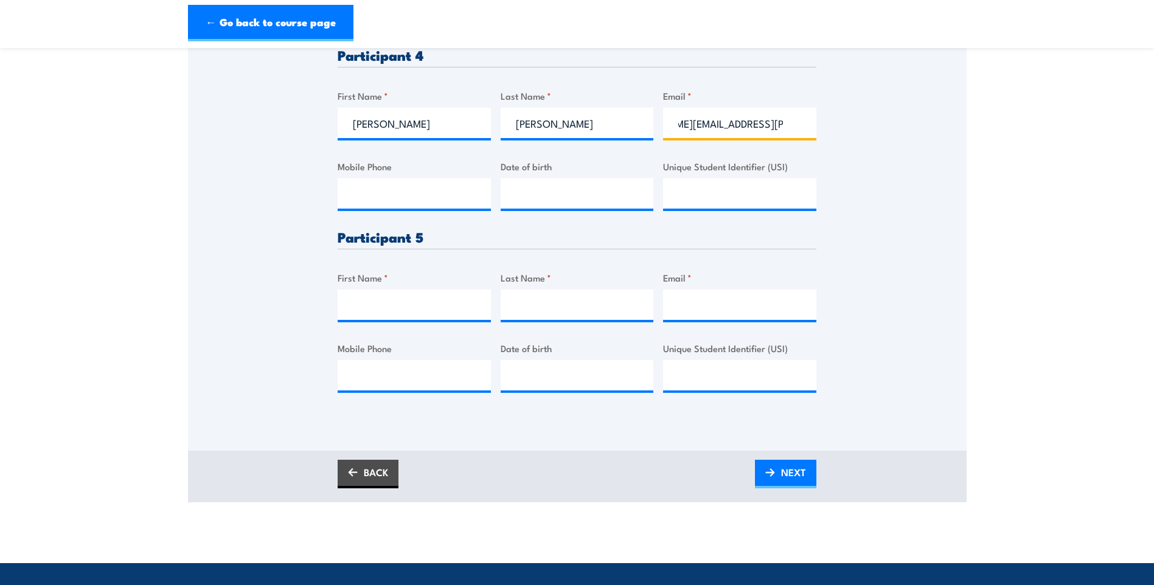
type input "[PERSON_NAME][EMAIL_ADDRESS][PERSON_NAME][DOMAIN_NAME]"
click at [385, 299] on input "First Name *" at bounding box center [414, 305] width 153 height 30
paste input "[PERSON_NAME]"
type input "Shala"
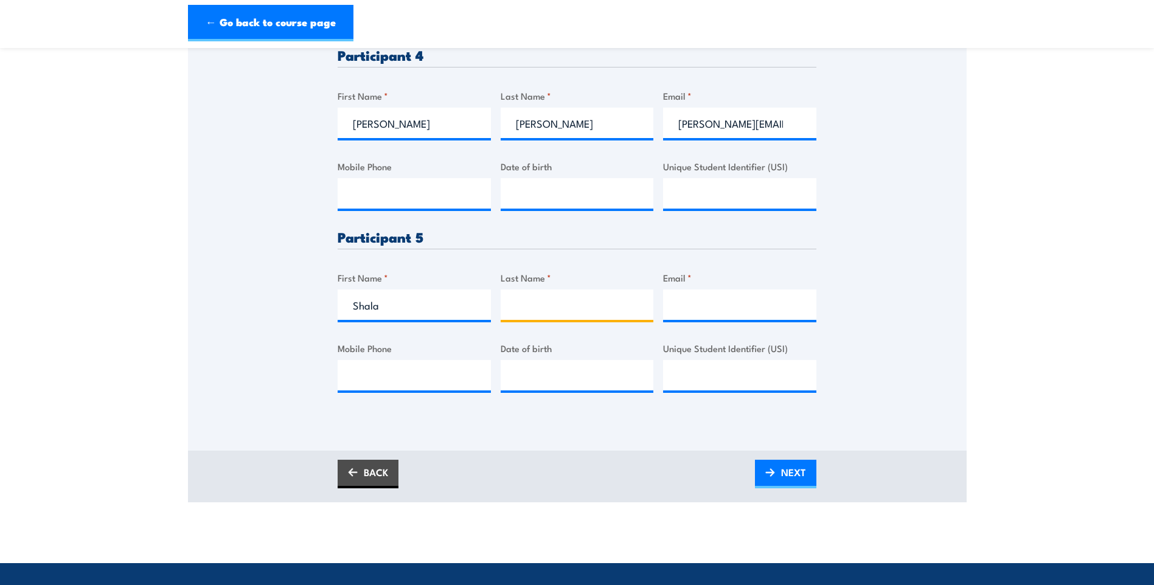
click at [564, 303] on input "Last Name *" at bounding box center [577, 305] width 153 height 30
paste input "Senadheera"
type input "Senadheera"
click at [478, 307] on input "Shala" at bounding box center [414, 305] width 153 height 30
type input "Shala"
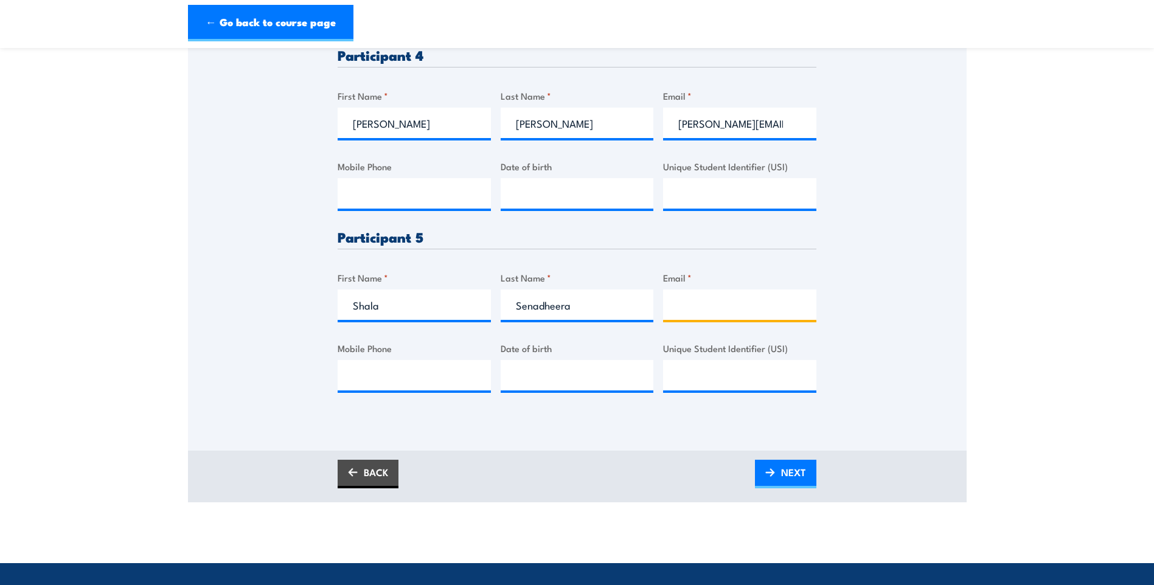
click at [725, 301] on input "Email *" at bounding box center [739, 305] width 153 height 30
paste input "[EMAIL_ADDRESS][DOMAIN_NAME]"
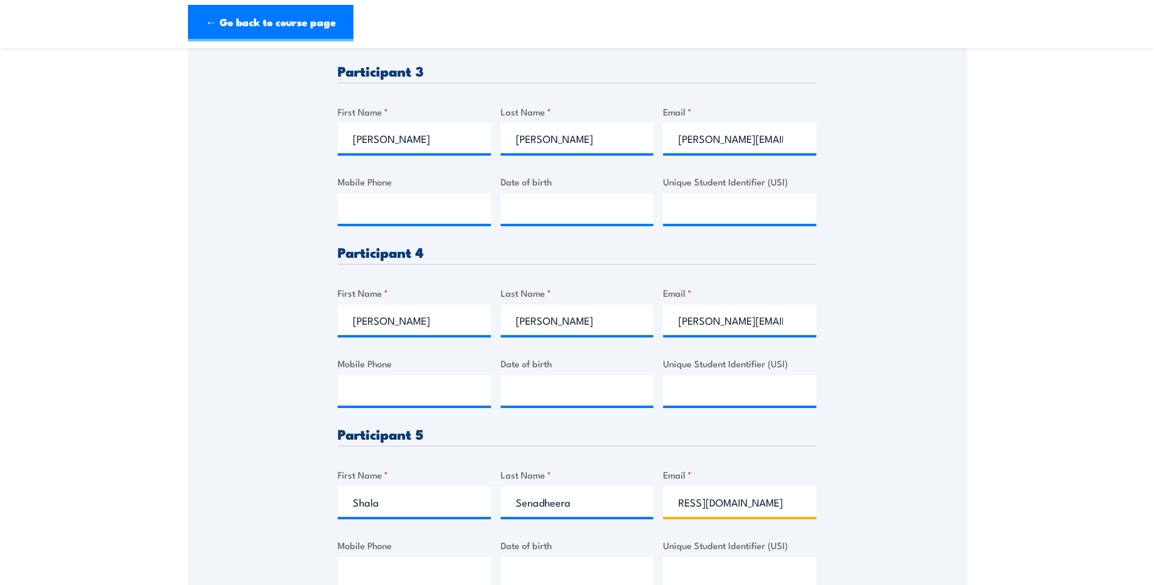
scroll to position [608, 0]
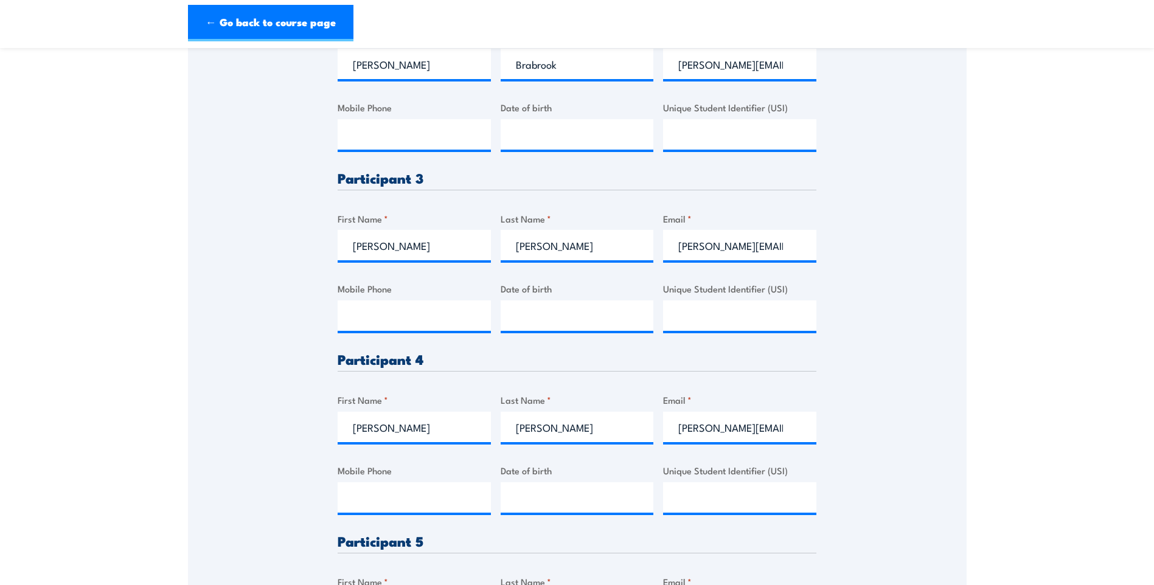
type input "[EMAIL_ADDRESS][DOMAIN_NAME]"
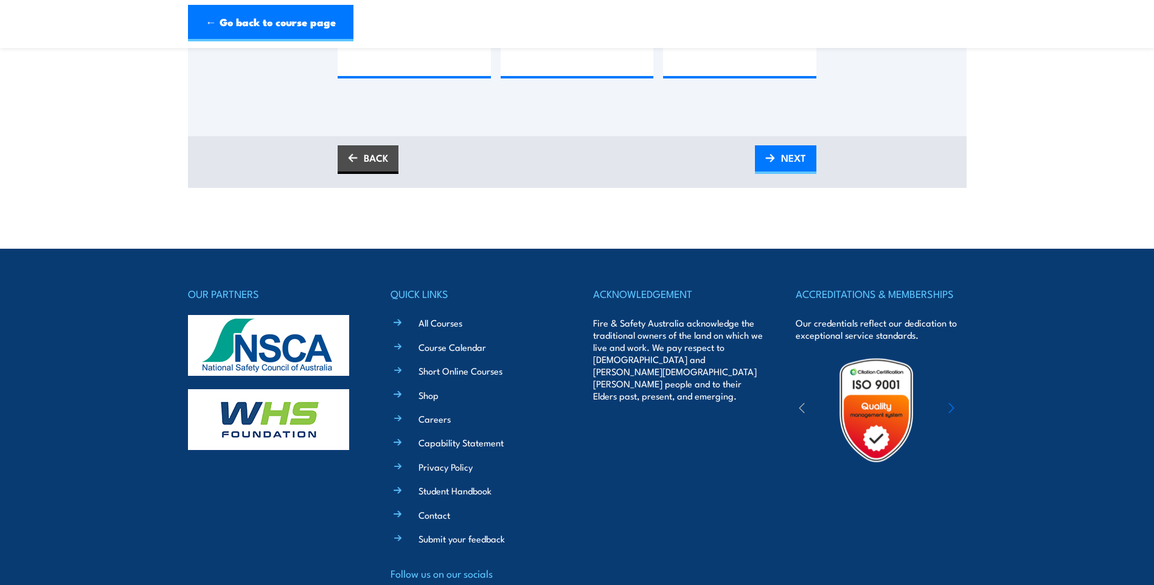
scroll to position [1120, 0]
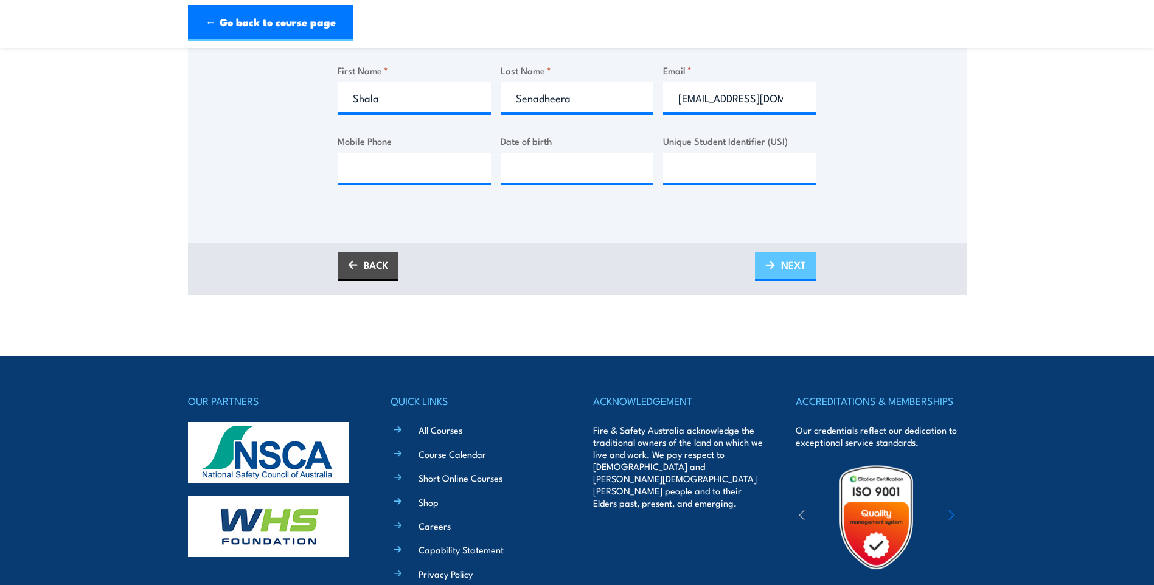
click at [783, 263] on span "NEXT" at bounding box center [793, 265] width 25 height 32
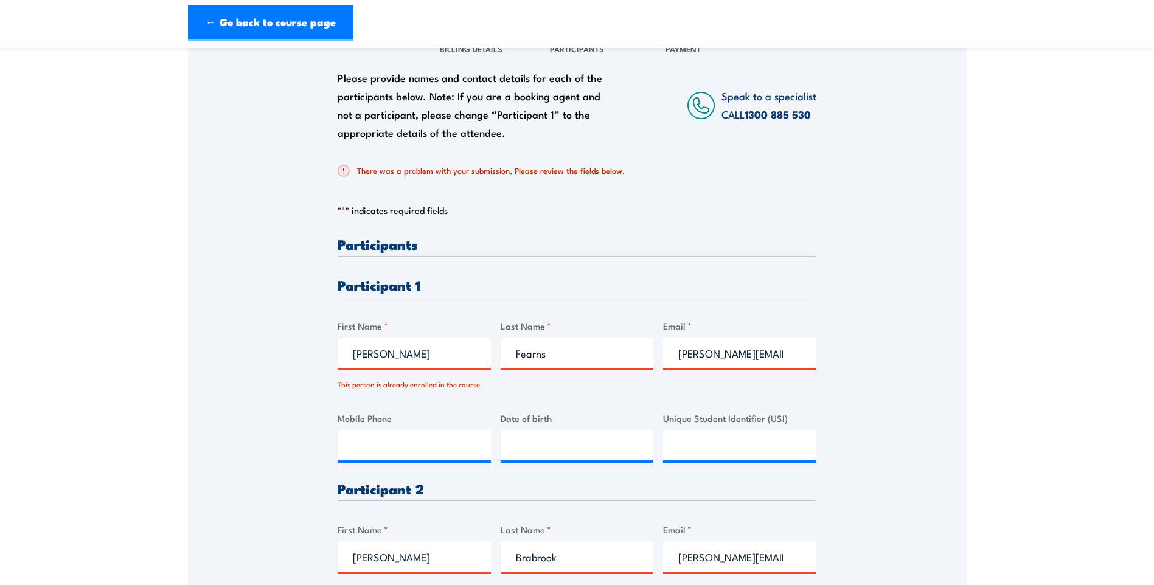
scroll to position [0, 0]
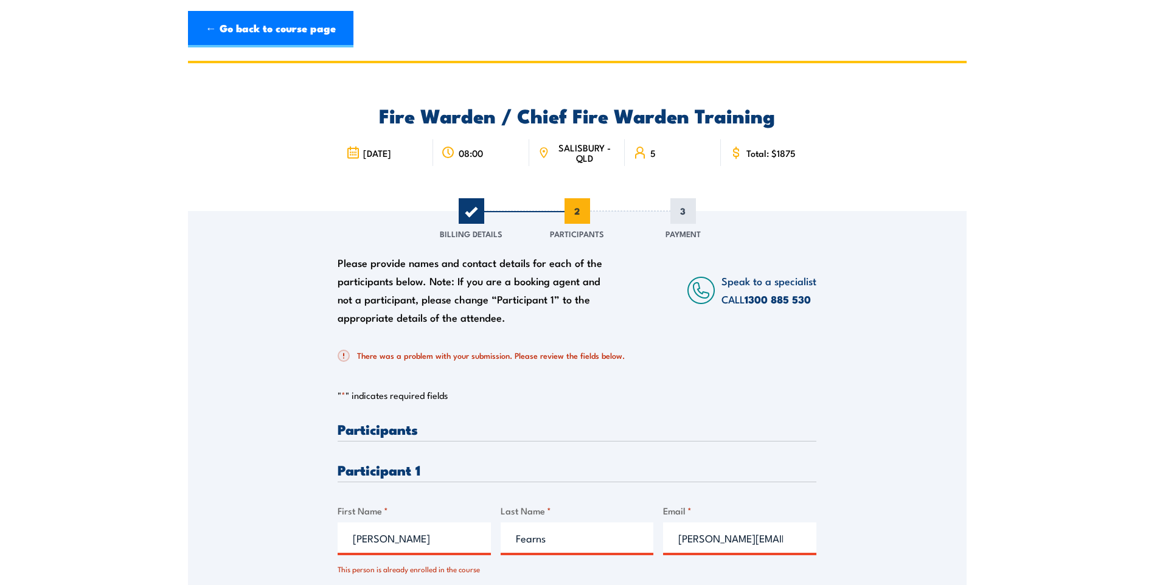
click at [692, 215] on span "3" at bounding box center [684, 211] width 26 height 26
